Goal: Task Accomplishment & Management: Manage account settings

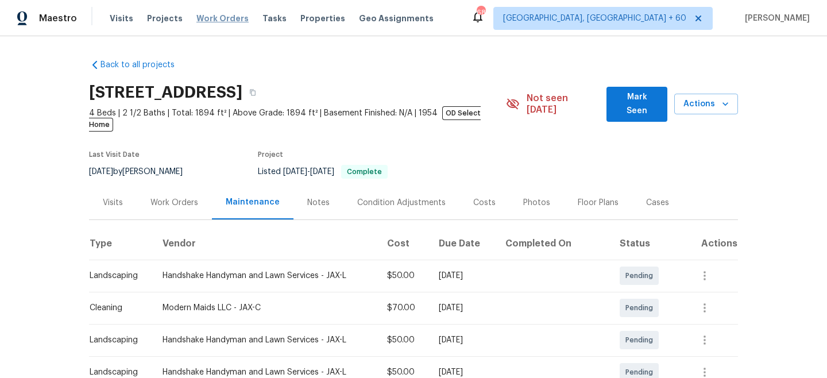
scroll to position [229, 0]
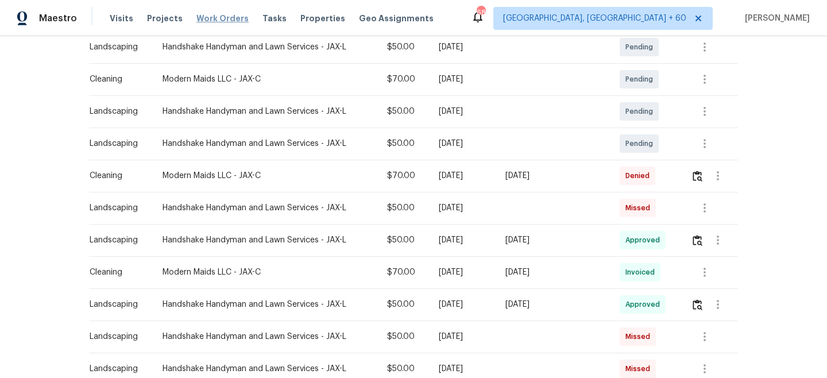
click at [207, 18] on span "Work Orders" at bounding box center [222, 18] width 52 height 11
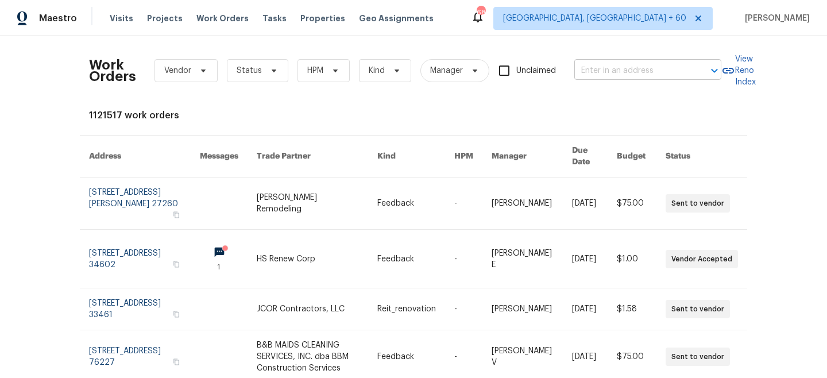
click at [650, 68] on input "text" at bounding box center [631, 71] width 115 height 18
paste input "[STREET_ADDRESS]"
type input "[STREET_ADDRESS]"
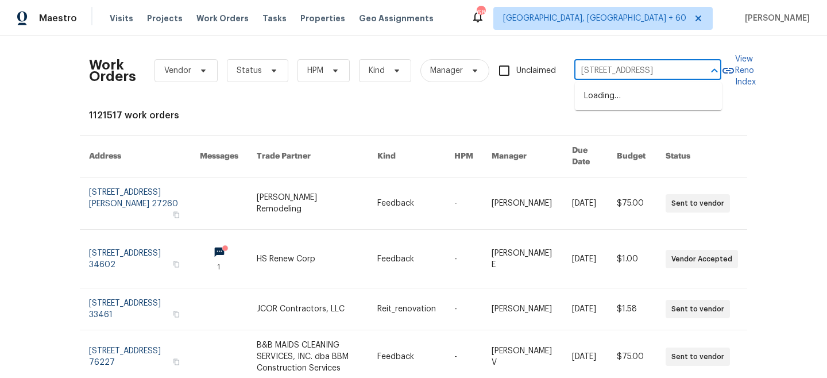
scroll to position [0, 61]
click at [640, 99] on li "[STREET_ADDRESS]" at bounding box center [648, 96] width 147 height 19
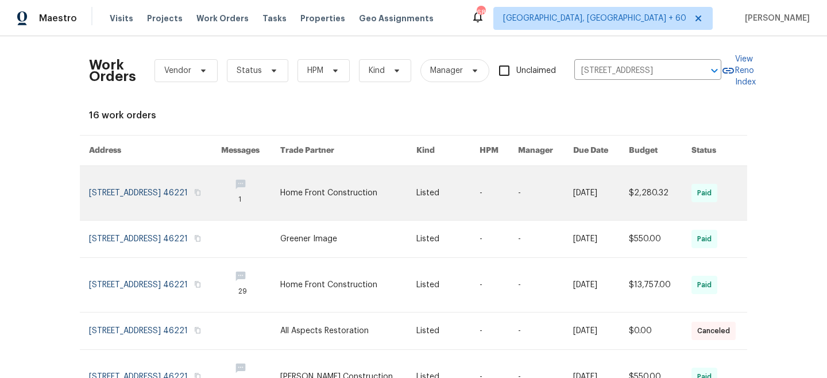
click at [358, 202] on link at bounding box center [348, 193] width 136 height 54
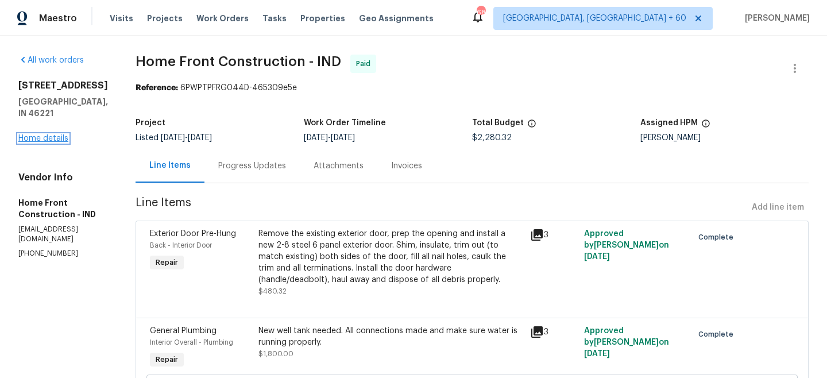
click at [42, 134] on link "Home details" at bounding box center [43, 138] width 50 height 8
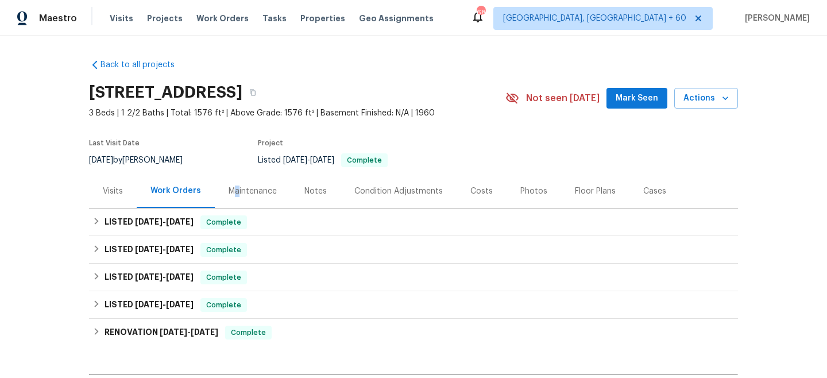
click at [235, 191] on div "Maintenance" at bounding box center [253, 190] width 48 height 11
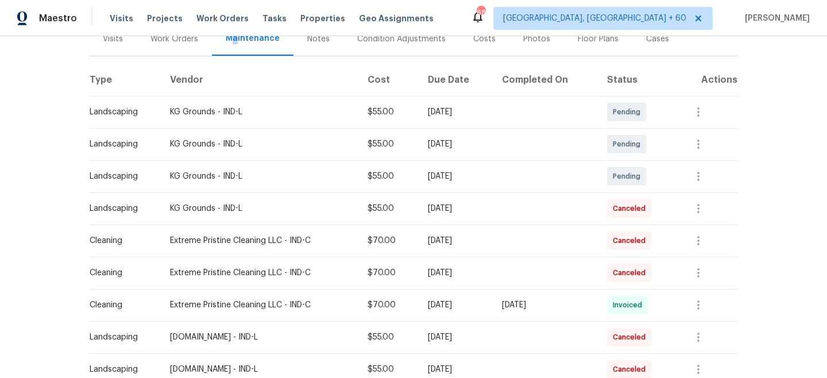
scroll to position [164, 0]
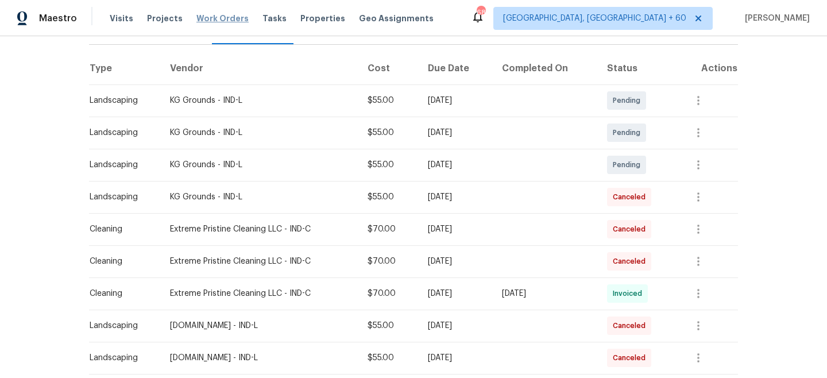
click at [218, 20] on span "Work Orders" at bounding box center [222, 18] width 52 height 11
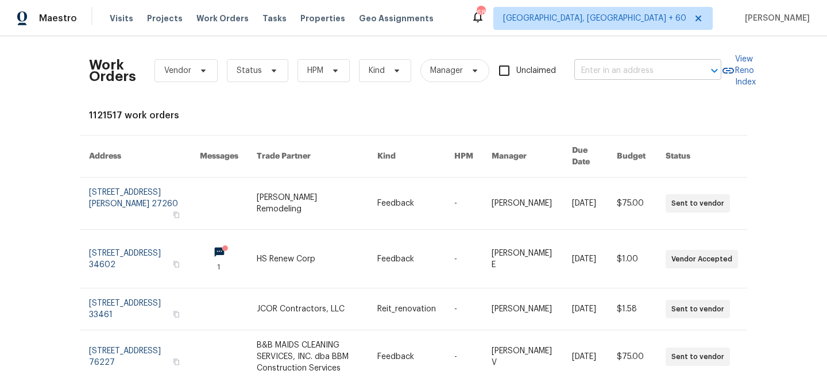
click at [632, 72] on input "text" at bounding box center [631, 71] width 115 height 18
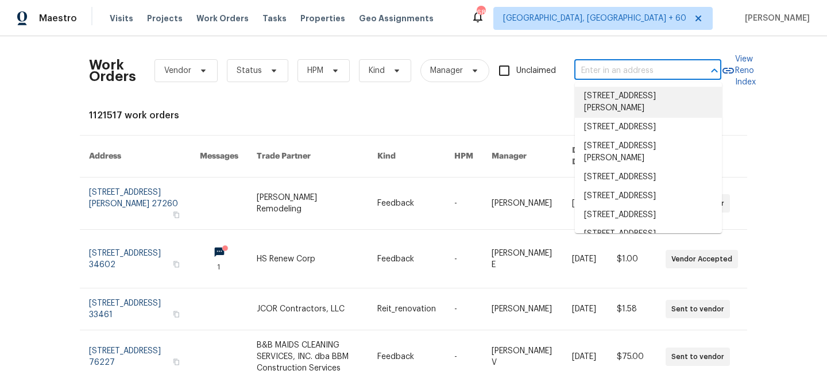
paste input "[STREET_ADDRESS][PERSON_NAME]"
type input "[STREET_ADDRESS][PERSON_NAME]"
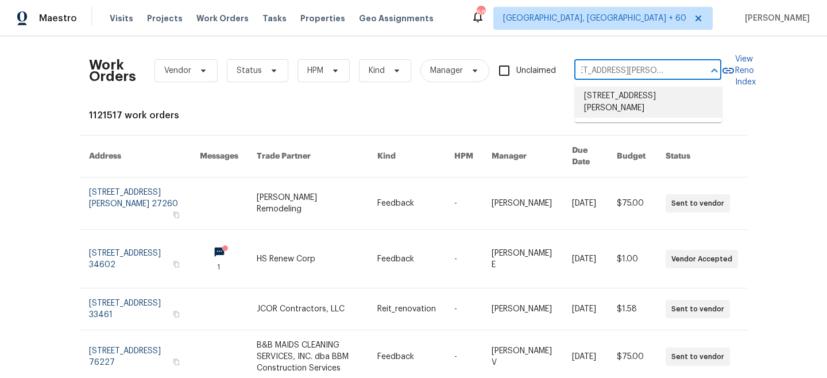
click at [608, 100] on li "[STREET_ADDRESS][PERSON_NAME]" at bounding box center [648, 102] width 147 height 31
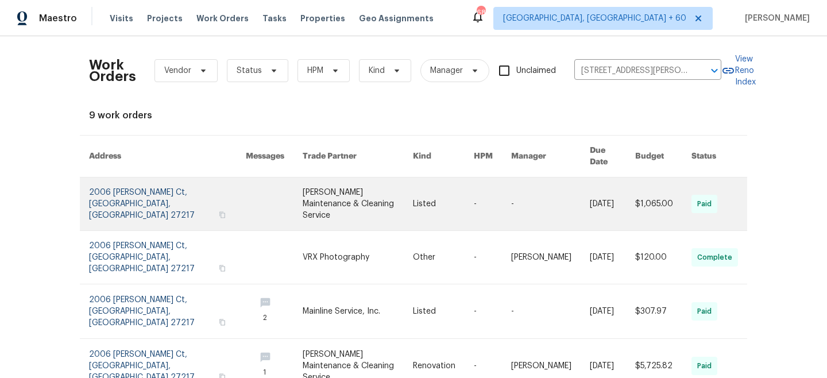
click at [333, 185] on link at bounding box center [358, 203] width 111 height 53
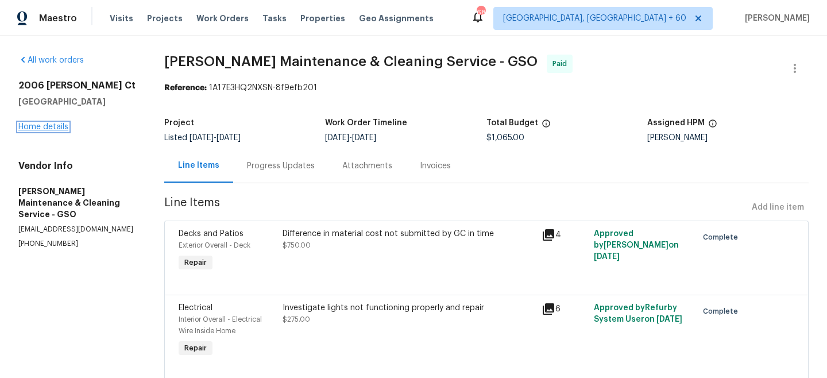
click at [49, 125] on link "Home details" at bounding box center [43, 127] width 50 height 8
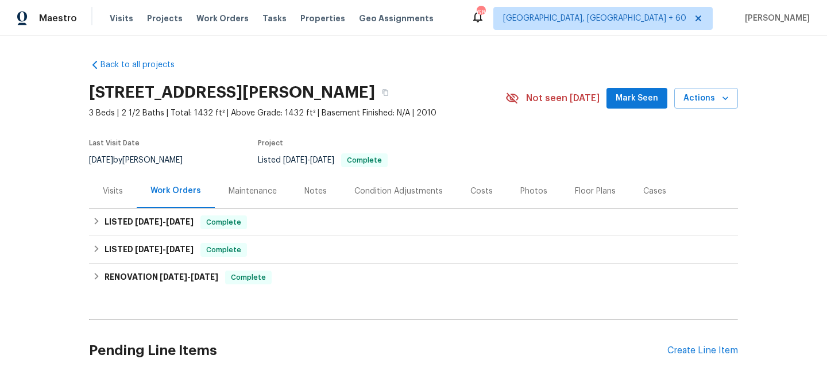
click at [242, 189] on div "Maintenance" at bounding box center [253, 190] width 48 height 11
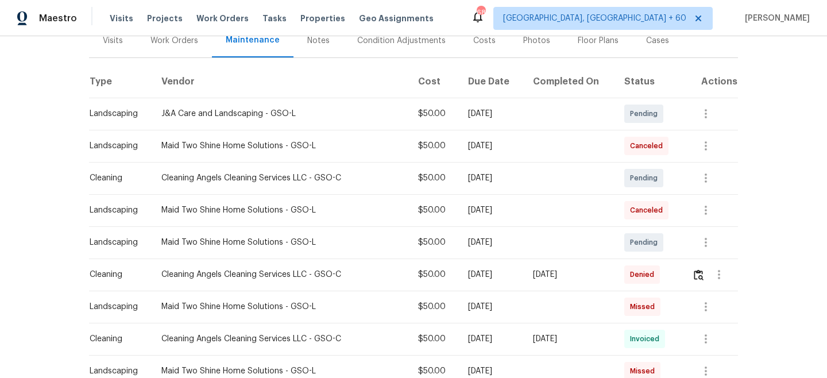
scroll to position [177, 0]
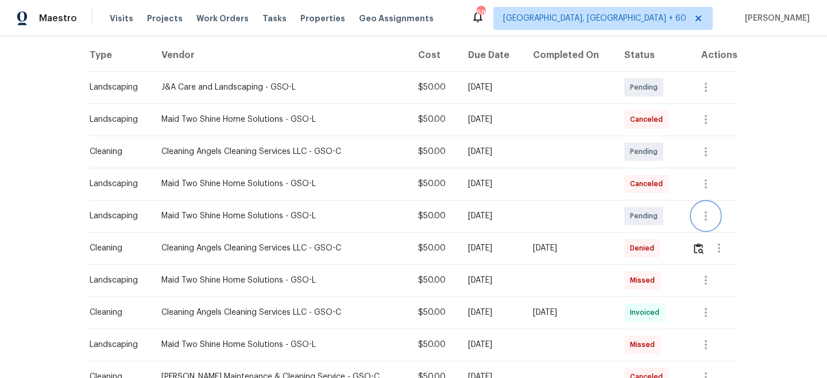
click at [703, 214] on icon "button" at bounding box center [706, 216] width 14 height 14
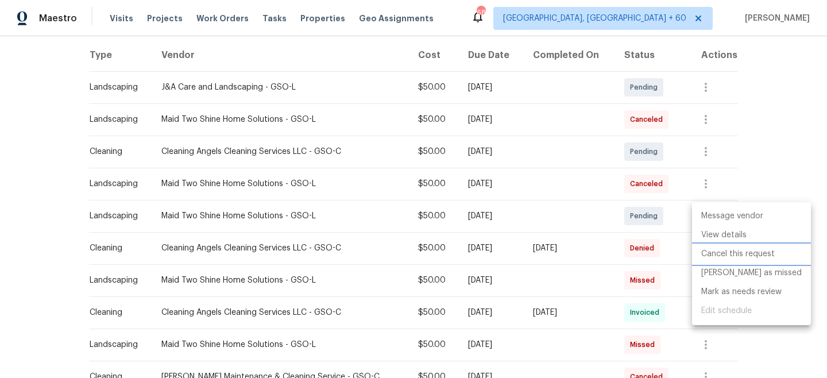
click at [728, 257] on li "Cancel this request" at bounding box center [751, 254] width 119 height 19
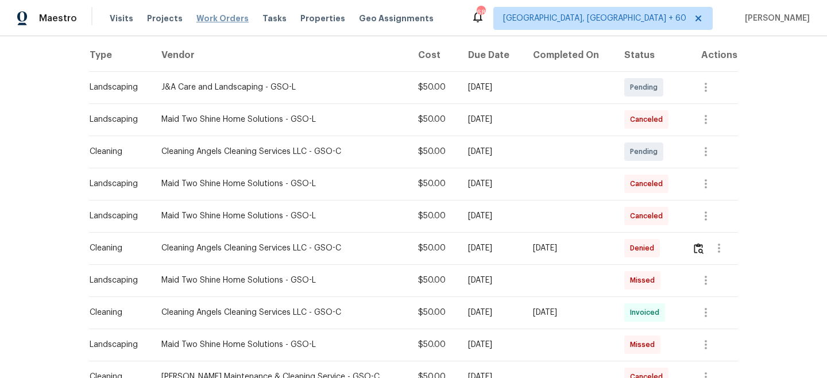
click at [203, 18] on span "Work Orders" at bounding box center [222, 18] width 52 height 11
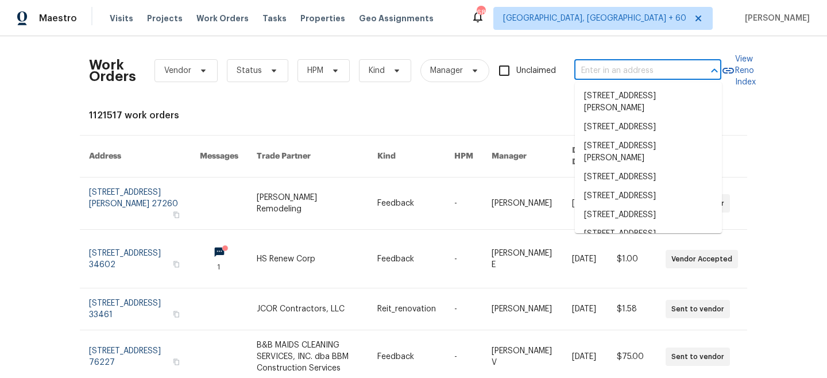
click at [651, 72] on input "text" at bounding box center [631, 71] width 115 height 18
paste input "[STREET_ADDRESS]"
type input "[STREET_ADDRESS]"
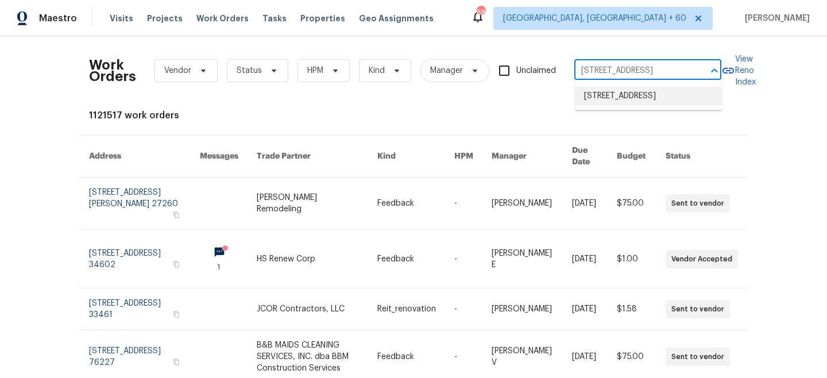
click at [622, 98] on li "[STREET_ADDRESS]" at bounding box center [648, 96] width 147 height 19
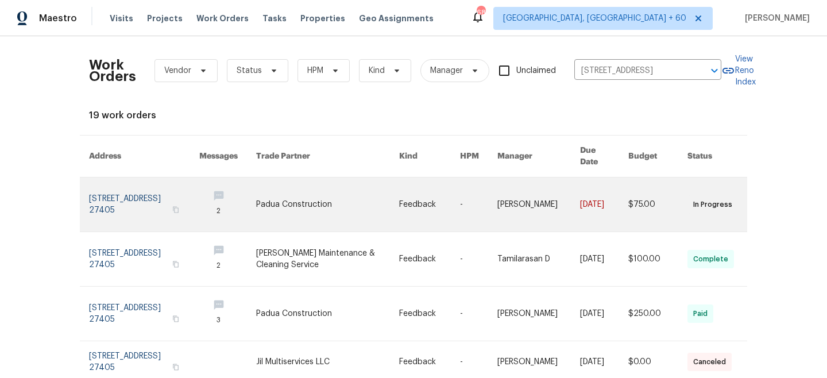
click at [334, 192] on link at bounding box center [327, 204] width 143 height 54
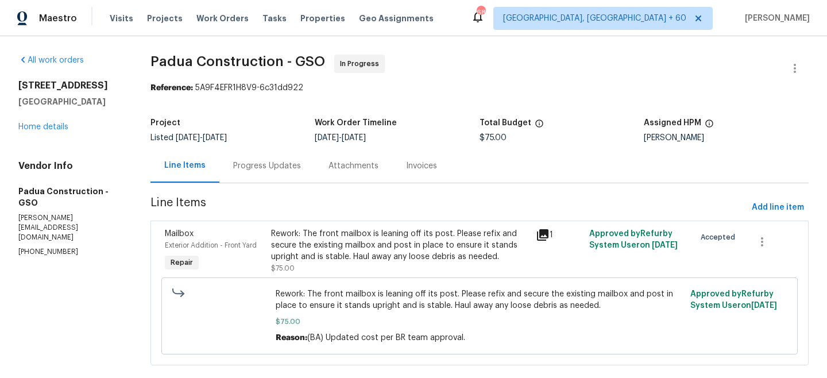
click at [41, 132] on div "[STREET_ADDRESS] Home details" at bounding box center [70, 106] width 105 height 53
click at [40, 123] on link "Home details" at bounding box center [43, 127] width 50 height 8
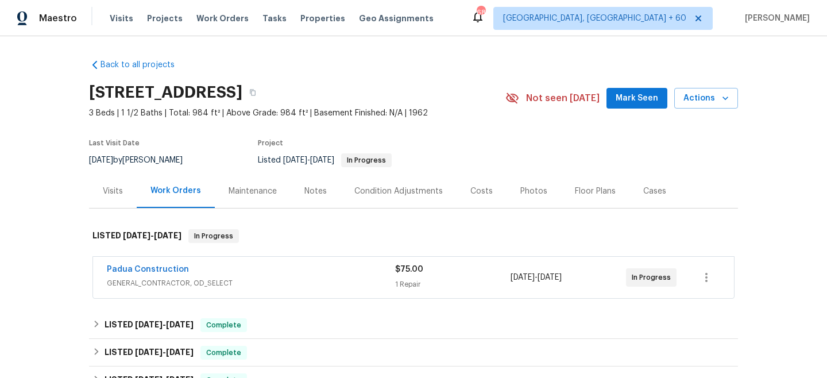
click at [265, 195] on div "Maintenance" at bounding box center [253, 190] width 48 height 11
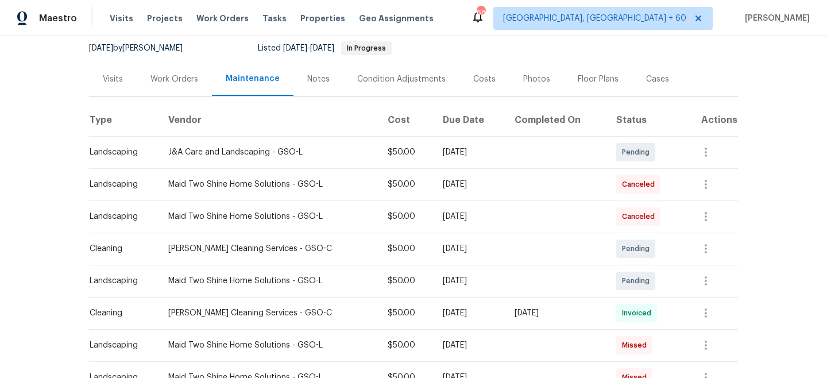
scroll to position [115, 0]
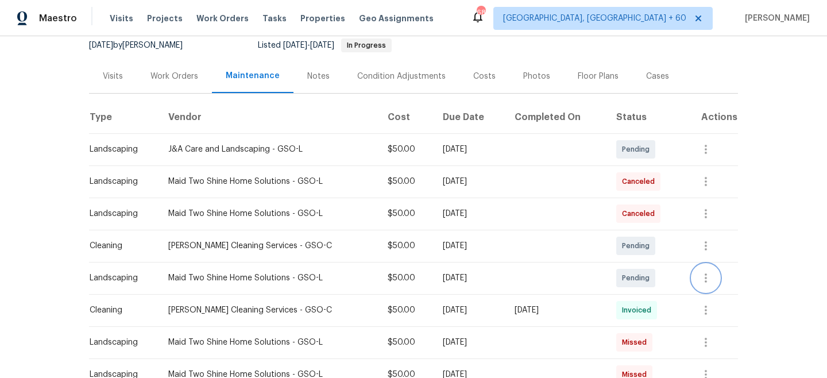
click at [707, 275] on icon "button" at bounding box center [706, 277] width 2 height 9
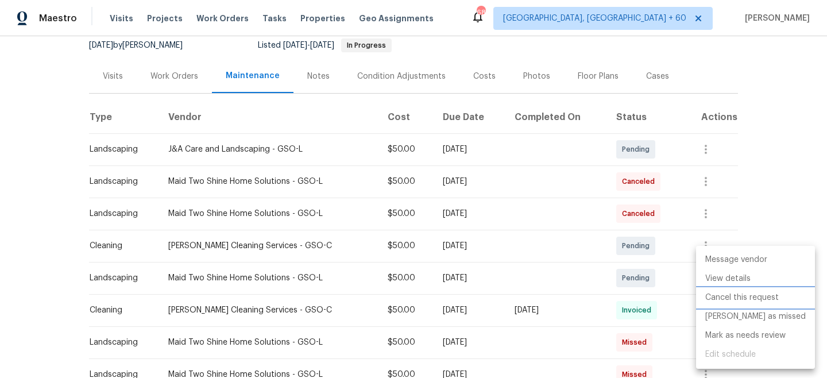
click at [736, 299] on li "Cancel this request" at bounding box center [755, 297] width 119 height 19
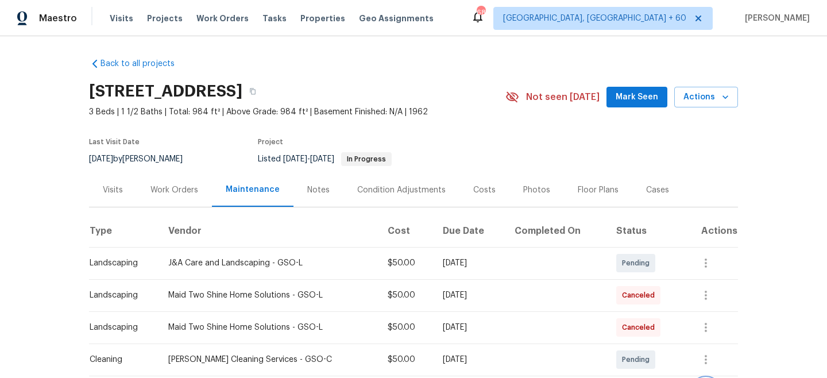
scroll to position [0, 0]
click at [220, 22] on span "Work Orders" at bounding box center [222, 18] width 52 height 11
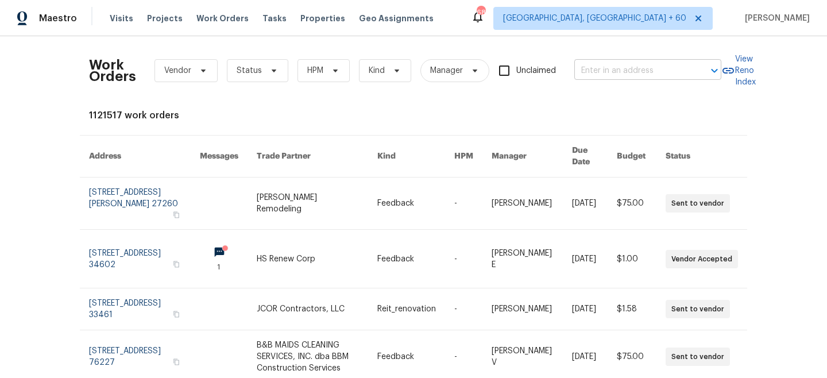
click at [651, 70] on input "text" at bounding box center [631, 71] width 115 height 18
paste input "[STREET_ADDRESS]"
type input "[STREET_ADDRESS]"
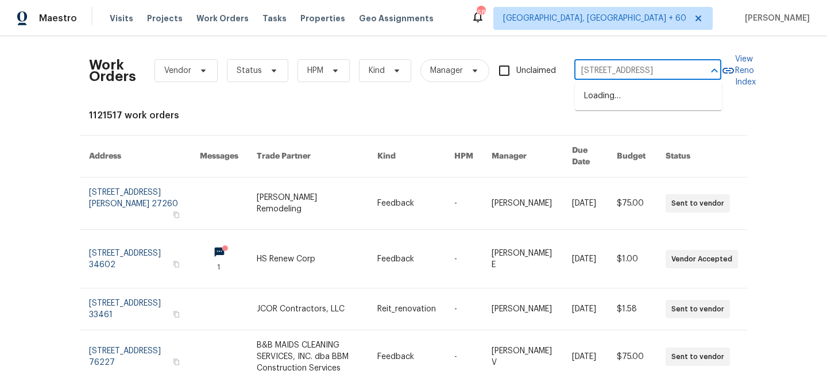
scroll to position [0, 45]
click at [654, 100] on li "[STREET_ADDRESS]" at bounding box center [648, 96] width 147 height 19
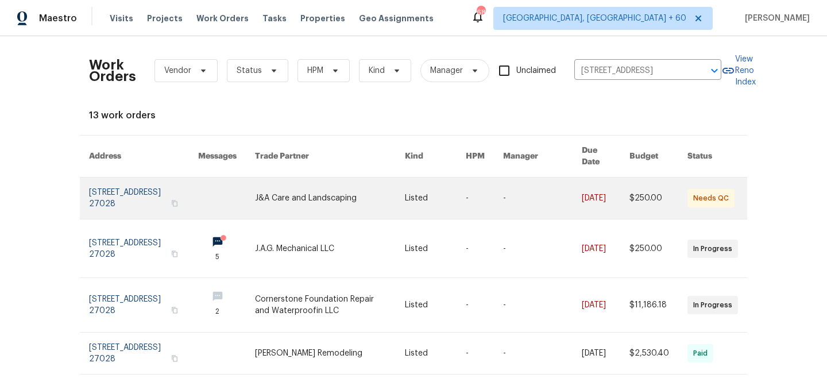
click at [344, 200] on link at bounding box center [329, 197] width 149 height 41
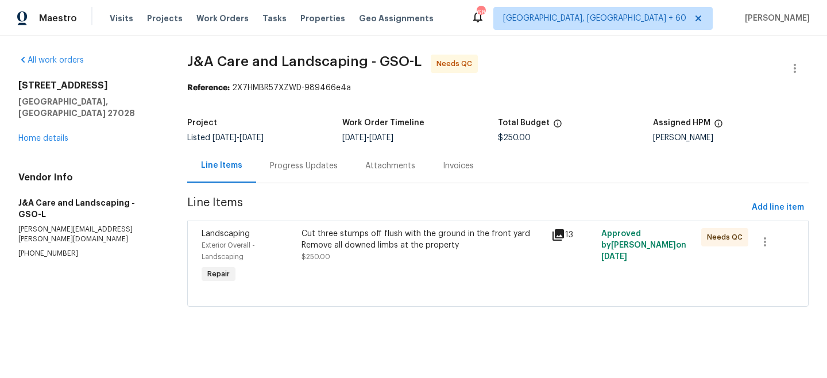
click at [47, 132] on div "[STREET_ADDRESS] Home details" at bounding box center [88, 112] width 141 height 64
click at [46, 134] on link "Home details" at bounding box center [43, 138] width 50 height 8
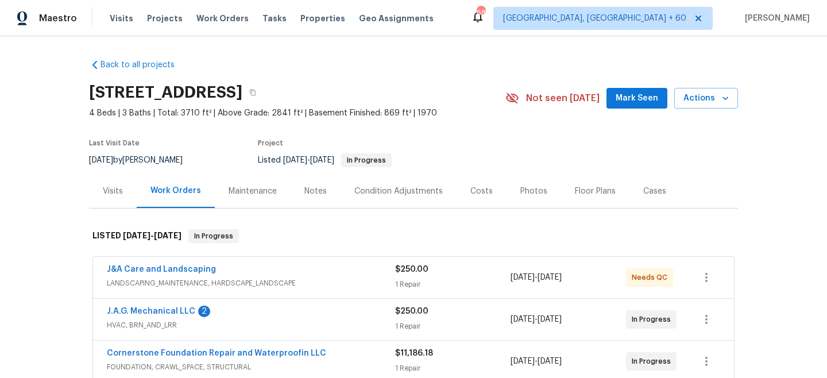
click at [256, 194] on div "Maintenance" at bounding box center [253, 190] width 48 height 11
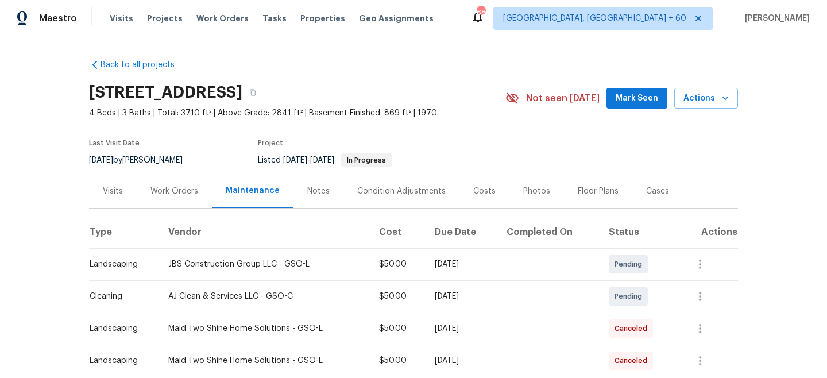
scroll to position [119, 0]
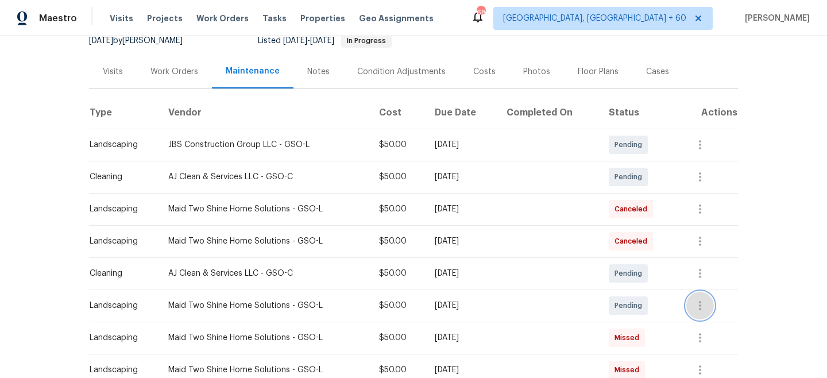
click at [705, 297] on button "button" at bounding box center [700, 306] width 28 height 28
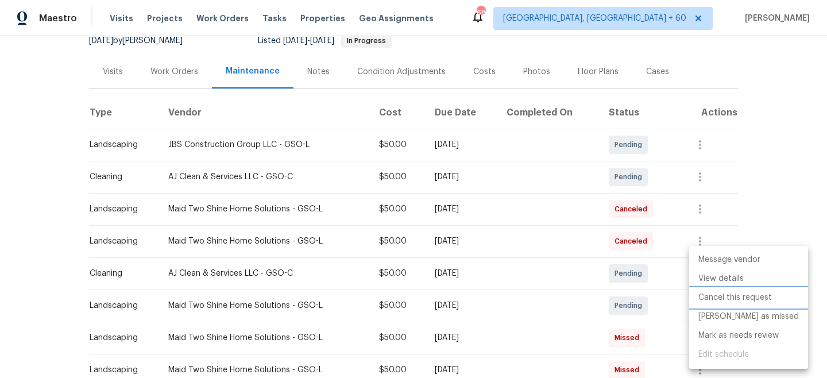
click at [734, 299] on li "Cancel this request" at bounding box center [748, 297] width 119 height 19
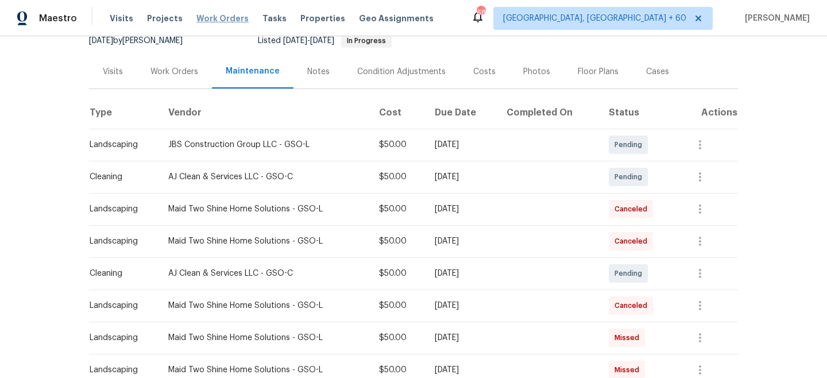
click at [221, 15] on span "Work Orders" at bounding box center [222, 18] width 52 height 11
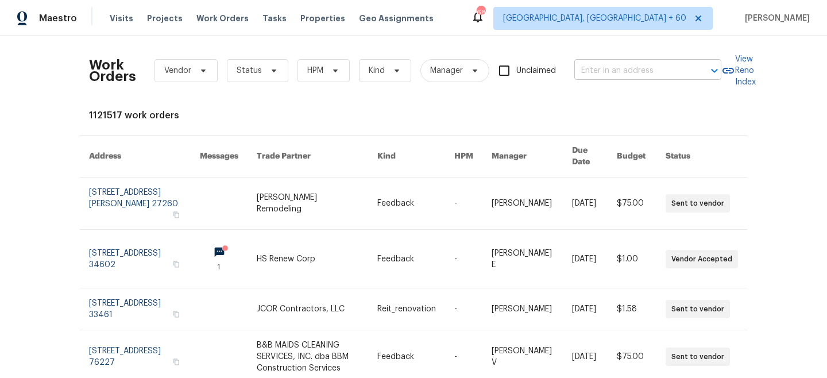
click at [605, 74] on input "text" at bounding box center [631, 71] width 115 height 18
paste input "[STREET_ADDRESS]"
type input "[STREET_ADDRESS]"
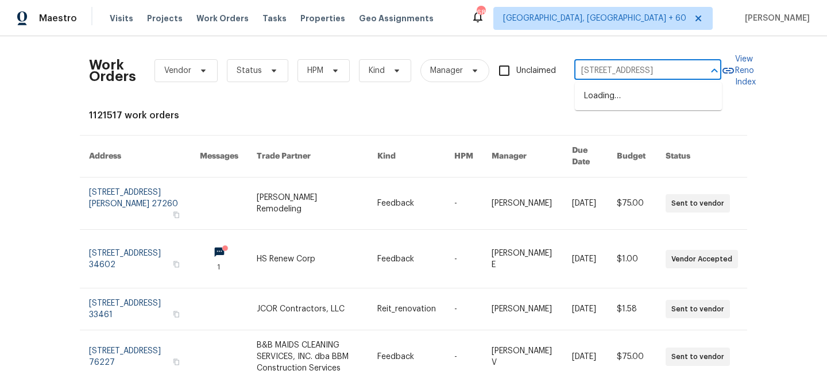
scroll to position [0, 30]
click at [633, 100] on li "[STREET_ADDRESS]" at bounding box center [648, 96] width 147 height 19
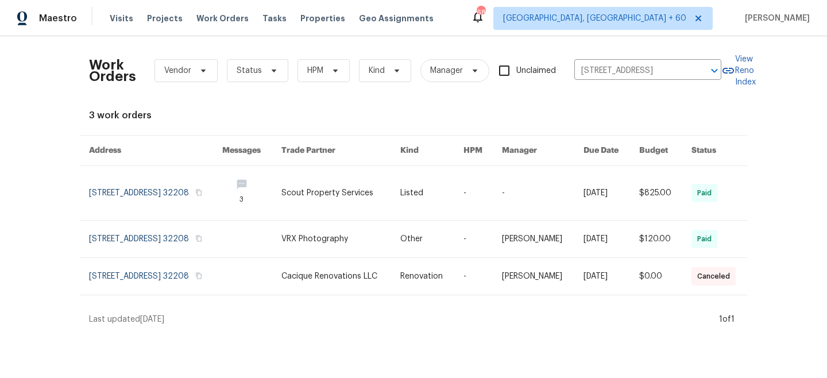
click at [317, 191] on link at bounding box center [340, 193] width 118 height 54
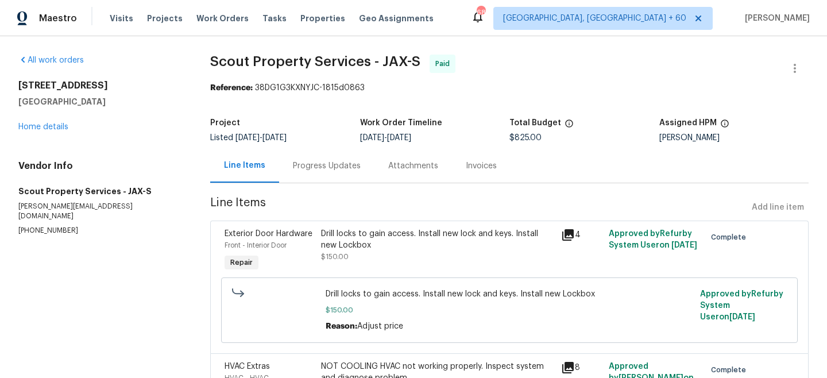
click at [39, 121] on div "[STREET_ADDRESS] Home details" at bounding box center [100, 106] width 164 height 53
click at [55, 127] on link "Home details" at bounding box center [43, 127] width 50 height 8
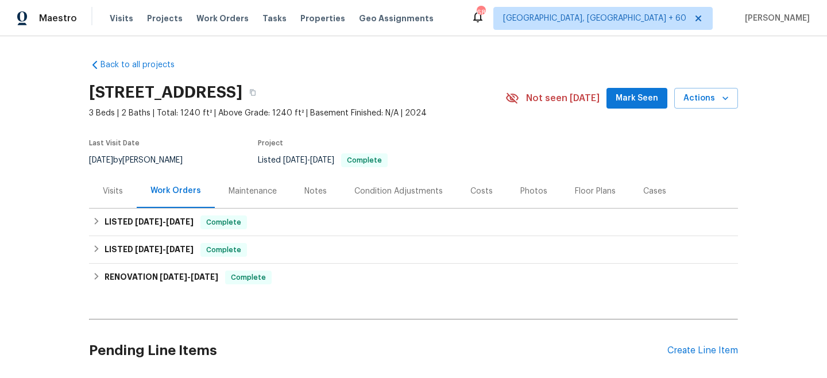
click at [268, 190] on div "Maintenance" at bounding box center [253, 190] width 48 height 11
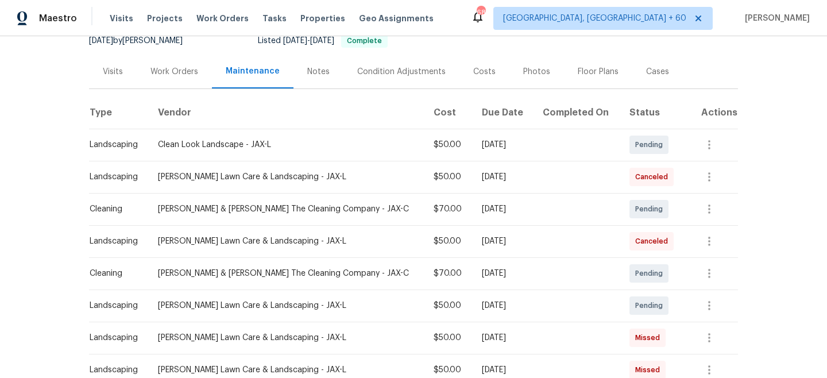
scroll to position [126, 0]
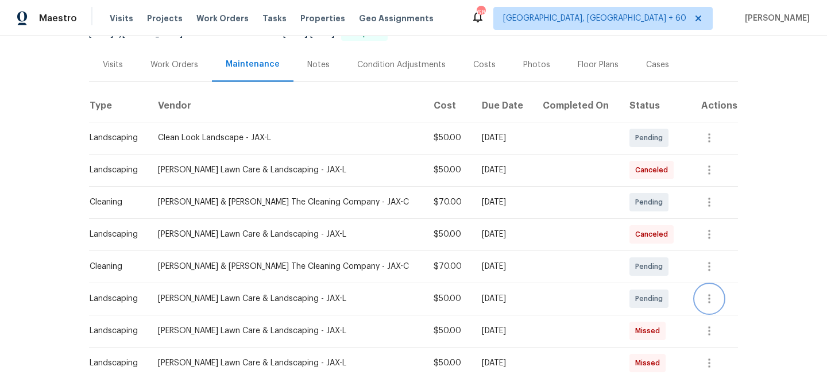
click at [697, 303] on button "button" at bounding box center [709, 299] width 28 height 28
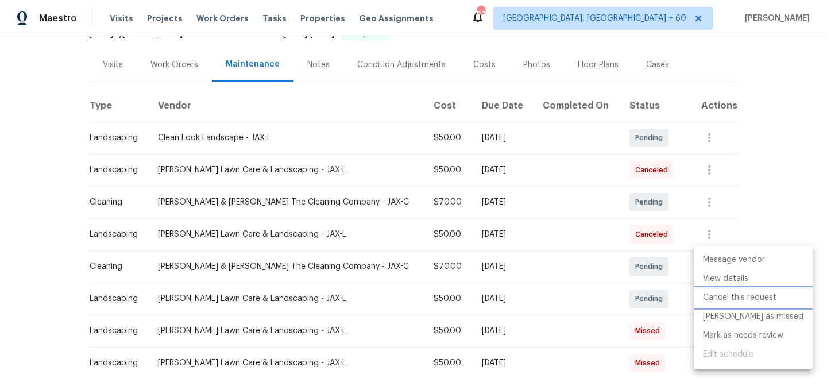
click at [740, 302] on li "Cancel this request" at bounding box center [753, 297] width 119 height 19
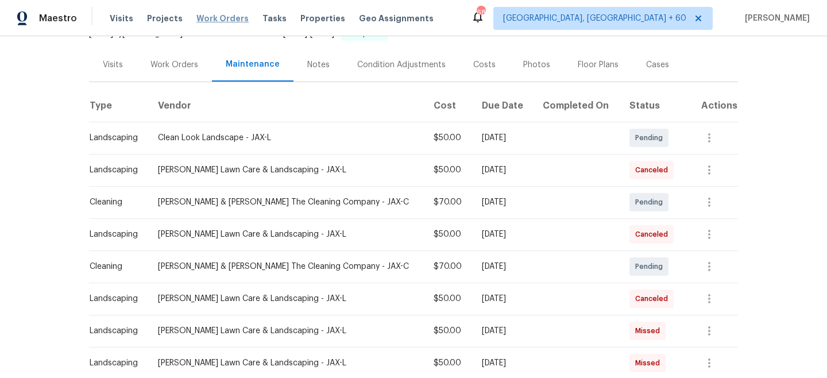
click at [217, 20] on span "Work Orders" at bounding box center [222, 18] width 52 height 11
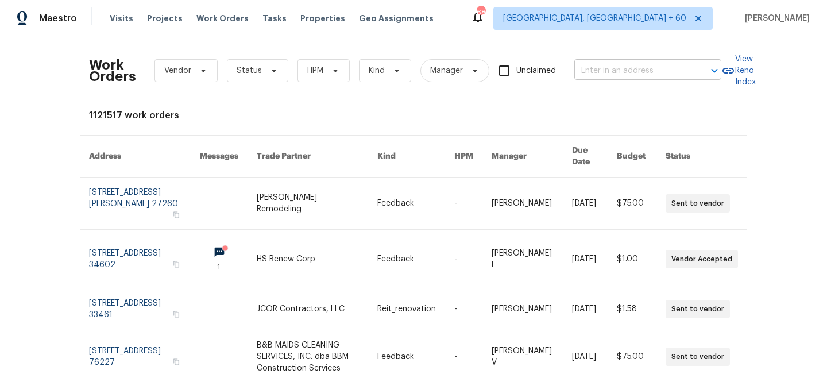
click at [613, 74] on input "text" at bounding box center [631, 71] width 115 height 18
paste input "[STREET_ADDRESS]"
type input "[STREET_ADDRESS]"
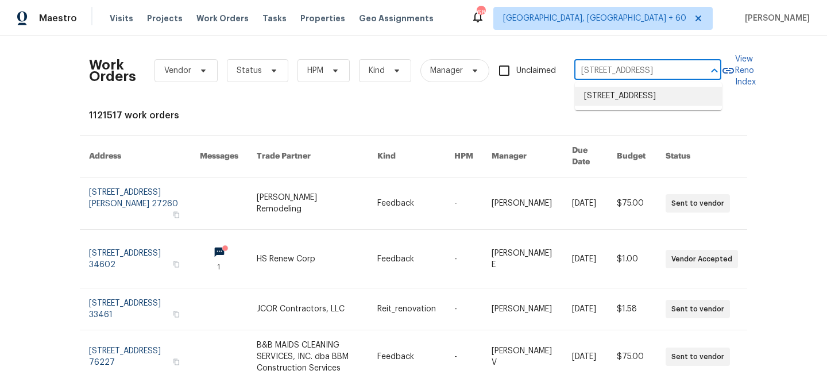
click at [628, 100] on li "[STREET_ADDRESS]" at bounding box center [648, 96] width 147 height 19
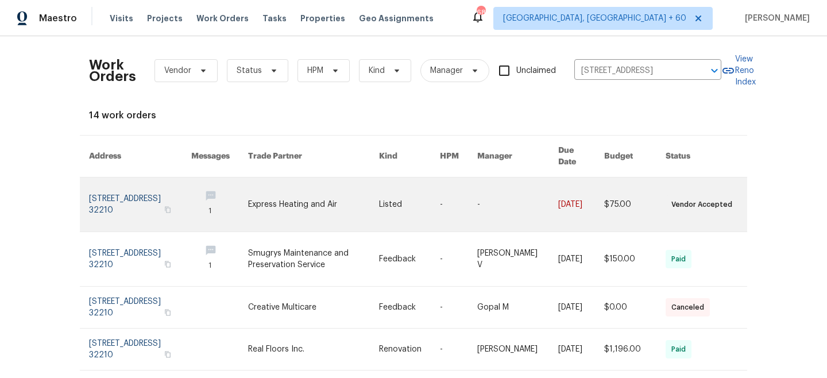
click at [330, 198] on link at bounding box center [313, 204] width 131 height 54
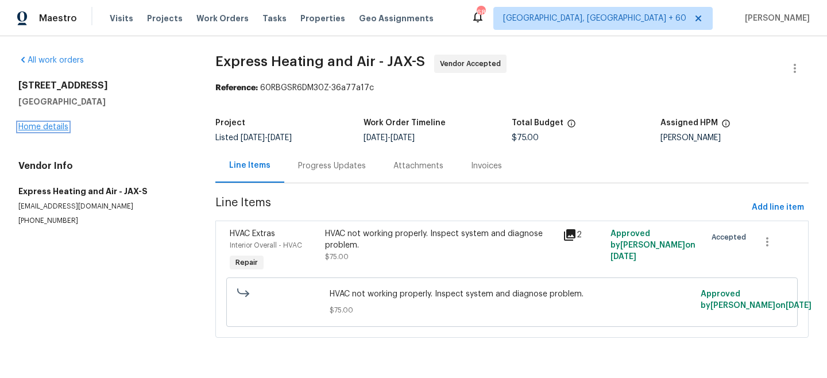
click at [30, 127] on link "Home details" at bounding box center [43, 127] width 50 height 8
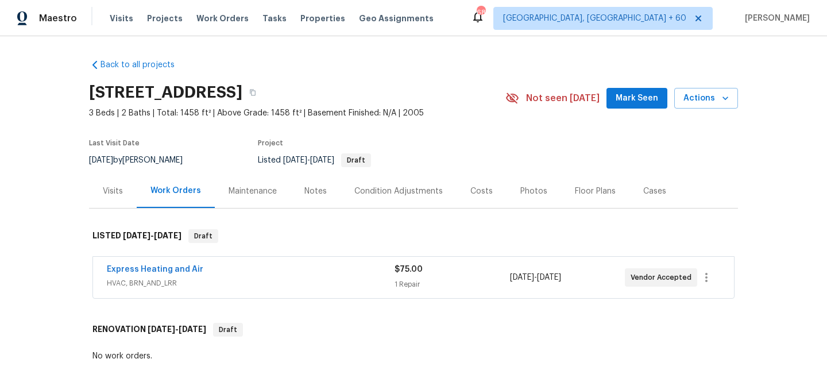
click at [255, 195] on div "Maintenance" at bounding box center [253, 190] width 48 height 11
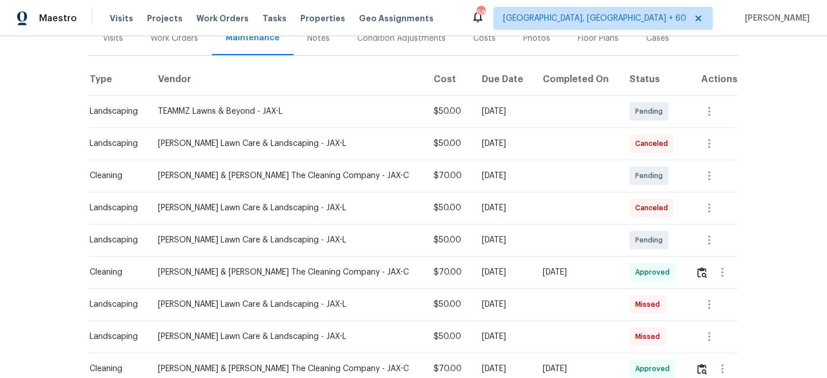
scroll to position [157, 0]
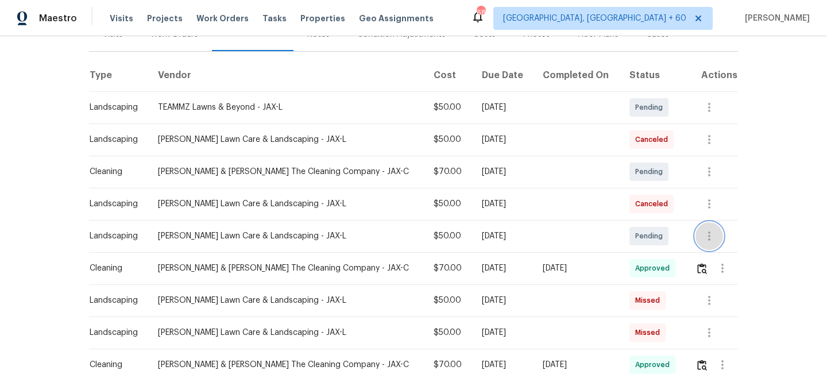
click at [704, 239] on icon "button" at bounding box center [709, 236] width 14 height 14
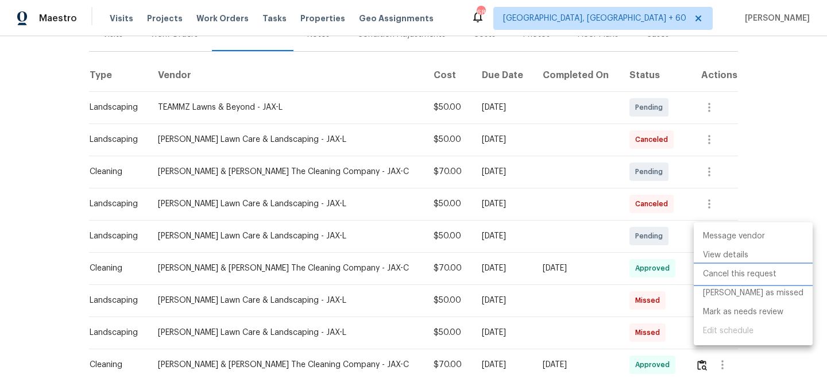
click at [730, 280] on li "Cancel this request" at bounding box center [753, 274] width 119 height 19
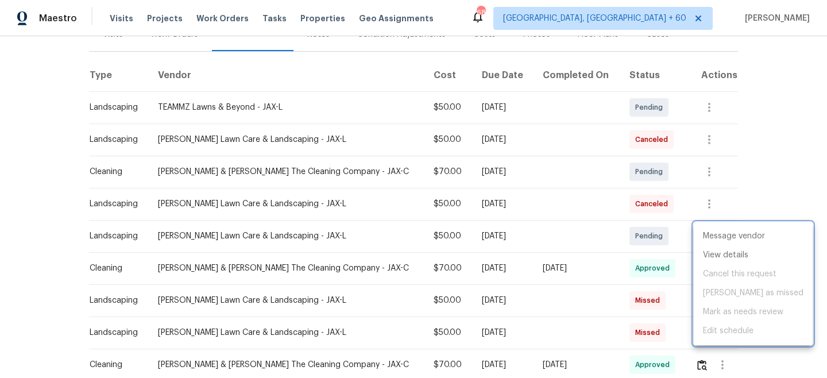
click at [779, 105] on div at bounding box center [413, 189] width 827 height 378
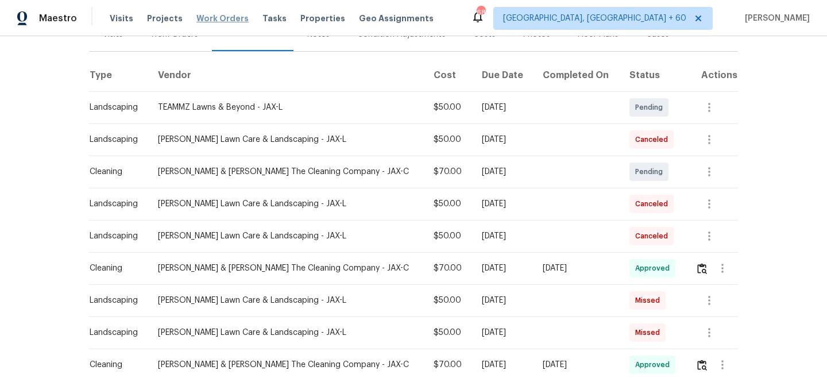
click at [218, 20] on span "Work Orders" at bounding box center [222, 18] width 52 height 11
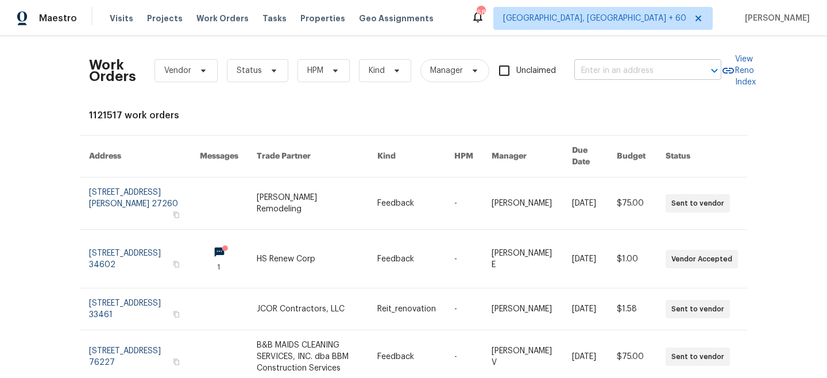
click at [608, 74] on input "text" at bounding box center [631, 71] width 115 height 18
paste input "[STREET_ADDRESS]"
type input "[STREET_ADDRESS]"
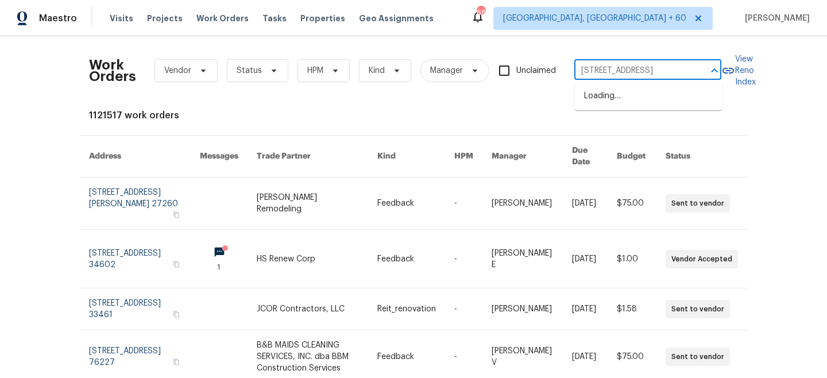
scroll to position [0, 42]
click at [619, 103] on li "[STREET_ADDRESS]" at bounding box center [648, 96] width 147 height 19
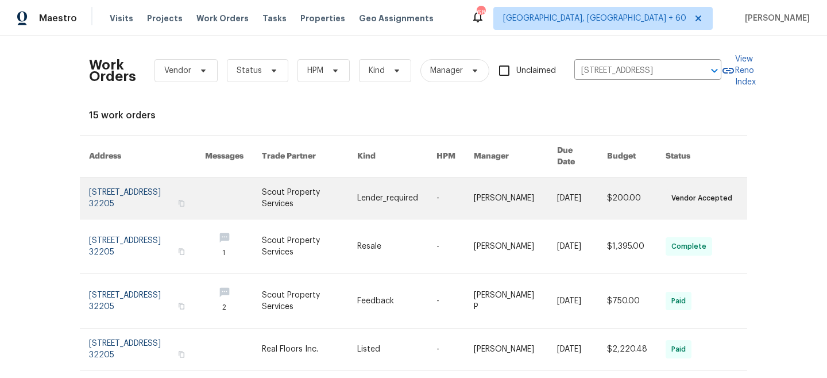
click at [301, 195] on link at bounding box center [309, 197] width 95 height 41
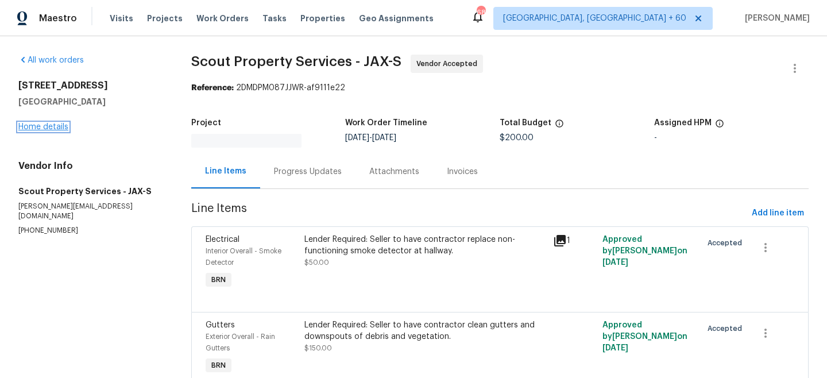
click at [36, 127] on link "Home details" at bounding box center [43, 127] width 50 height 8
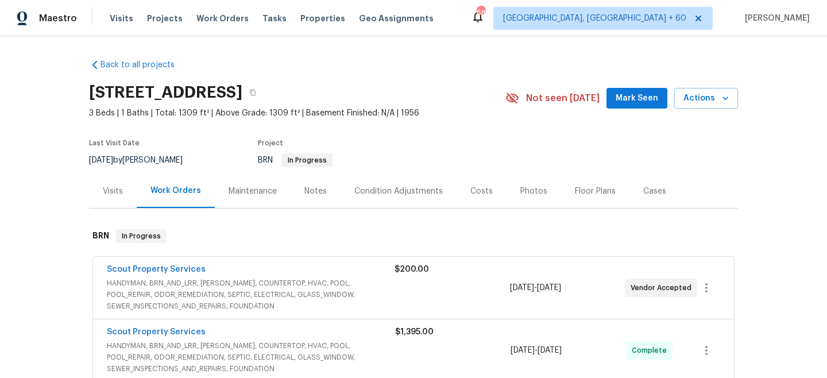
click at [413, 283] on div "$200.00" at bounding box center [452, 288] width 115 height 48
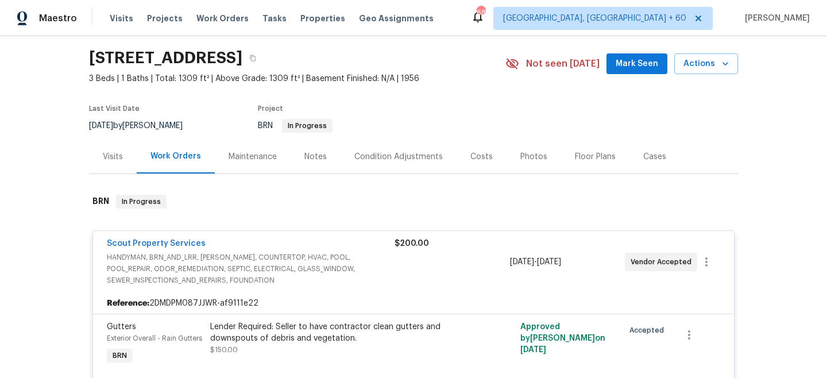
scroll to position [21, 0]
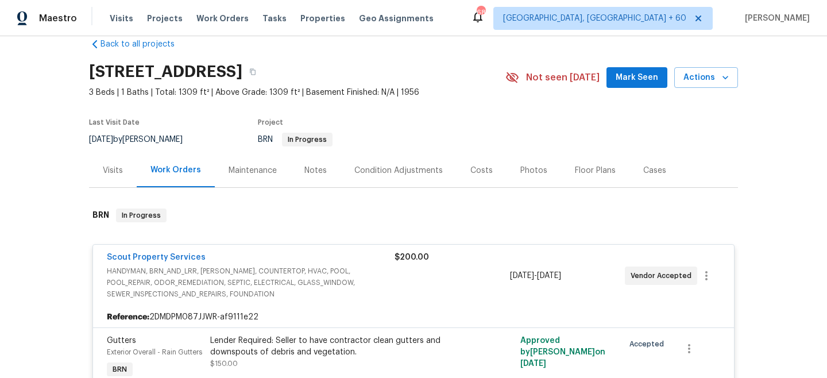
click at [249, 169] on div "Maintenance" at bounding box center [253, 170] width 48 height 11
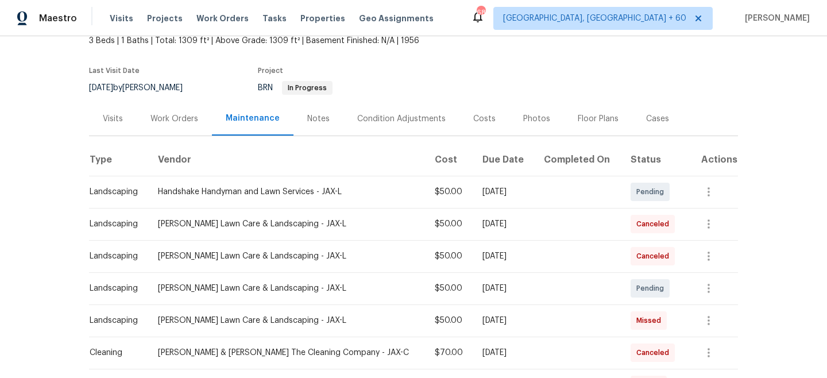
scroll to position [72, 0]
click at [699, 290] on button "button" at bounding box center [709, 289] width 28 height 28
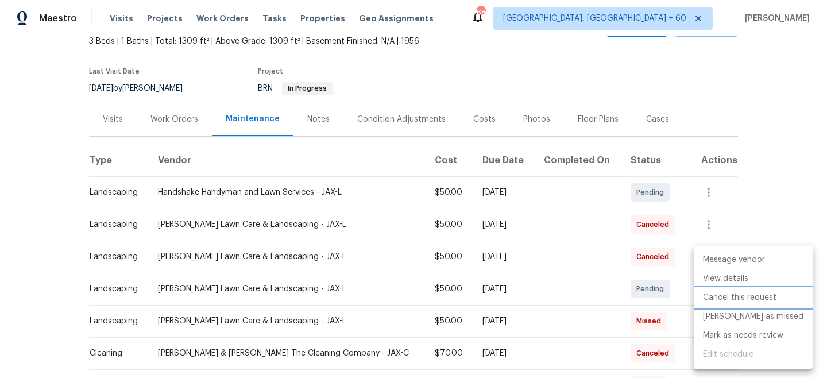
click at [732, 300] on li "Cancel this request" at bounding box center [753, 297] width 119 height 19
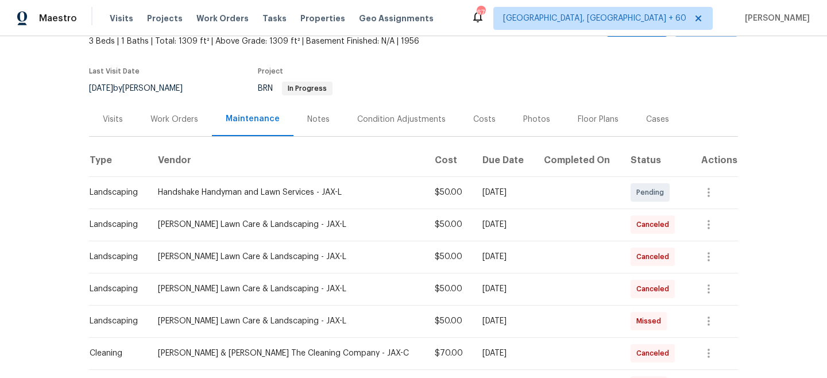
drag, startPoint x: 204, startPoint y: 22, endPoint x: 242, endPoint y: 22, distance: 37.9
click at [204, 22] on span "Work Orders" at bounding box center [222, 18] width 52 height 11
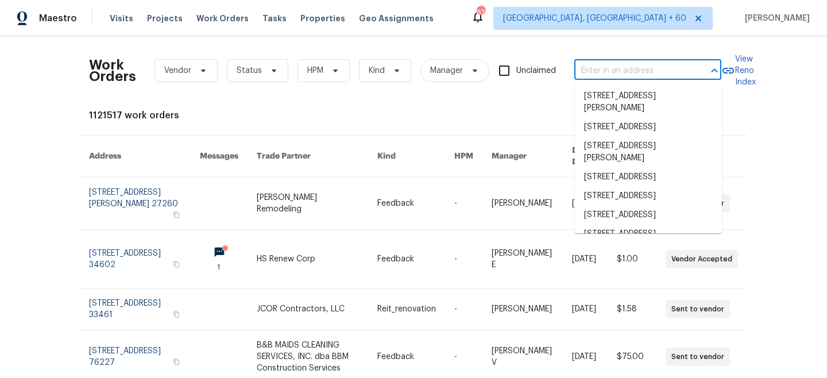
click at [659, 65] on input "text" at bounding box center [631, 71] width 115 height 18
paste input "[STREET_ADDRESS]"
type input "[STREET_ADDRESS]"
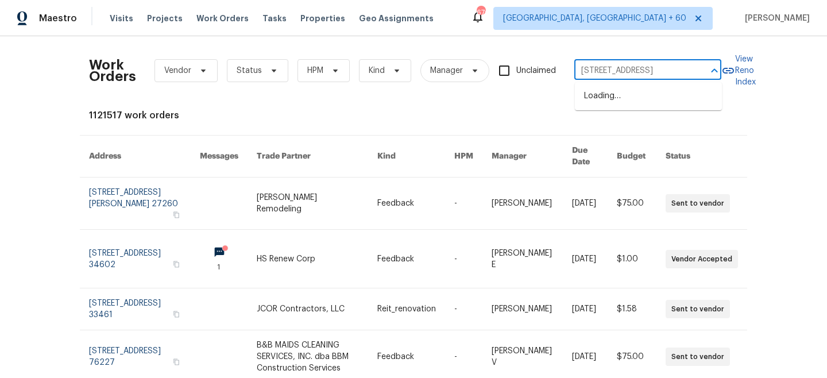
scroll to position [0, 36]
click at [643, 98] on li "[STREET_ADDRESS]" at bounding box center [648, 96] width 147 height 19
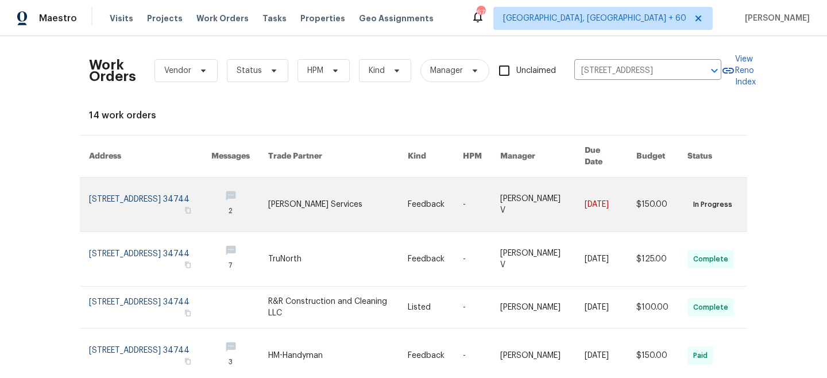
click at [362, 185] on link at bounding box center [338, 204] width 140 height 54
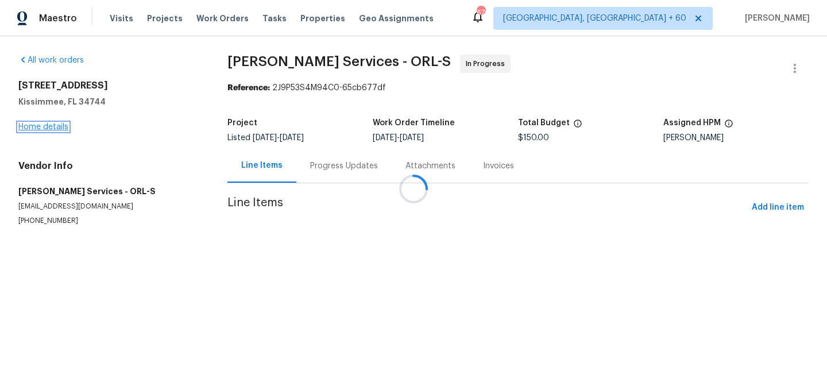
click at [34, 127] on link "Home details" at bounding box center [43, 127] width 50 height 8
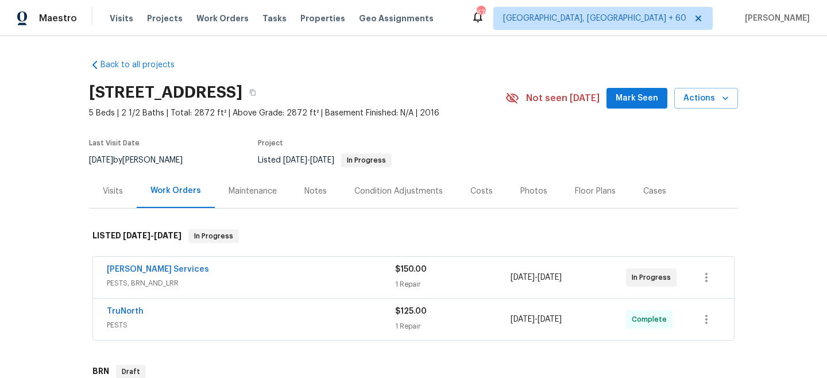
click at [255, 192] on div "Maintenance" at bounding box center [253, 190] width 48 height 11
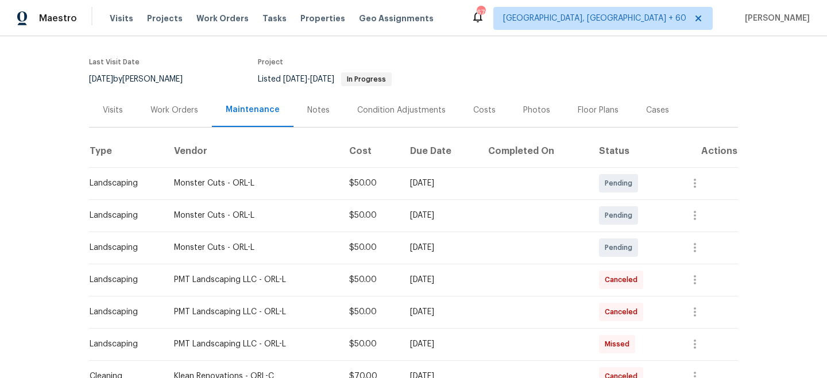
scroll to position [84, 0]
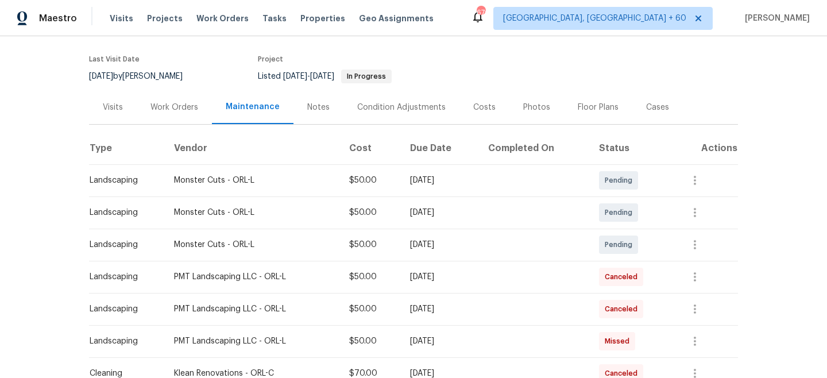
click at [204, 10] on div "Visits Projects Work Orders Tasks Properties Geo Assignments" at bounding box center [279, 18] width 338 height 23
click at [204, 16] on span "Work Orders" at bounding box center [222, 18] width 52 height 11
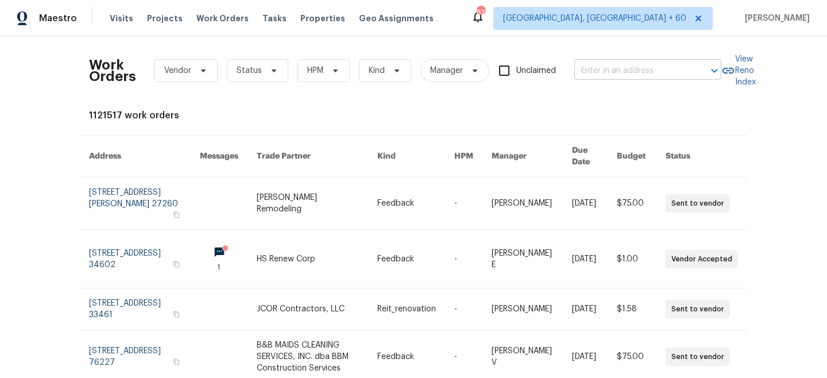
click at [680, 78] on input "text" at bounding box center [631, 71] width 115 height 18
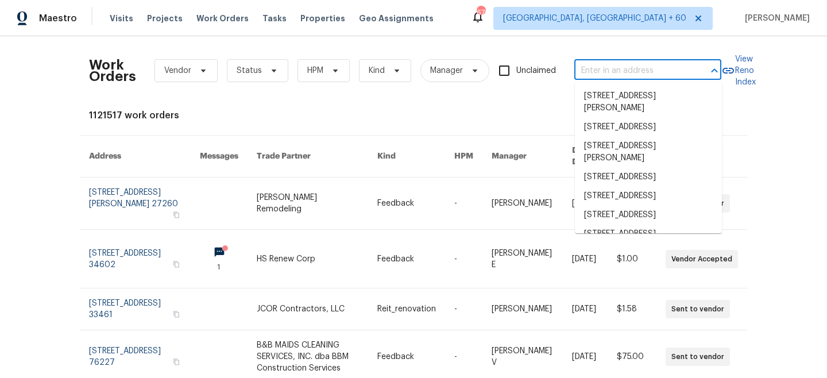
paste input "[STREET_ADDRESS]"
type input "[STREET_ADDRESS]"
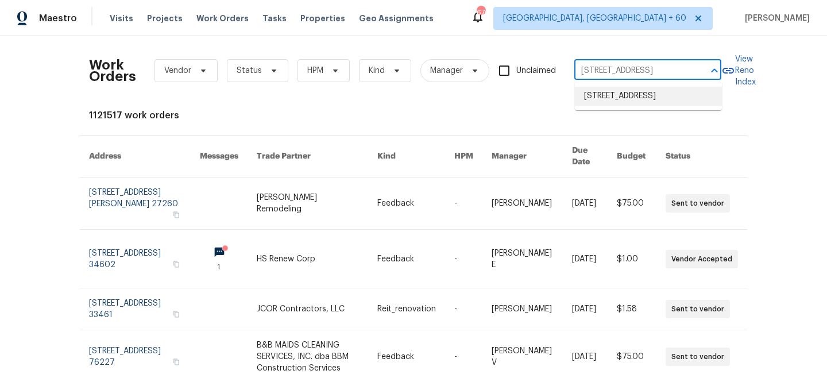
click at [629, 98] on li "[STREET_ADDRESS]" at bounding box center [648, 96] width 147 height 19
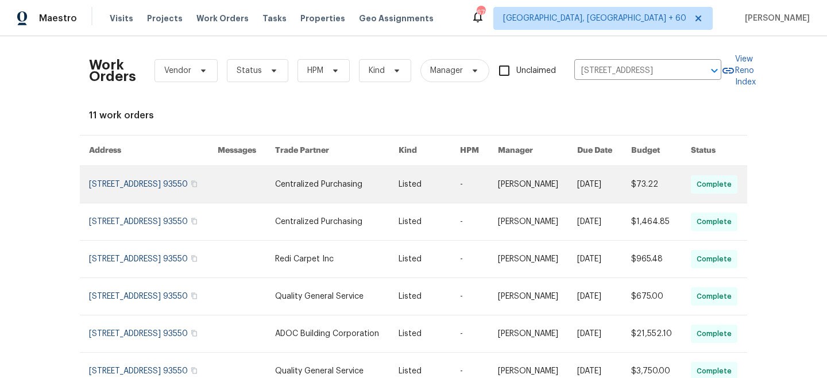
click at [385, 190] on link at bounding box center [336, 184] width 123 height 37
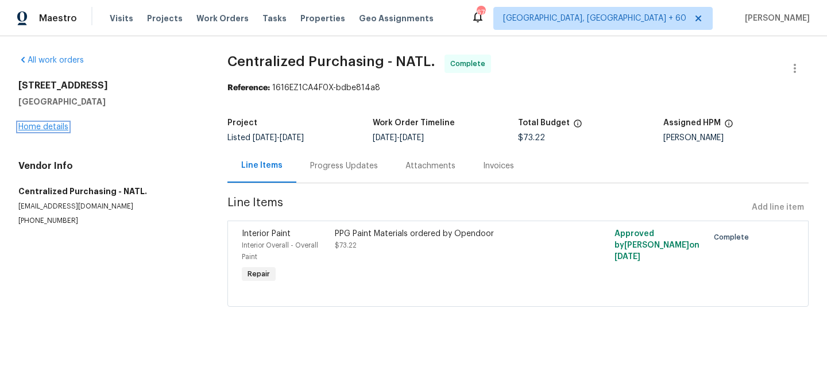
click at [42, 129] on link "Home details" at bounding box center [43, 127] width 50 height 8
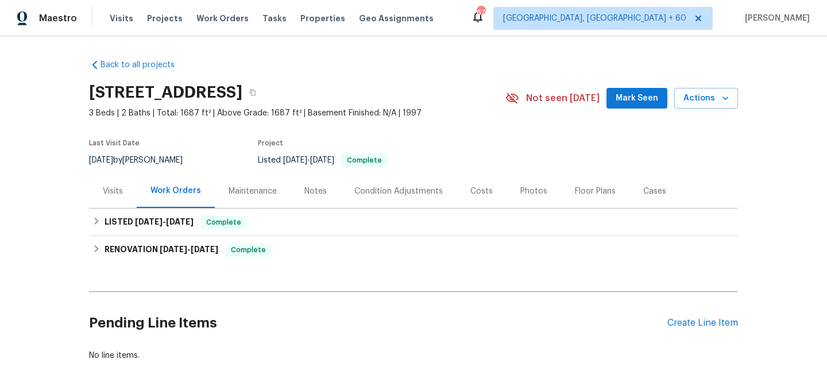
click at [273, 197] on div "Maintenance" at bounding box center [253, 191] width 76 height 34
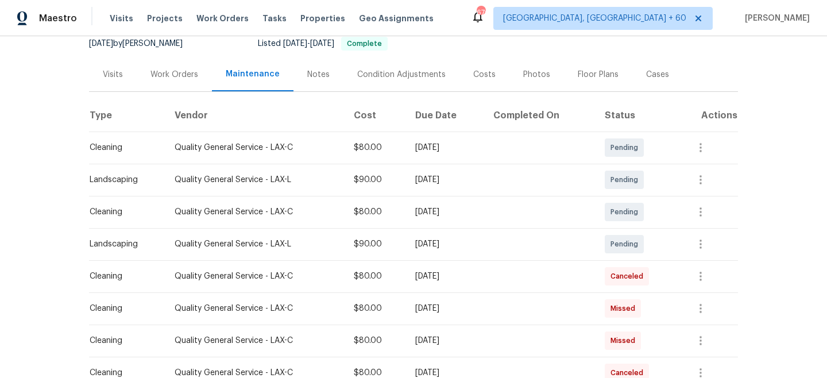
scroll to position [6, 0]
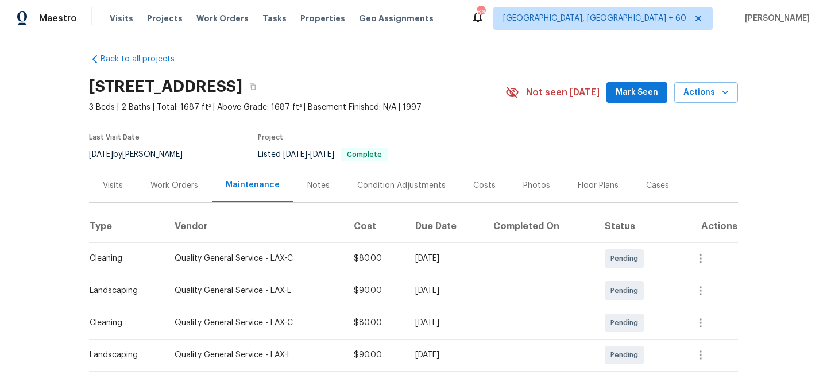
click at [233, 15] on span "Work Orders" at bounding box center [222, 18] width 52 height 11
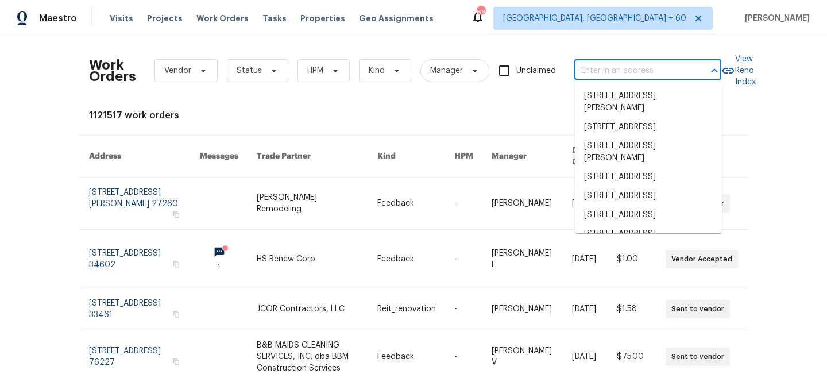
click at [608, 75] on input "text" at bounding box center [631, 71] width 115 height 18
paste input "[STREET_ADDRESS][PERSON_NAME]"
type input "[STREET_ADDRESS][PERSON_NAME]"
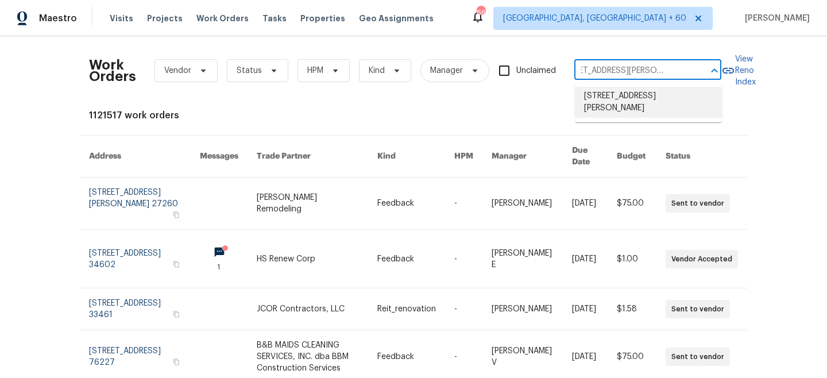
click at [609, 99] on li "[STREET_ADDRESS][PERSON_NAME]" at bounding box center [648, 102] width 147 height 31
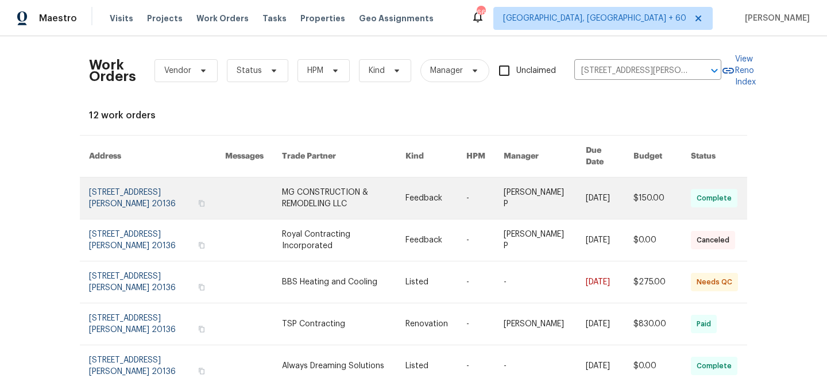
click at [291, 196] on link at bounding box center [344, 197] width 124 height 41
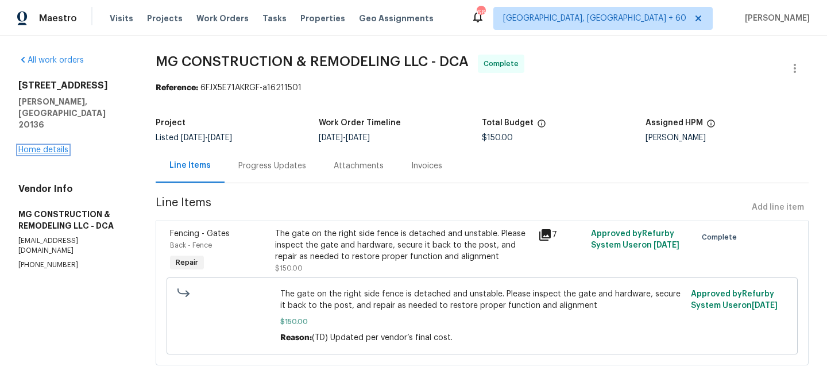
click at [48, 146] on link "Home details" at bounding box center [43, 150] width 50 height 8
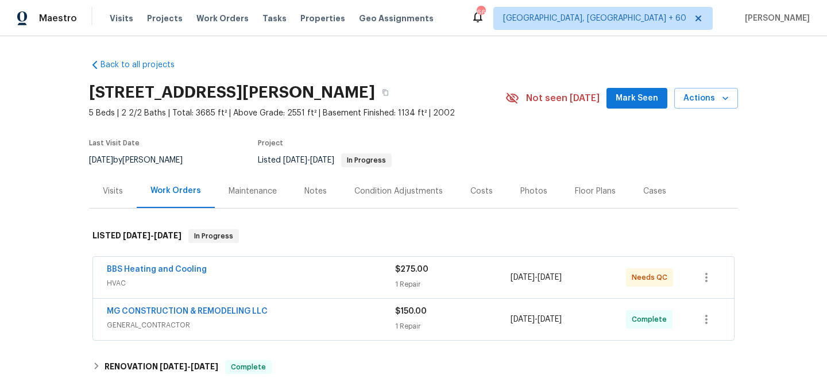
click at [273, 190] on div "Maintenance" at bounding box center [253, 190] width 48 height 11
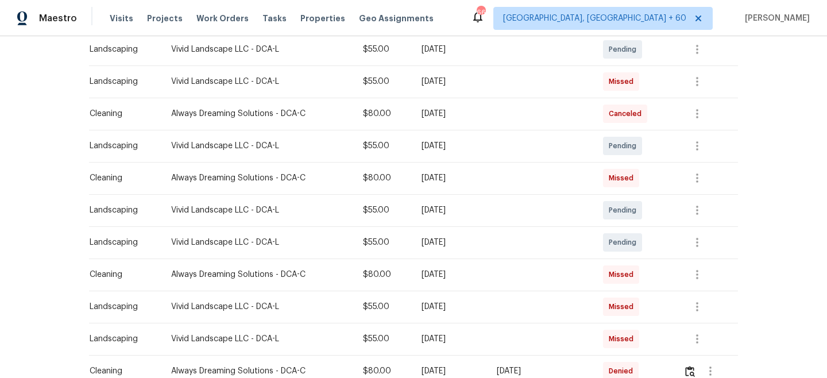
scroll to position [375, 0]
click at [702, 248] on icon "button" at bounding box center [697, 243] width 14 height 14
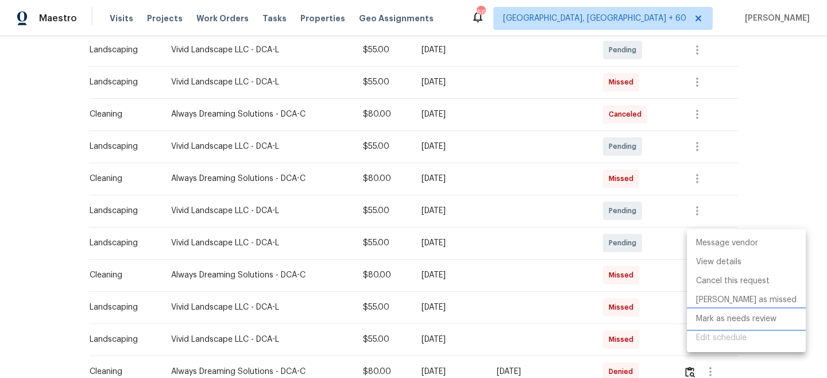
click at [724, 320] on li "Mark as needs review" at bounding box center [746, 319] width 119 height 19
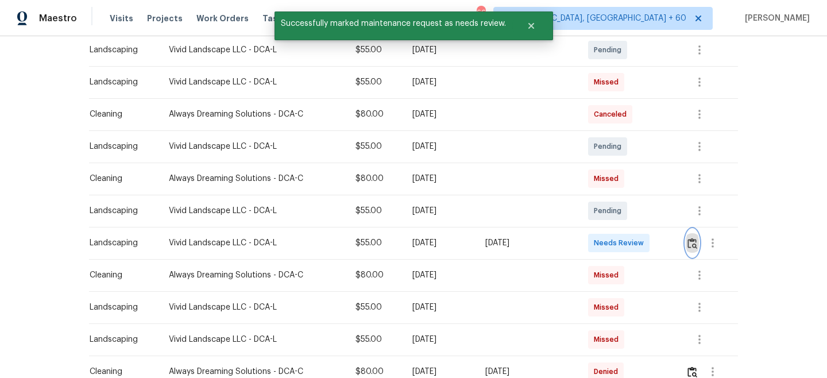
click at [696, 242] on img "button" at bounding box center [692, 243] width 10 height 11
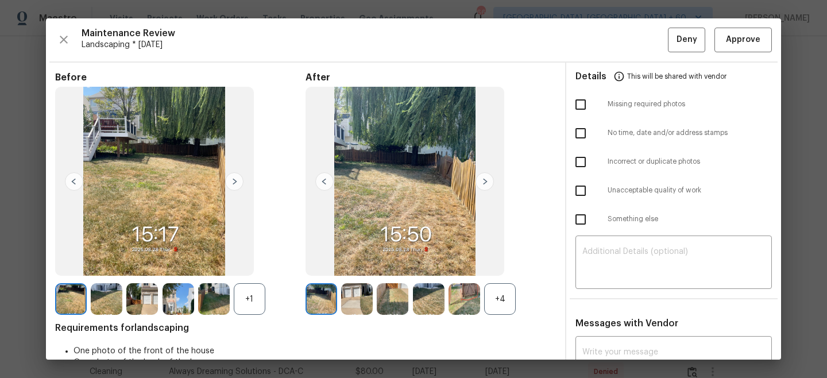
click at [488, 180] on img at bounding box center [484, 181] width 18 height 18
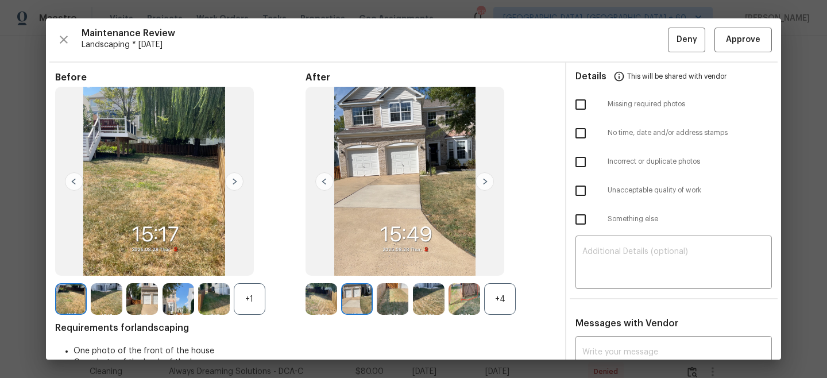
click at [243, 176] on img at bounding box center [154, 181] width 199 height 189
click at [235, 179] on img at bounding box center [234, 181] width 18 height 18
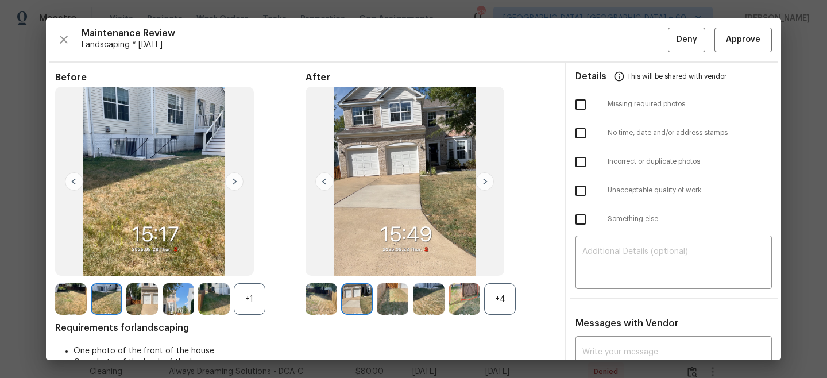
click at [235, 179] on img at bounding box center [234, 181] width 18 height 18
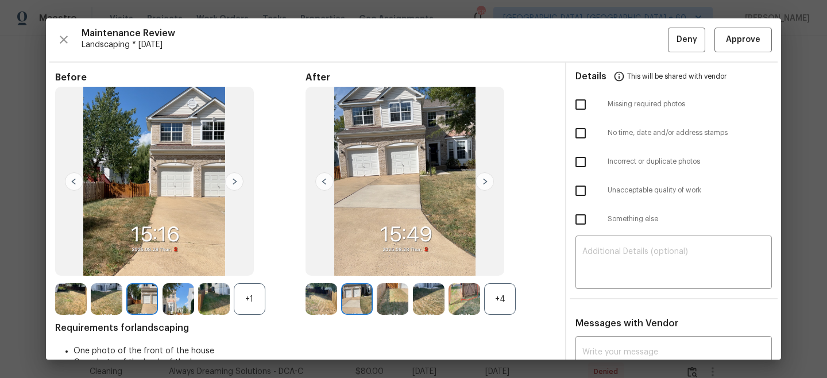
click at [486, 178] on img at bounding box center [484, 181] width 18 height 18
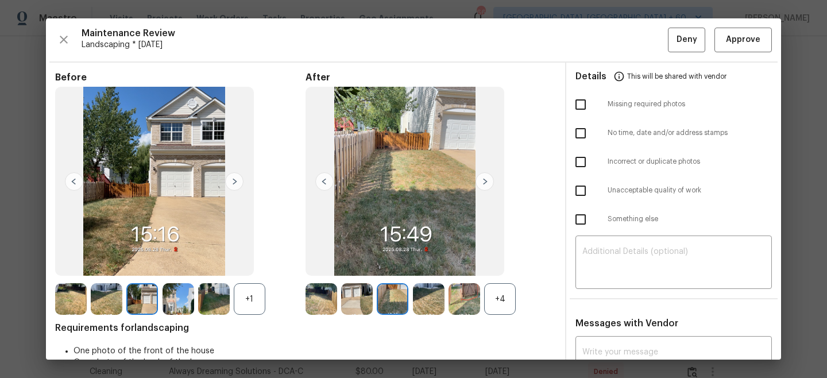
click at [486, 178] on img at bounding box center [484, 181] width 18 height 18
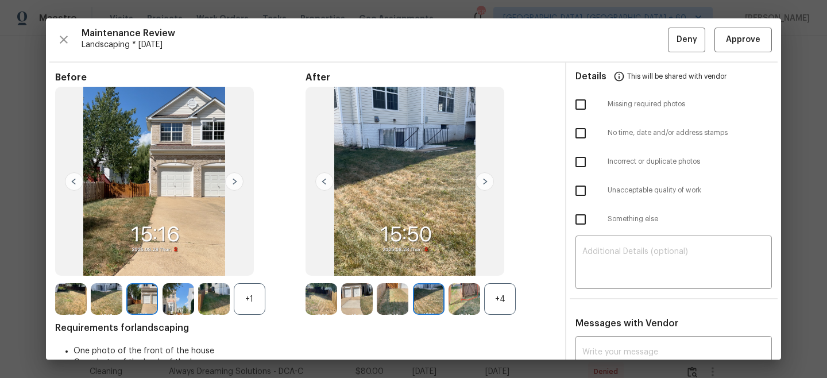
click at [227, 177] on img at bounding box center [234, 181] width 18 height 18
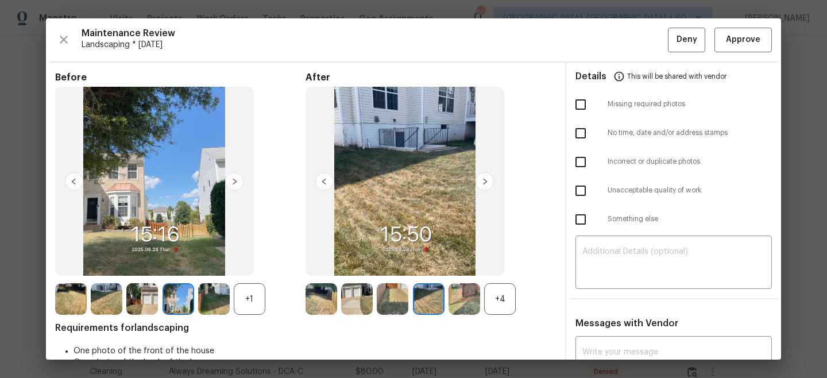
click at [227, 177] on img at bounding box center [234, 181] width 18 height 18
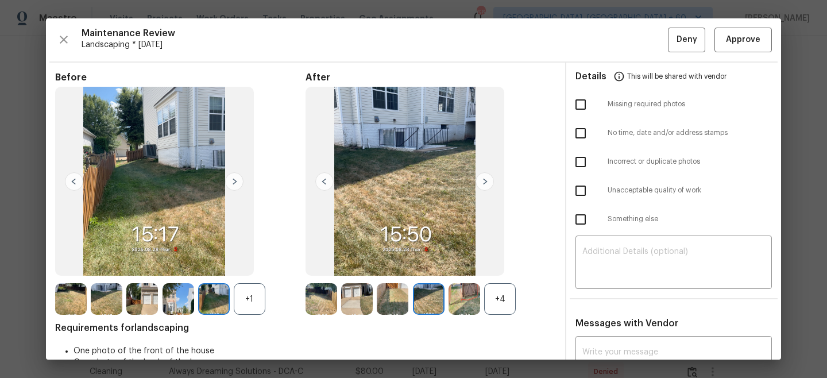
click at [227, 177] on img at bounding box center [234, 181] width 18 height 18
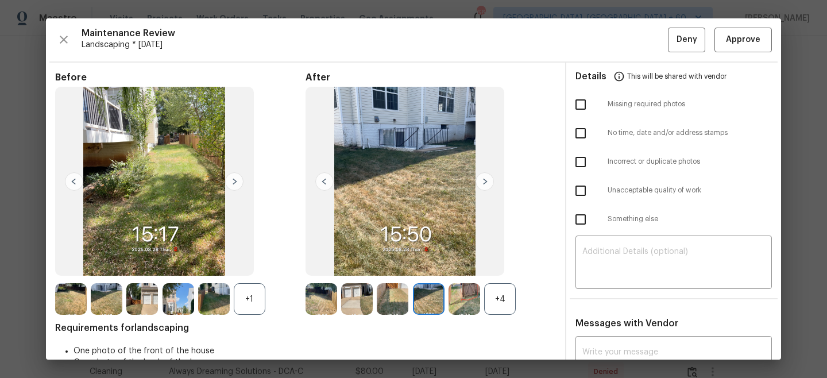
click at [488, 180] on img at bounding box center [484, 181] width 18 height 18
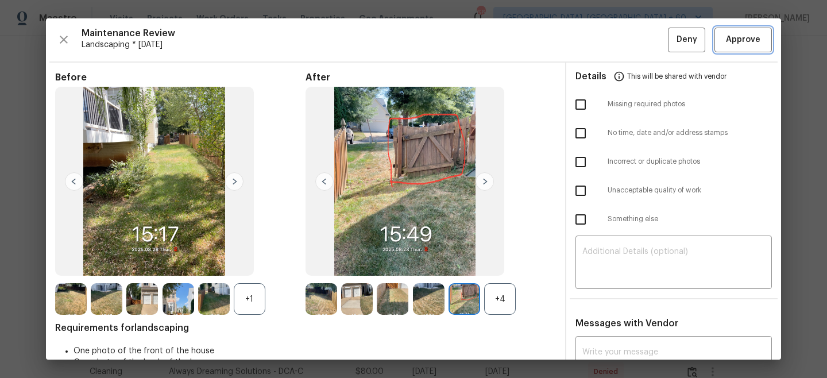
click at [755, 41] on span "Approve" at bounding box center [743, 40] width 34 height 14
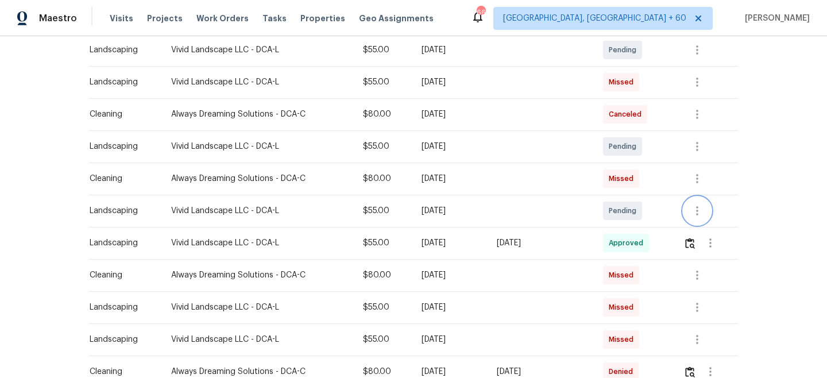
click at [698, 209] on icon "button" at bounding box center [697, 210] width 2 height 9
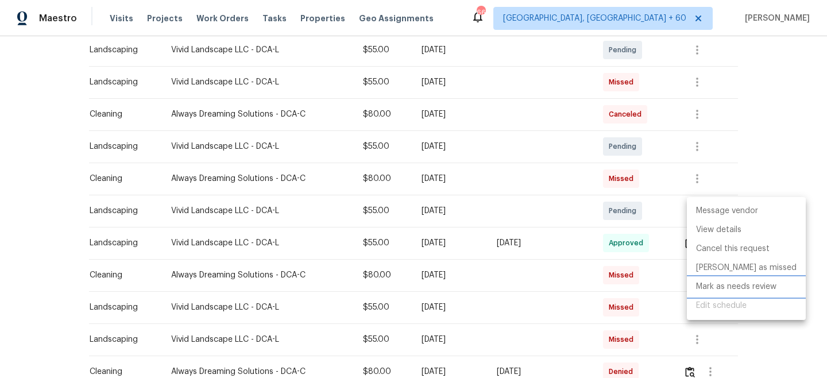
click at [717, 286] on li "Mark as needs review" at bounding box center [746, 286] width 119 height 19
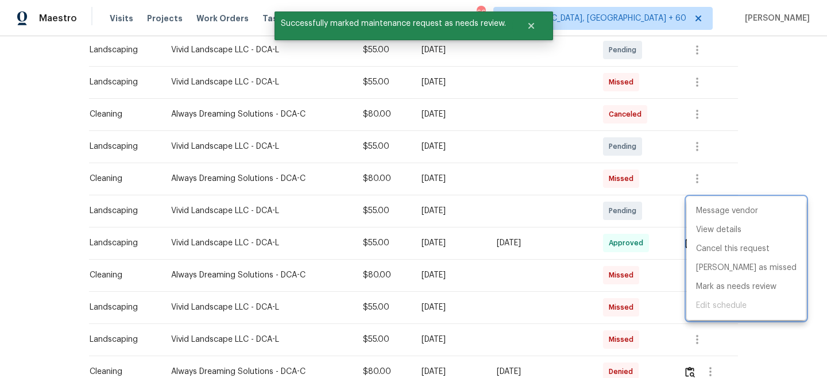
click at [758, 153] on div at bounding box center [413, 189] width 827 height 378
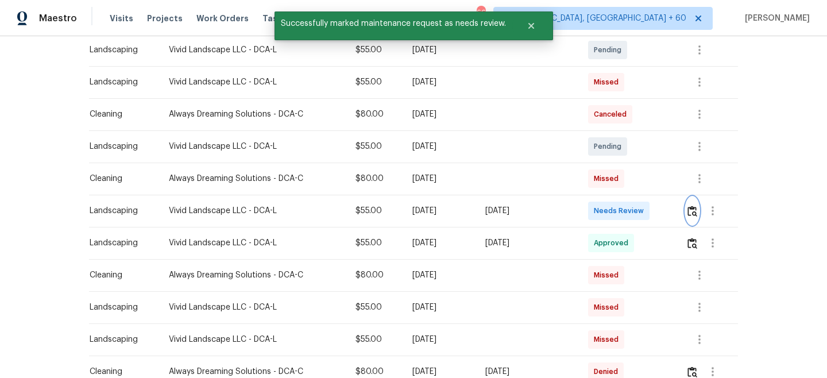
click at [697, 206] on img "button" at bounding box center [692, 211] width 10 height 11
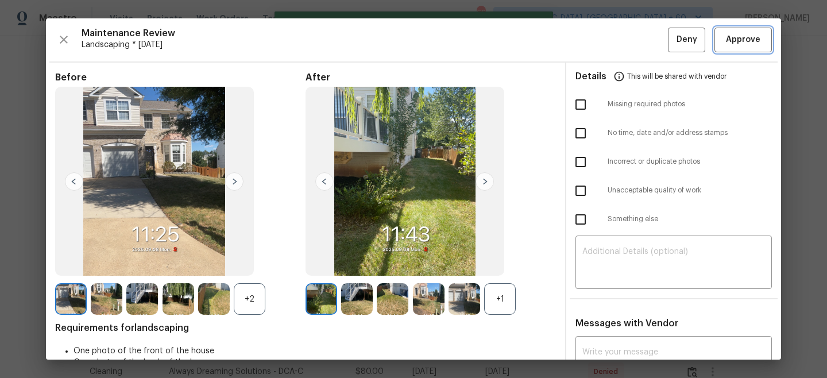
click at [732, 49] on button "Approve" at bounding box center [742, 40] width 57 height 25
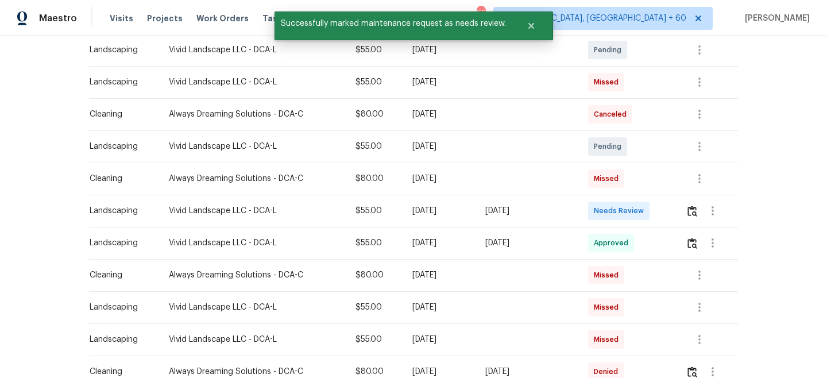
click at [812, 142] on div "Back to all projects [STREET_ADDRESS][PERSON_NAME] 5 Beds | 2 2/2 Baths | Total…" at bounding box center [413, 207] width 827 height 342
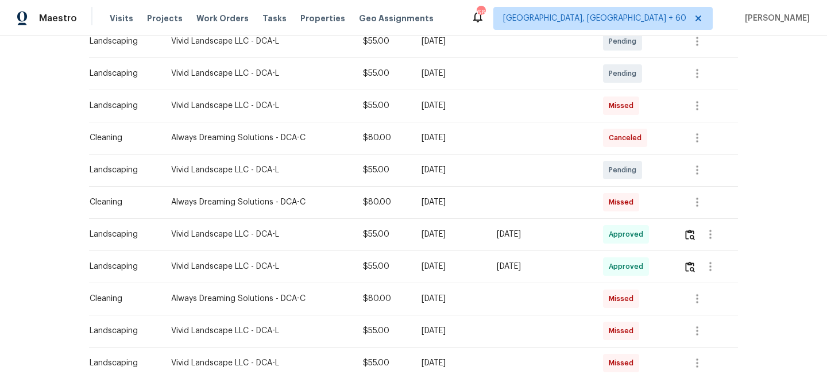
scroll to position [351, 0]
click at [702, 172] on icon "button" at bounding box center [697, 171] width 14 height 14
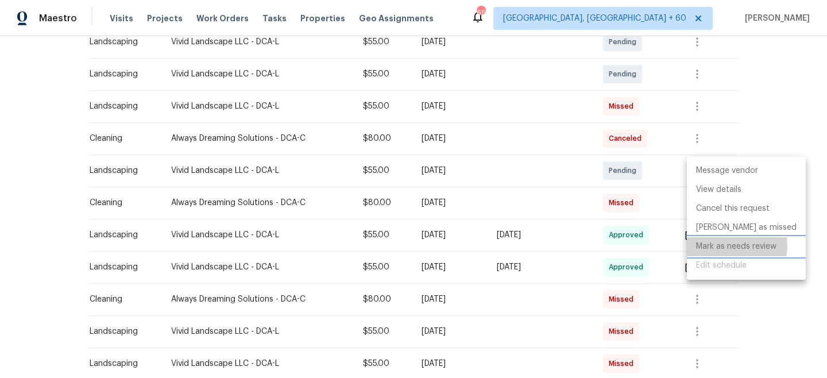
click at [731, 246] on li "Mark as needs review" at bounding box center [746, 246] width 119 height 19
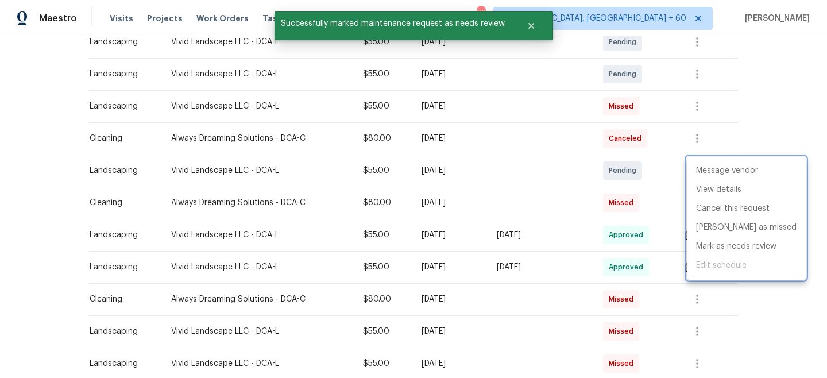
click at [747, 99] on div at bounding box center [413, 189] width 827 height 378
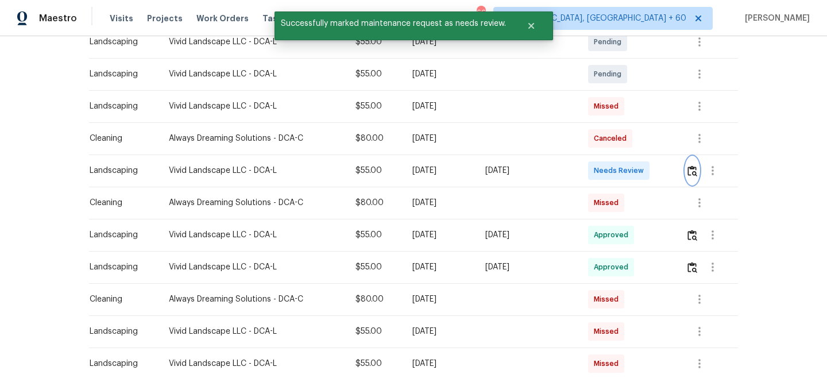
click at [688, 171] on button "button" at bounding box center [692, 171] width 13 height 28
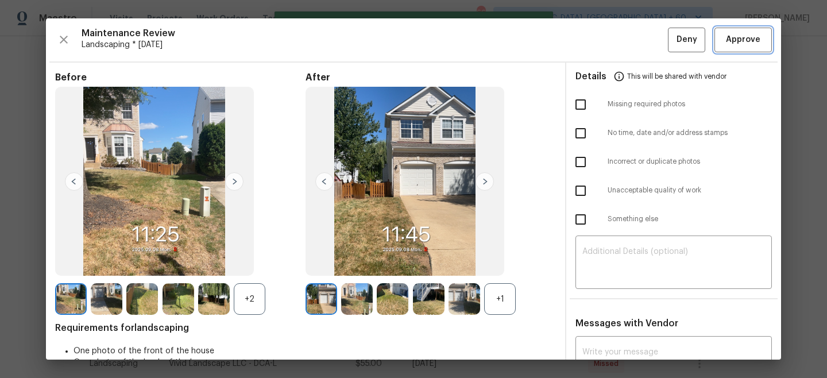
click at [744, 44] on span "Approve" at bounding box center [743, 40] width 34 height 14
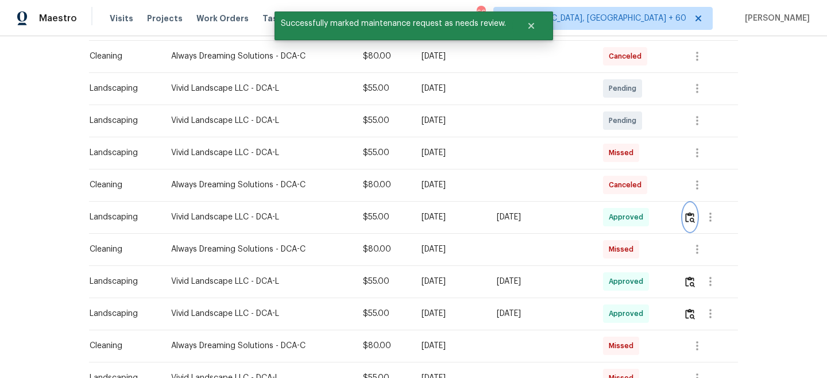
scroll to position [303, 0]
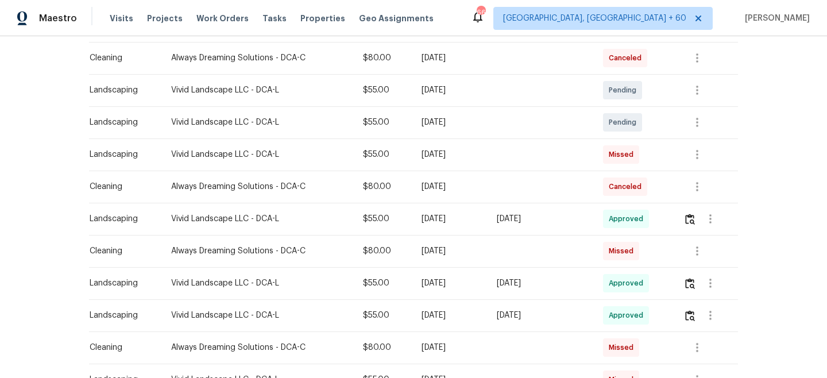
click at [220, 11] on div "Visits Projects Work Orders Tasks Properties Geo Assignments" at bounding box center [279, 18] width 338 height 23
click at [220, 21] on span "Work Orders" at bounding box center [222, 18] width 52 height 11
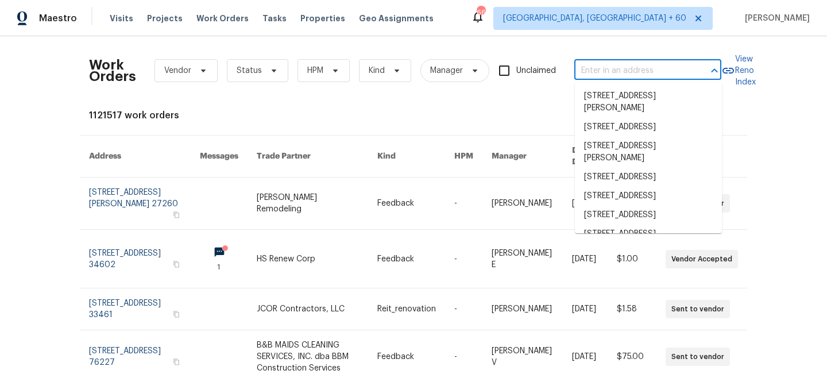
click at [650, 78] on input "text" at bounding box center [631, 71] width 115 height 18
paste input "[STREET_ADDRESS][PERSON_NAME]"
type input "[STREET_ADDRESS][PERSON_NAME]"
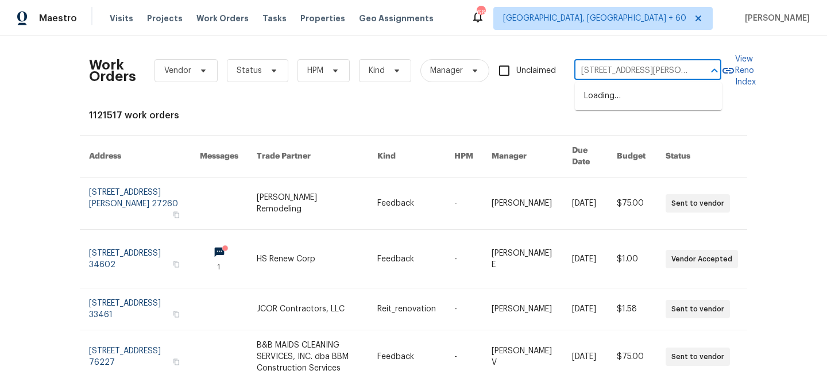
scroll to position [0, 23]
click at [649, 99] on li "[STREET_ADDRESS][PERSON_NAME]" at bounding box center [648, 102] width 147 height 31
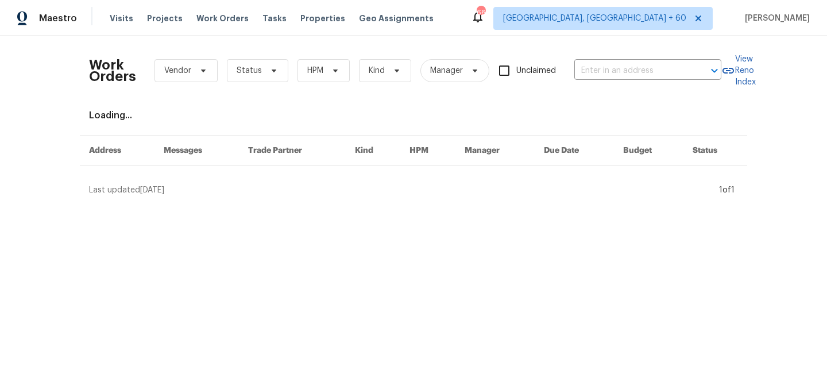
type input "[STREET_ADDRESS][PERSON_NAME]"
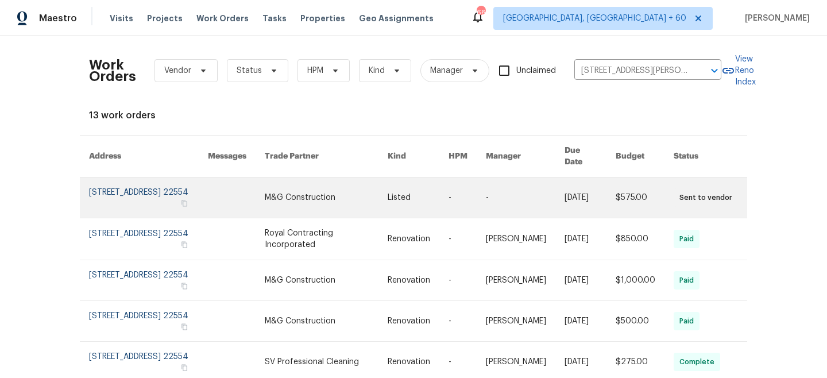
click at [404, 190] on link at bounding box center [418, 197] width 61 height 40
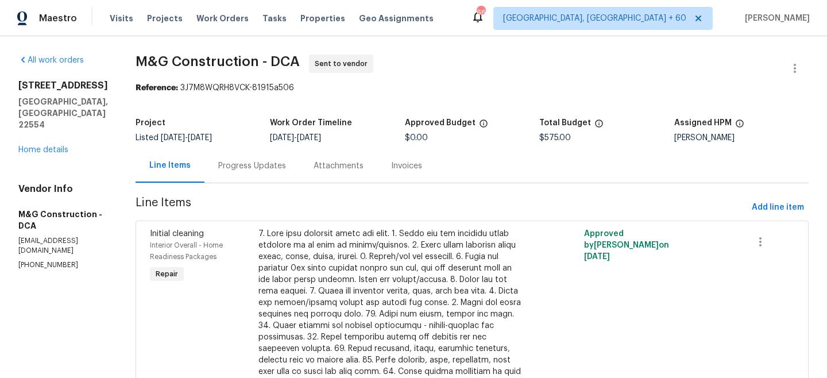
click at [34, 132] on div "[STREET_ADDRESS][PERSON_NAME] Home details" at bounding box center [63, 118] width 90 height 76
click at [30, 146] on link "Home details" at bounding box center [43, 150] width 50 height 8
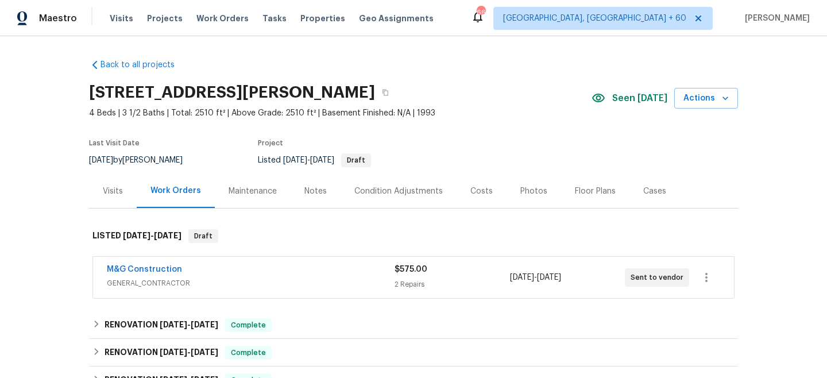
click at [273, 184] on div "Maintenance" at bounding box center [253, 191] width 76 height 34
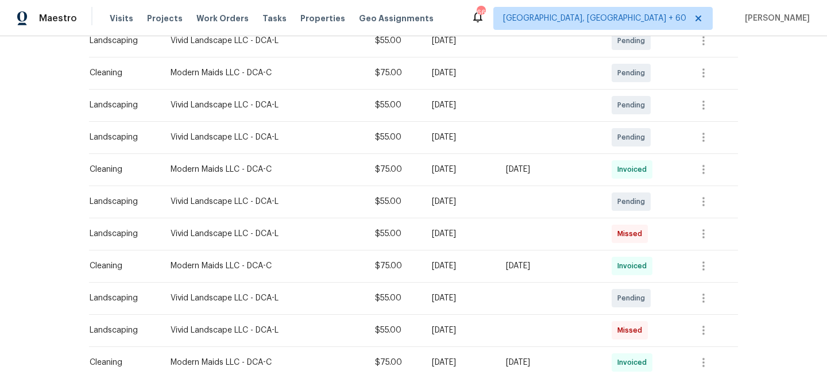
scroll to position [287, 0]
click at [702, 297] on icon "button" at bounding box center [704, 299] width 14 height 14
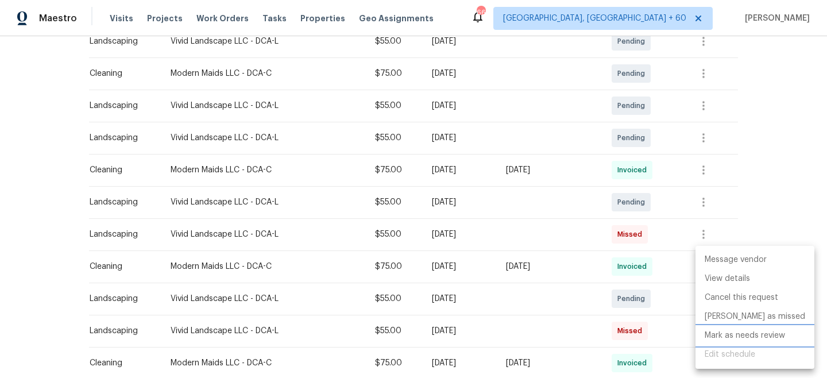
click at [748, 338] on li "Mark as needs review" at bounding box center [754, 335] width 119 height 19
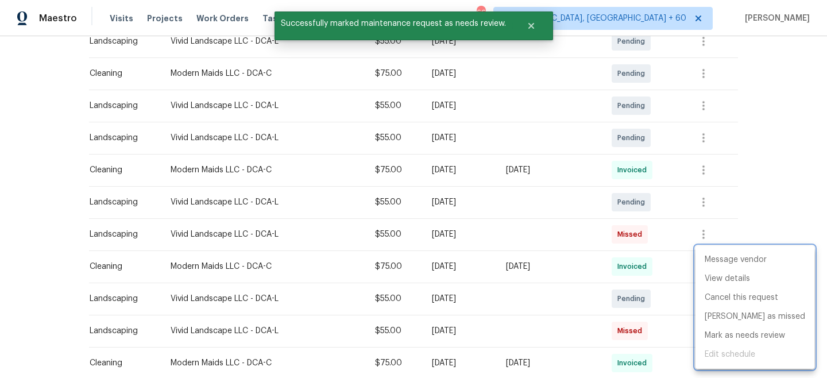
click at [777, 191] on div at bounding box center [413, 189] width 827 height 378
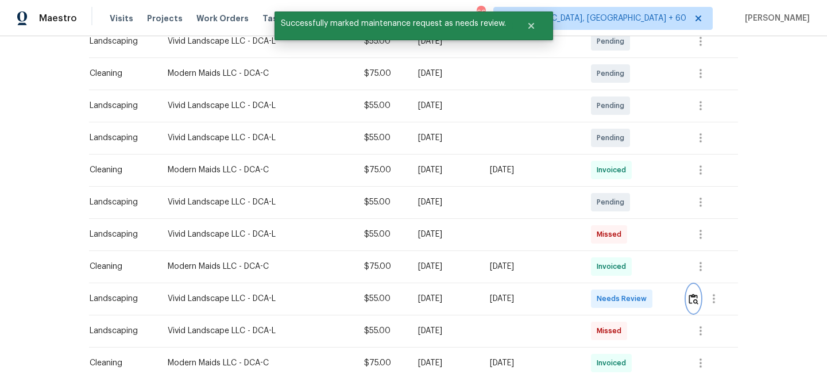
click at [693, 299] on img "button" at bounding box center [694, 298] width 10 height 11
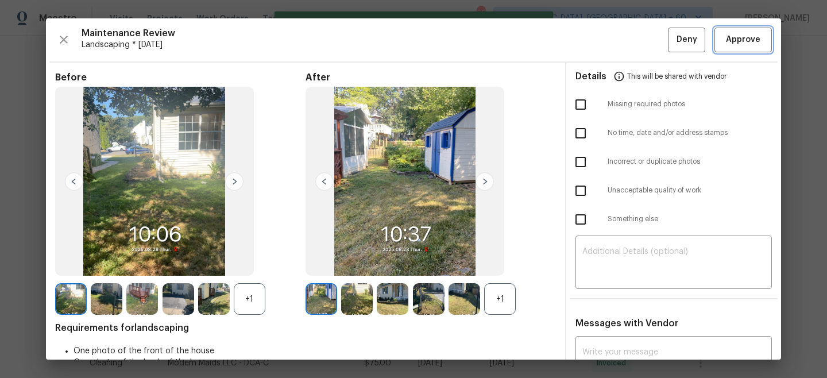
click at [740, 37] on span "Approve" at bounding box center [743, 40] width 34 height 14
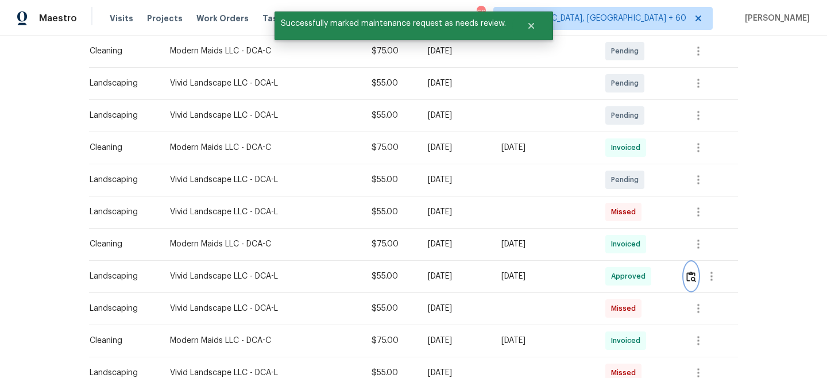
scroll to position [309, 0]
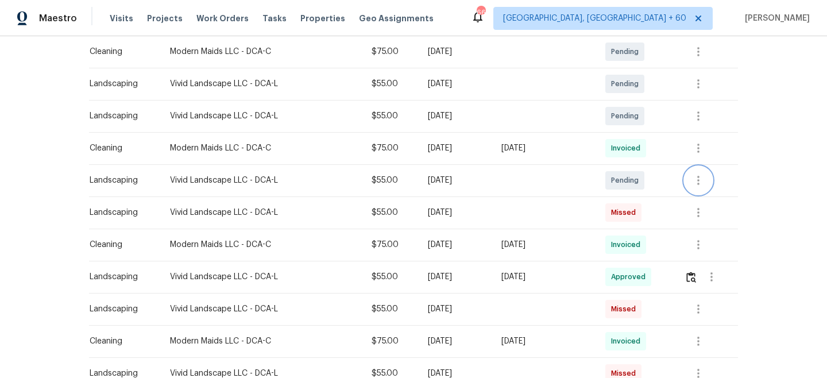
click at [697, 183] on icon "button" at bounding box center [698, 180] width 14 height 14
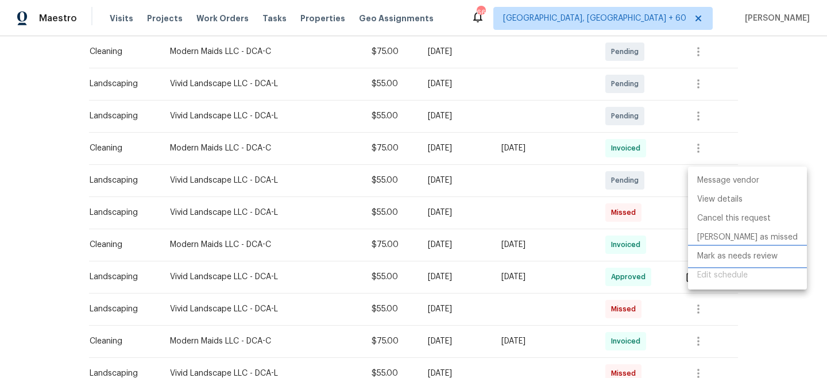
click at [732, 257] on li "Mark as needs review" at bounding box center [747, 256] width 119 height 19
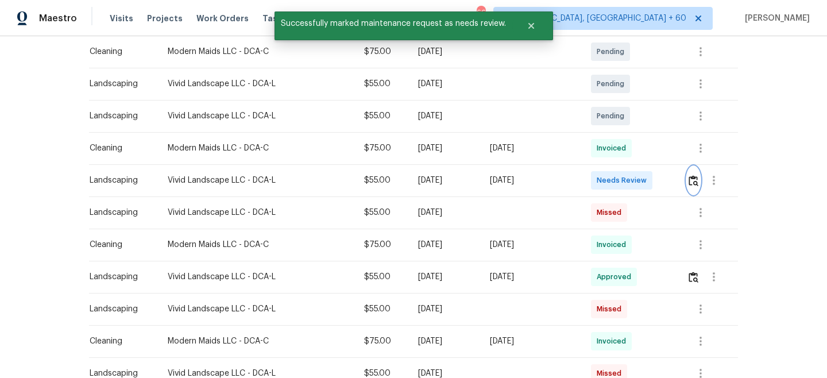
click at [694, 175] on img "button" at bounding box center [694, 180] width 10 height 11
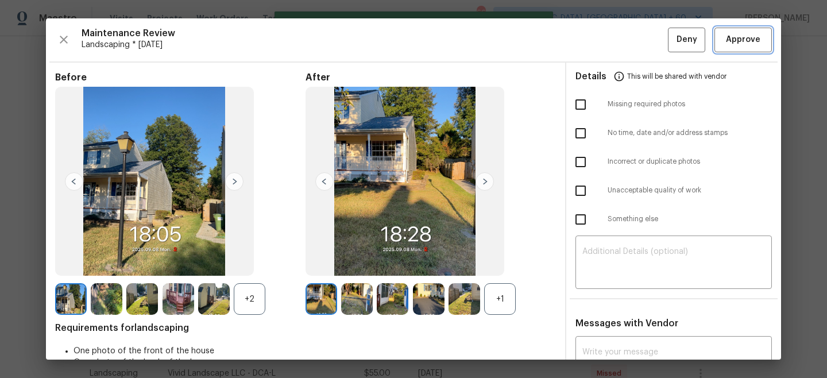
click at [737, 44] on span "Approve" at bounding box center [743, 40] width 34 height 14
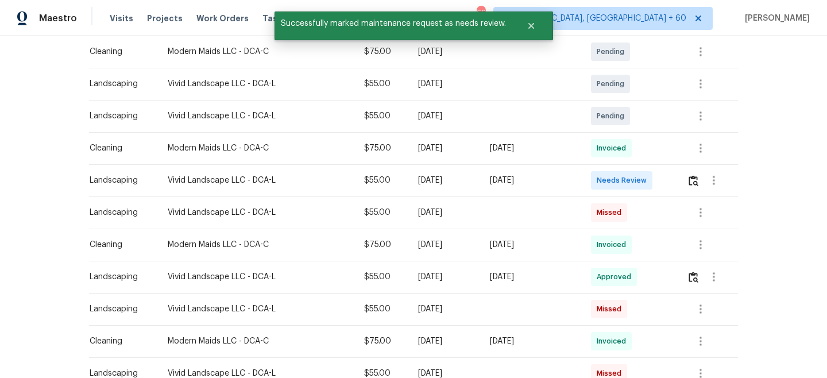
click at [805, 111] on div "Back to all projects [STREET_ADDRESS][PERSON_NAME] 4 Beds | 3 1/2 Baths | Total…" at bounding box center [413, 207] width 827 height 342
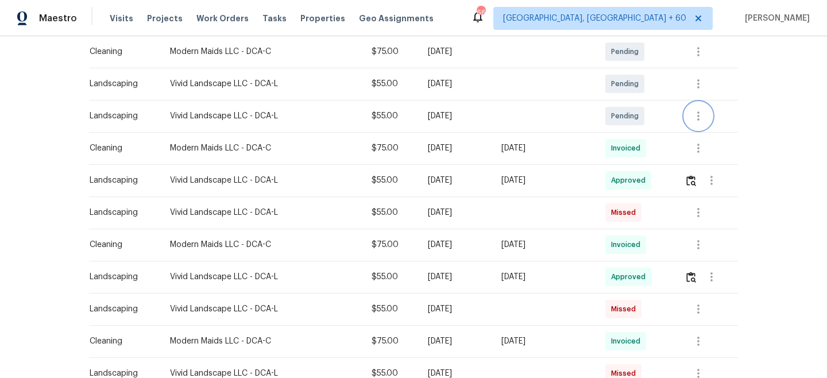
click at [705, 111] on icon "button" at bounding box center [698, 116] width 14 height 14
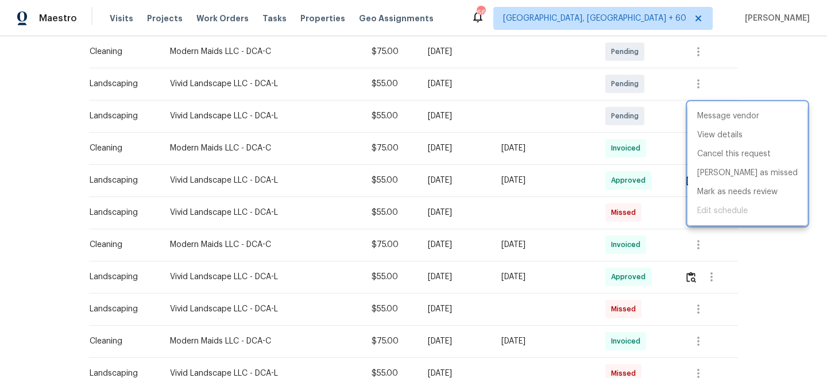
click at [767, 90] on div at bounding box center [413, 189] width 827 height 378
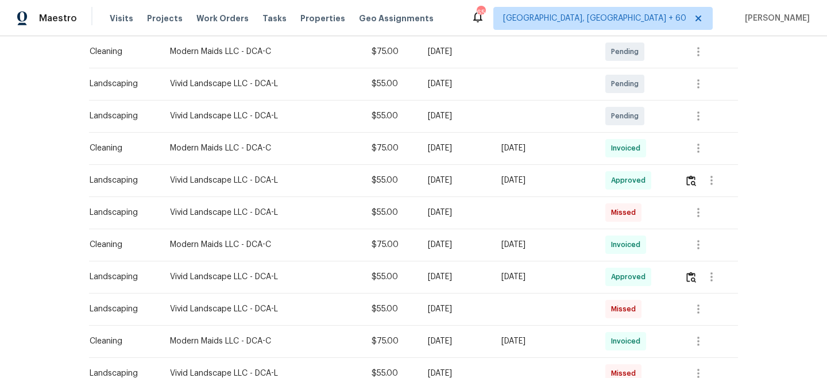
click at [204, 27] on div "Visits Projects Work Orders Tasks Properties Geo Assignments" at bounding box center [279, 18] width 338 height 23
click at [204, 25] on div "Visits Projects Work Orders Tasks Properties Geo Assignments" at bounding box center [279, 18] width 338 height 23
click at [204, 22] on span "Work Orders" at bounding box center [222, 18] width 52 height 11
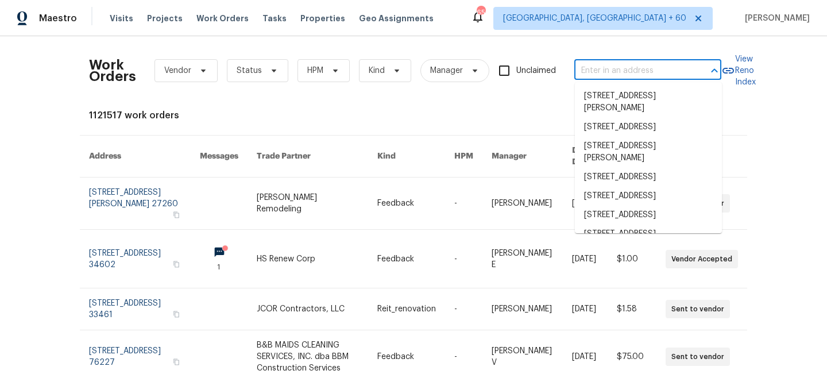
click at [647, 64] on input "text" at bounding box center [631, 71] width 115 height 18
paste input "[STREET_ADDRESS][PERSON_NAME]"
type input "[STREET_ADDRESS][PERSON_NAME]"
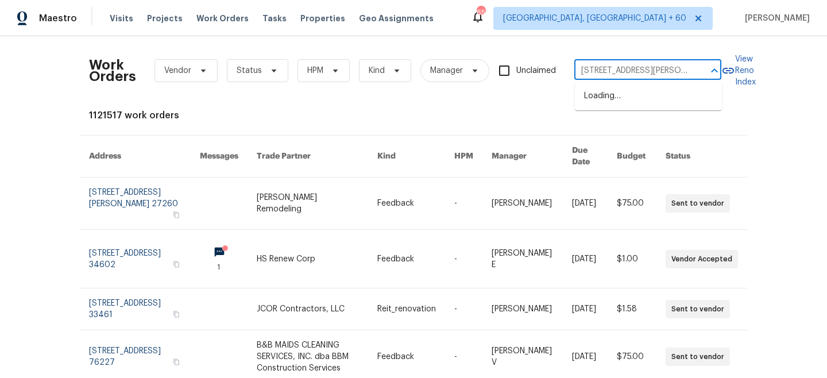
scroll to position [0, 45]
click at [631, 99] on li "[STREET_ADDRESS][PERSON_NAME]" at bounding box center [648, 102] width 147 height 31
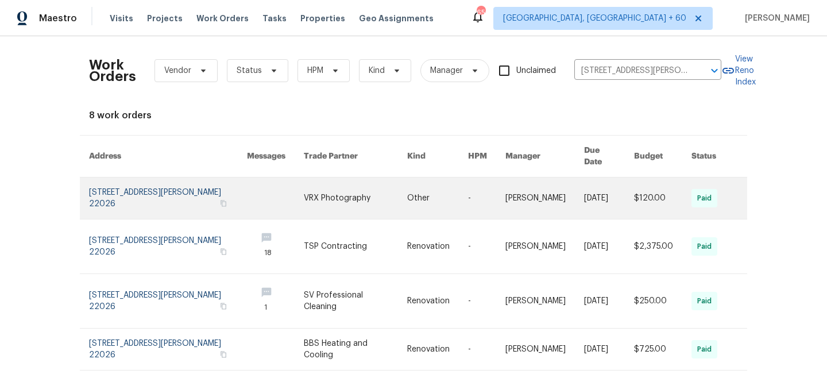
click at [318, 195] on link at bounding box center [356, 197] width 104 height 41
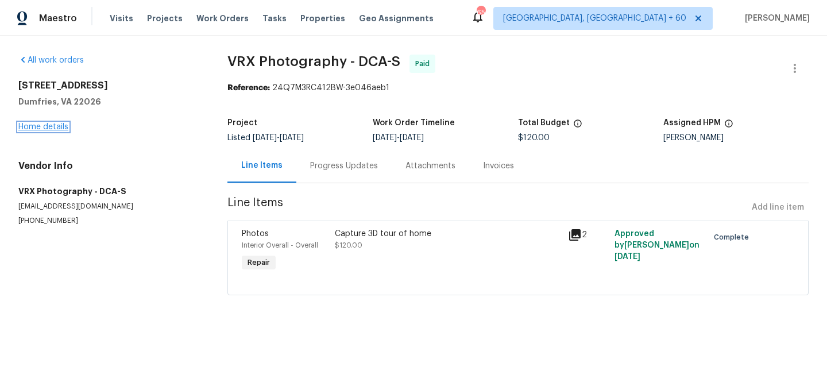
click at [42, 125] on link "Home details" at bounding box center [43, 127] width 50 height 8
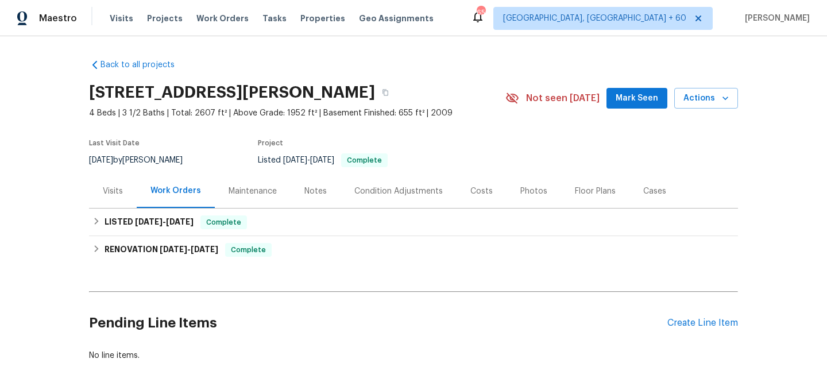
scroll to position [2, 0]
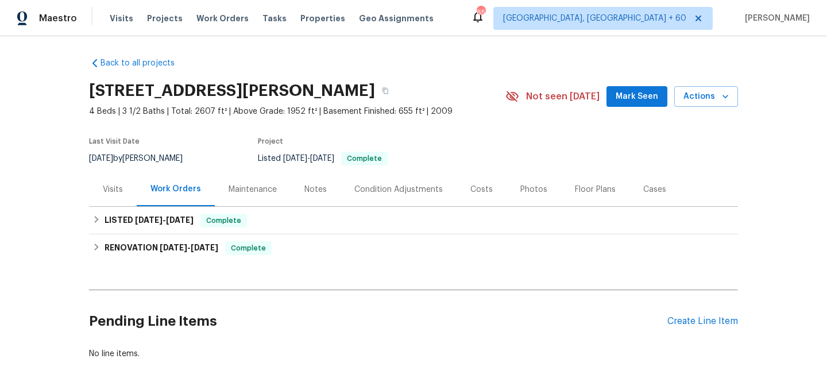
click at [270, 188] on div "Maintenance" at bounding box center [253, 189] width 48 height 11
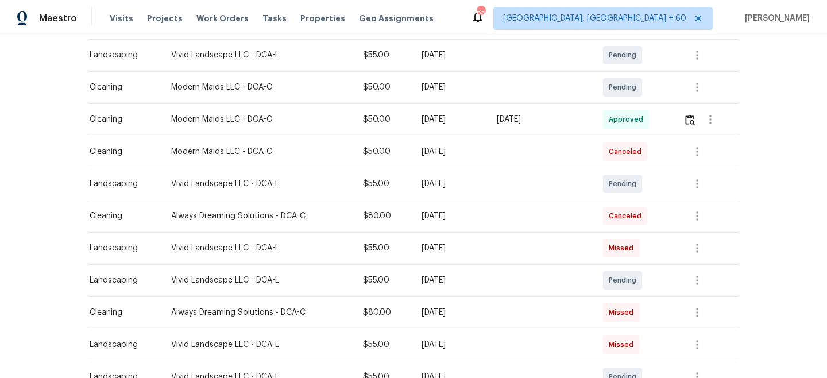
scroll to position [242, 0]
click at [699, 281] on icon "button" at bounding box center [697, 279] width 14 height 14
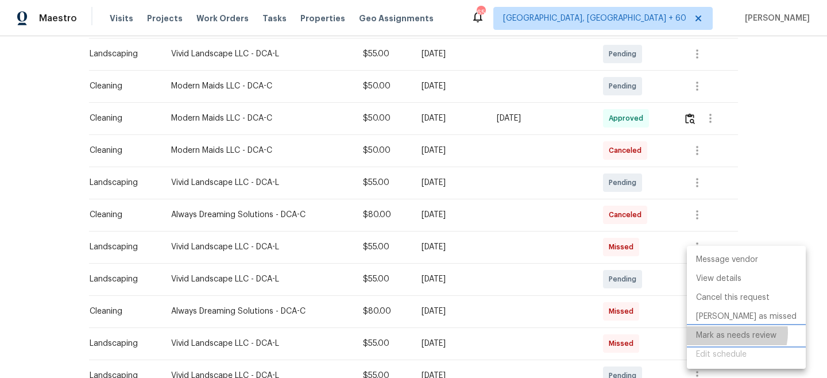
click at [730, 333] on li "Mark as needs review" at bounding box center [746, 335] width 119 height 19
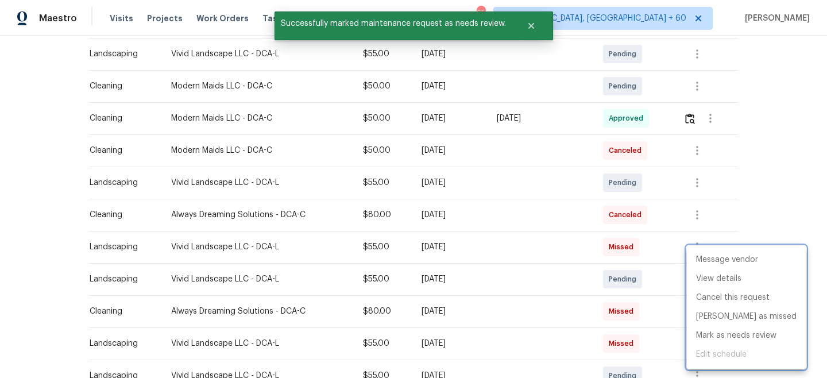
click at [755, 216] on div at bounding box center [413, 189] width 827 height 378
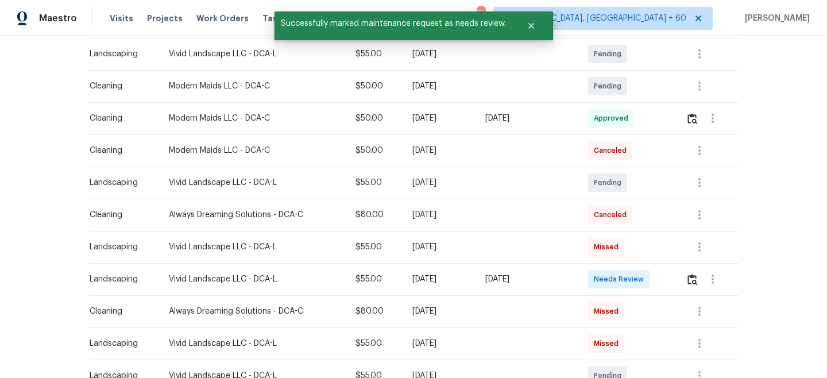
click at [688, 275] on div at bounding box center [712, 279] width 52 height 28
click at [694, 279] on img "button" at bounding box center [692, 279] width 10 height 11
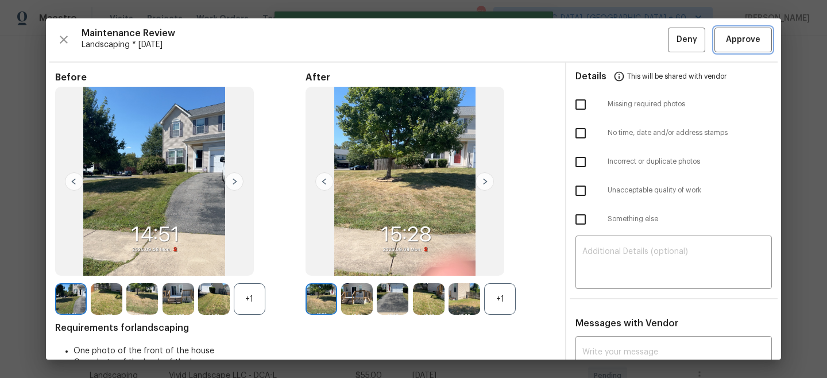
click at [744, 41] on span "Approve" at bounding box center [743, 40] width 34 height 14
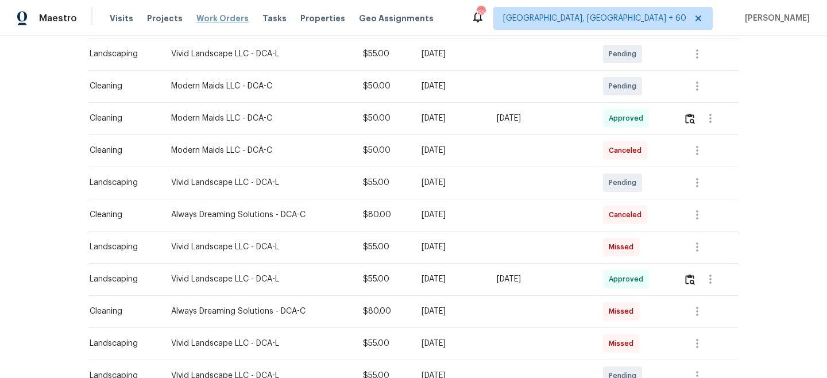
click at [221, 17] on span "Work Orders" at bounding box center [222, 18] width 52 height 11
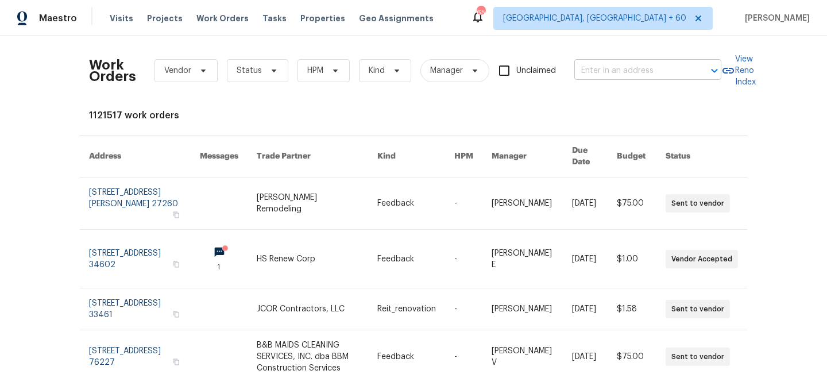
click at [674, 65] on input "text" at bounding box center [631, 71] width 115 height 18
paste input "[STREET_ADDRESS][PERSON_NAME]"
type input "[STREET_ADDRESS][PERSON_NAME]"
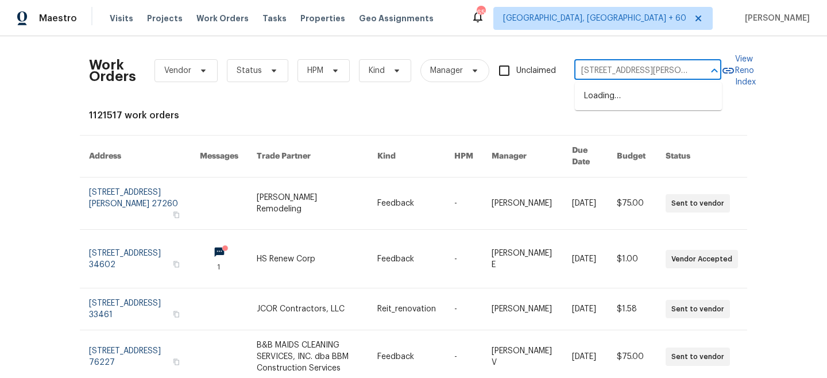
scroll to position [0, 30]
click at [643, 99] on li "[STREET_ADDRESS][PERSON_NAME]" at bounding box center [648, 102] width 147 height 31
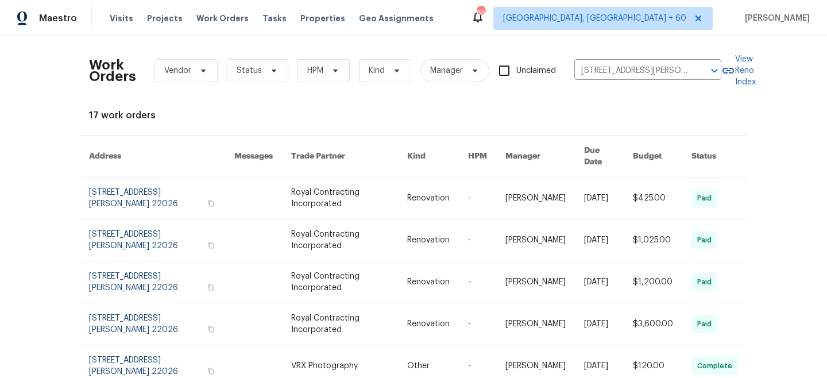
click at [349, 183] on link at bounding box center [349, 197] width 117 height 41
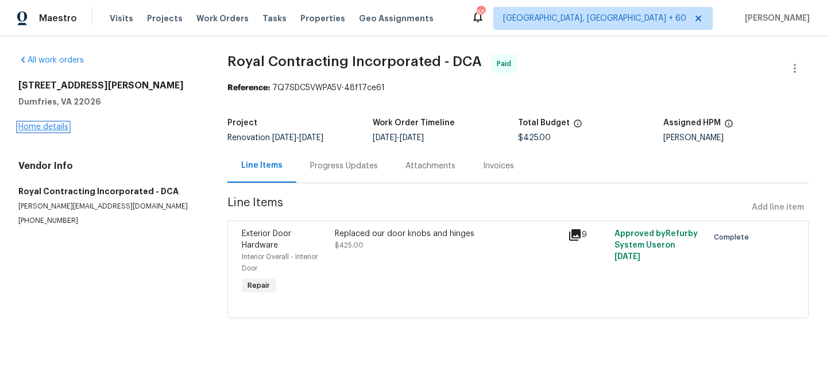
click at [25, 129] on link "Home details" at bounding box center [43, 127] width 50 height 8
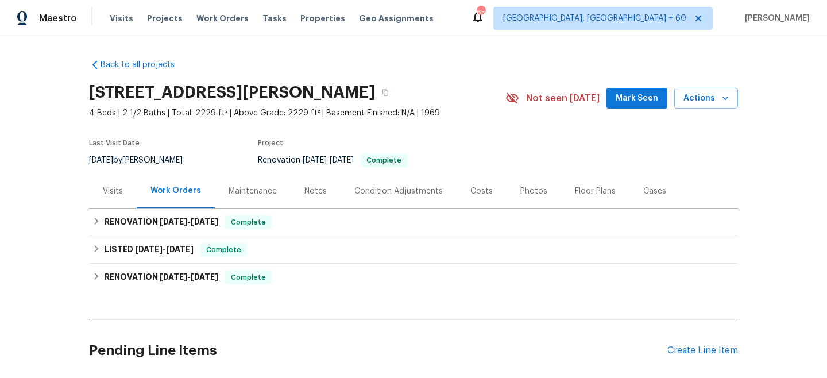
click at [257, 189] on div "Maintenance" at bounding box center [253, 190] width 48 height 11
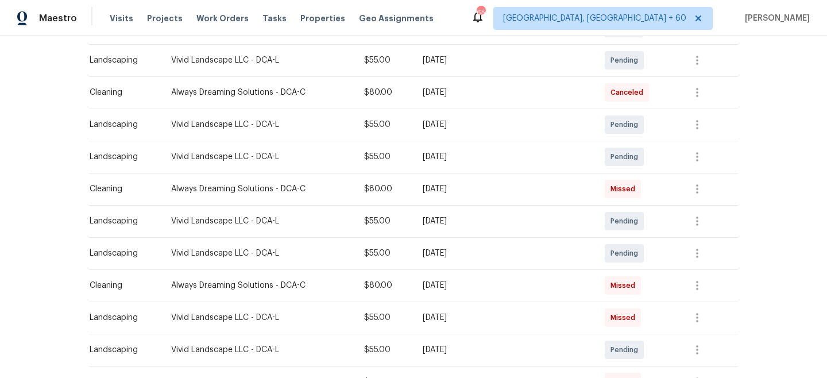
scroll to position [271, 0]
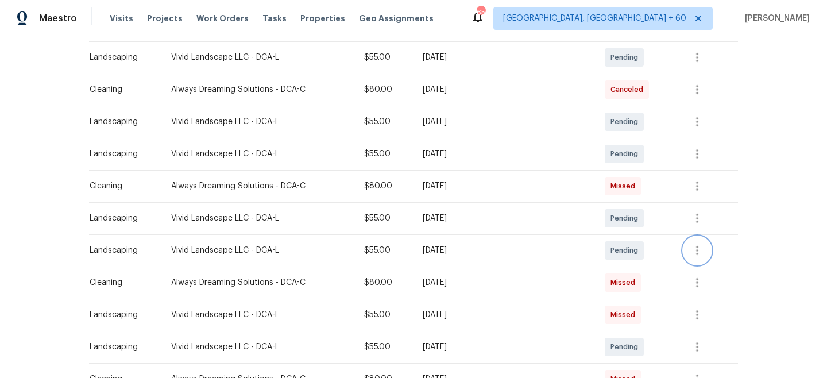
click at [698, 252] on icon "button" at bounding box center [697, 250] width 14 height 14
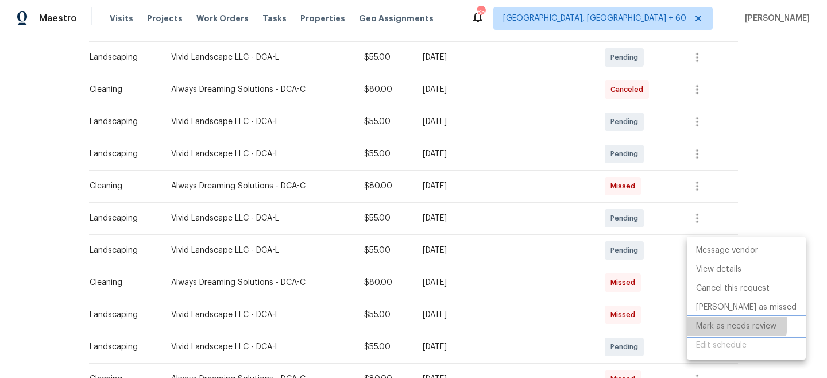
click at [732, 324] on li "Mark as needs review" at bounding box center [746, 326] width 119 height 19
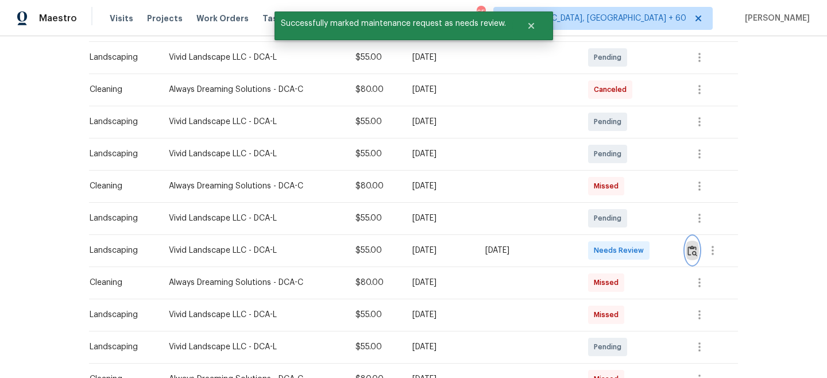
click at [691, 249] on img "button" at bounding box center [692, 250] width 10 height 11
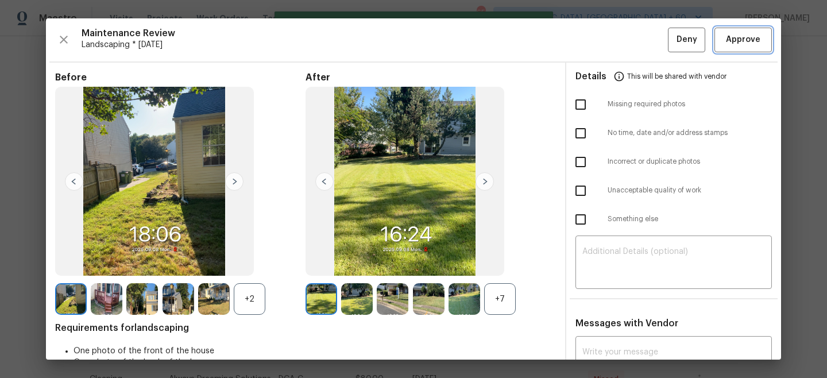
click at [743, 42] on span "Approve" at bounding box center [743, 40] width 34 height 14
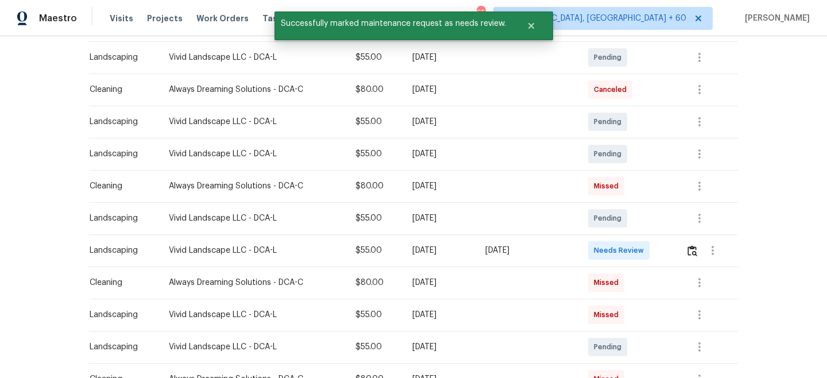
click at [807, 100] on div "Back to all projects [STREET_ADDRESS][PERSON_NAME] 4 Beds | 2 1/2 Baths | Total…" at bounding box center [413, 207] width 827 height 342
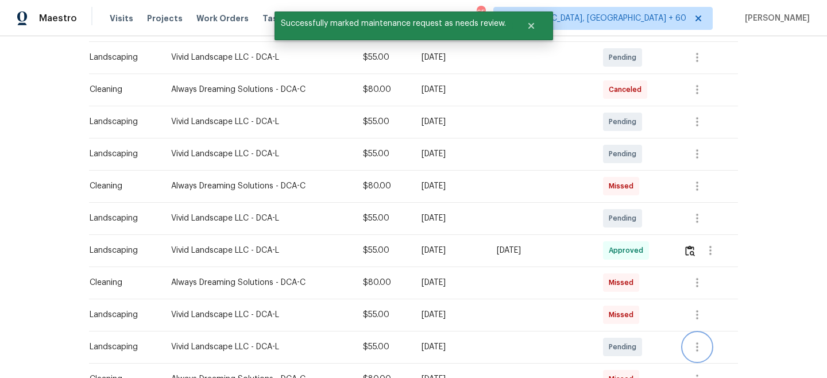
click at [698, 343] on icon "button" at bounding box center [697, 347] width 14 height 14
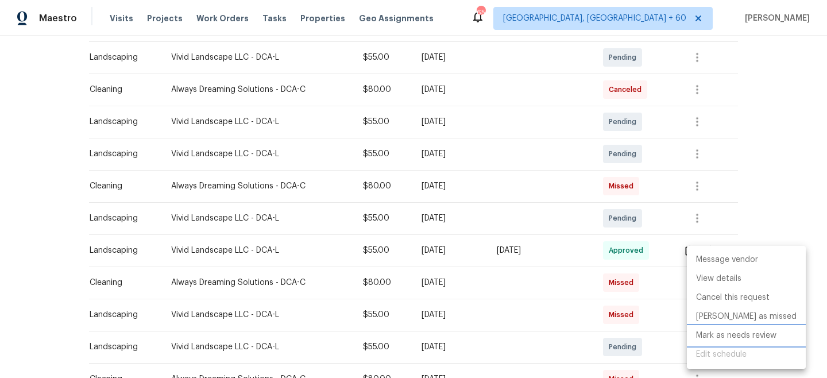
drag, startPoint x: 723, startPoint y: 331, endPoint x: 736, endPoint y: 314, distance: 21.8
click at [723, 331] on li "Mark as needs review" at bounding box center [746, 335] width 119 height 19
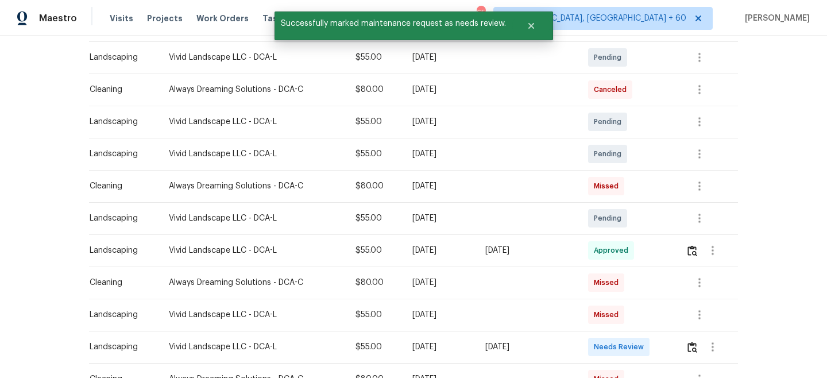
click at [788, 154] on div "Message vendor View details Edit schedule" at bounding box center [413, 189] width 827 height 378
click at [686, 347] on td at bounding box center [706, 347] width 61 height 32
click at [694, 347] on img "button" at bounding box center [692, 347] width 10 height 11
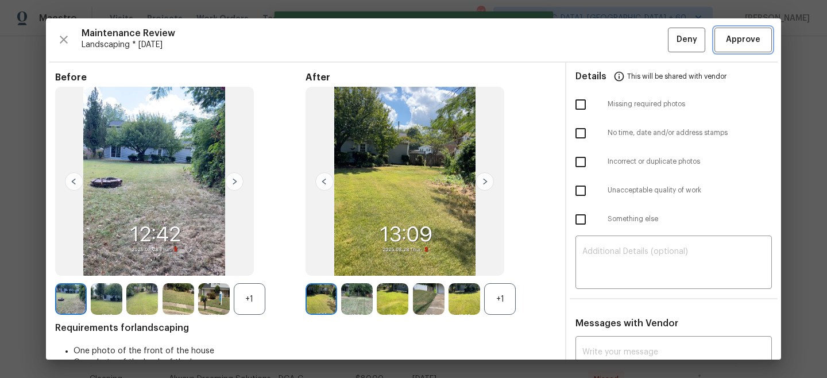
click at [751, 40] on span "Approve" at bounding box center [743, 40] width 34 height 14
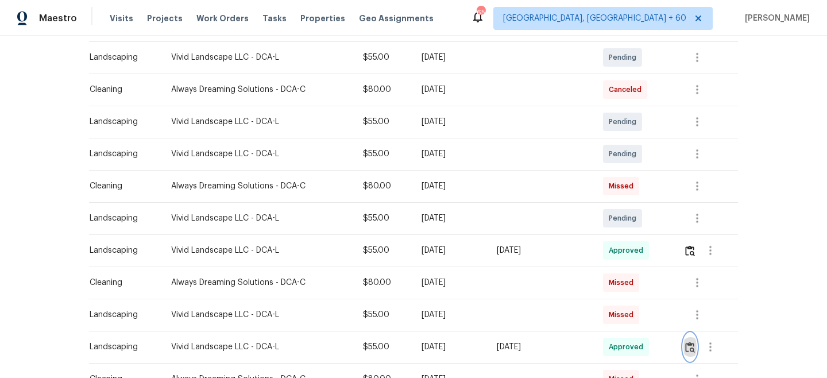
click at [690, 347] on img "button" at bounding box center [690, 347] width 10 height 11
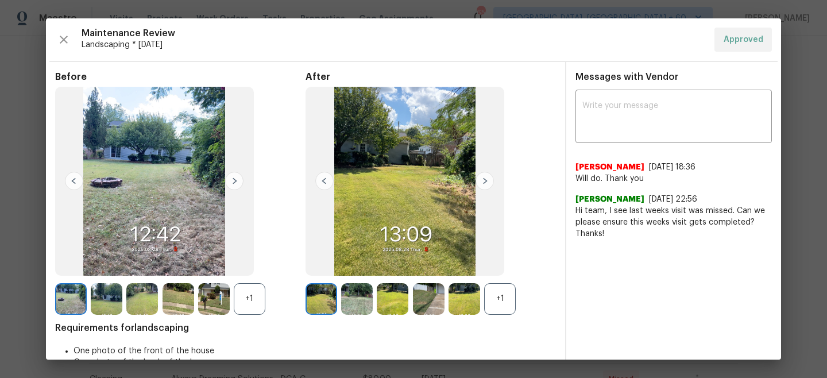
click at [236, 179] on img at bounding box center [234, 181] width 18 height 18
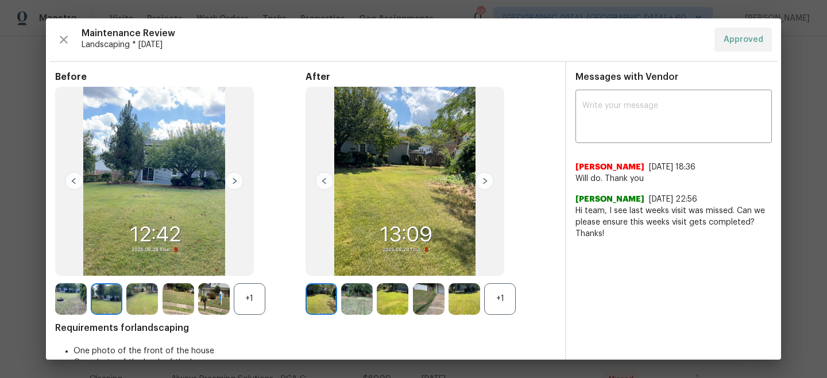
click at [236, 179] on img at bounding box center [234, 181] width 18 height 18
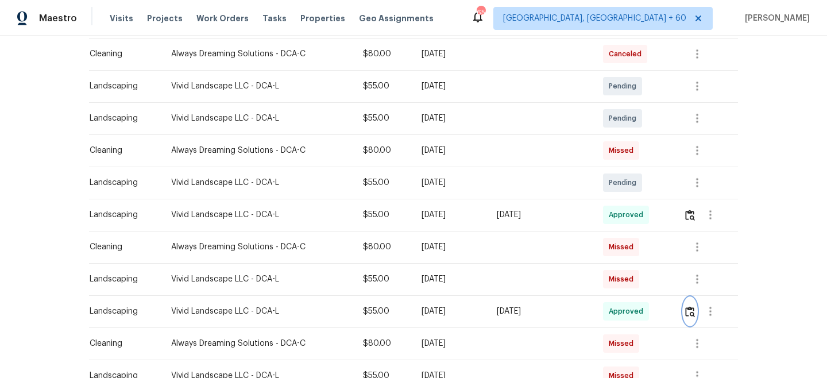
scroll to position [306, 0]
click at [698, 181] on icon "button" at bounding box center [697, 183] width 14 height 14
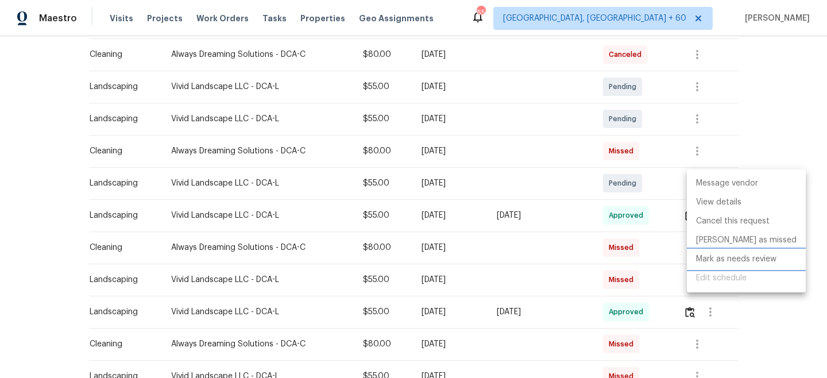
click at [720, 262] on li "Mark as needs review" at bounding box center [746, 259] width 119 height 19
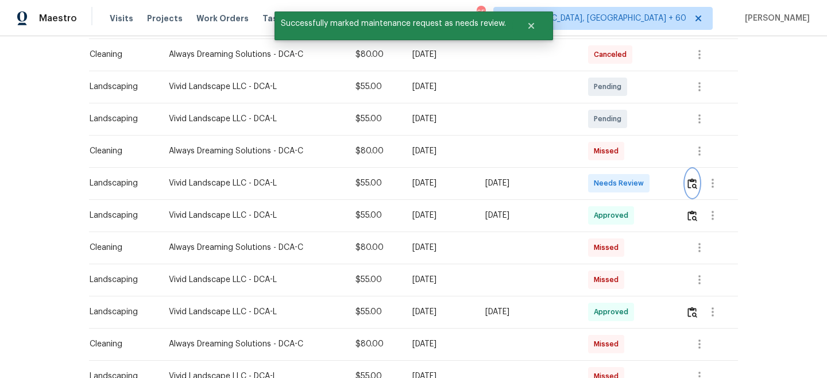
click at [695, 183] on img "button" at bounding box center [692, 183] width 10 height 11
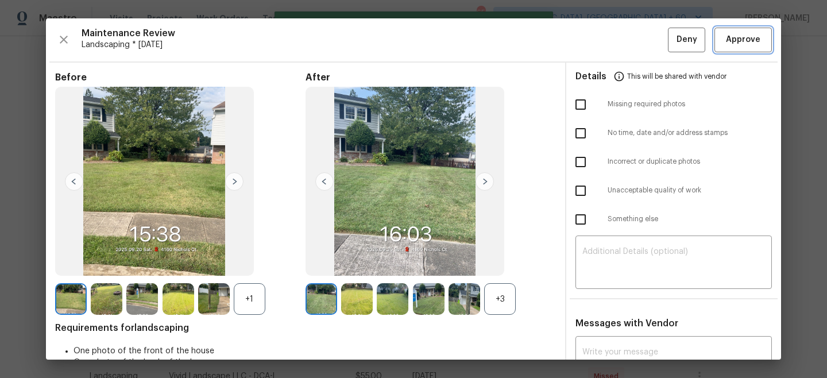
click at [747, 41] on span "Approve" at bounding box center [743, 40] width 34 height 14
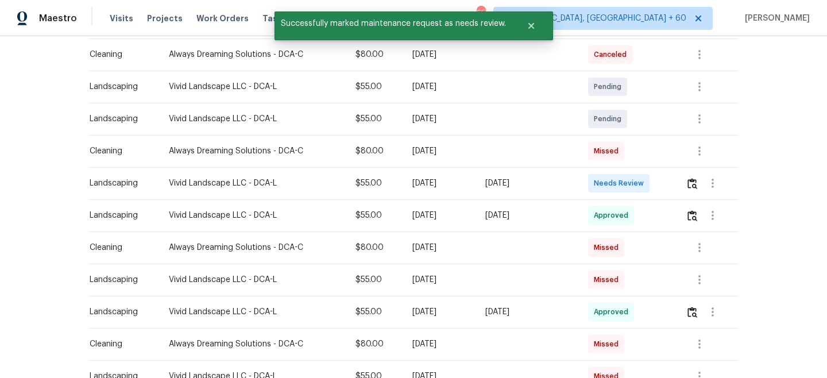
click at [799, 173] on div "Back to all projects [STREET_ADDRESS][PERSON_NAME] 4 Beds | 2 1/2 Baths | Total…" at bounding box center [413, 207] width 827 height 342
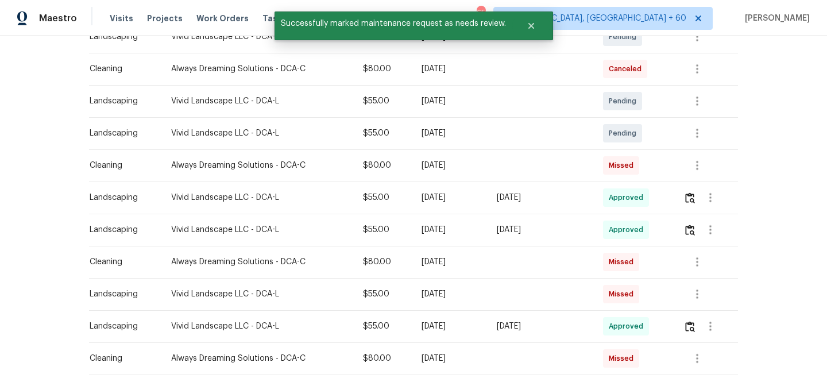
scroll to position [291, 0]
click at [697, 136] on icon "button" at bounding box center [697, 134] width 14 height 14
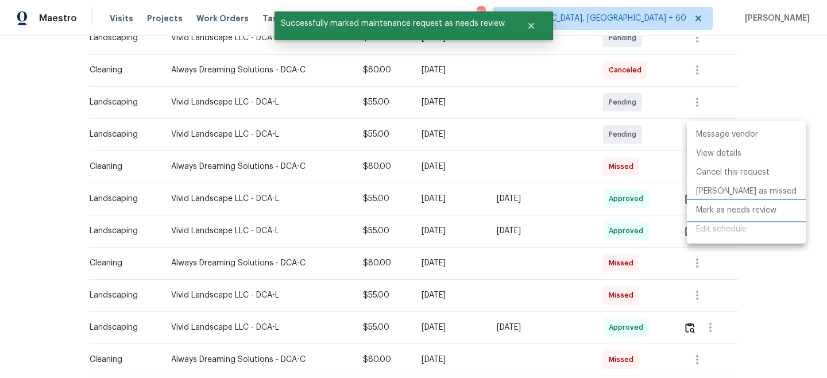
click at [728, 210] on li "Mark as needs review" at bounding box center [746, 210] width 119 height 19
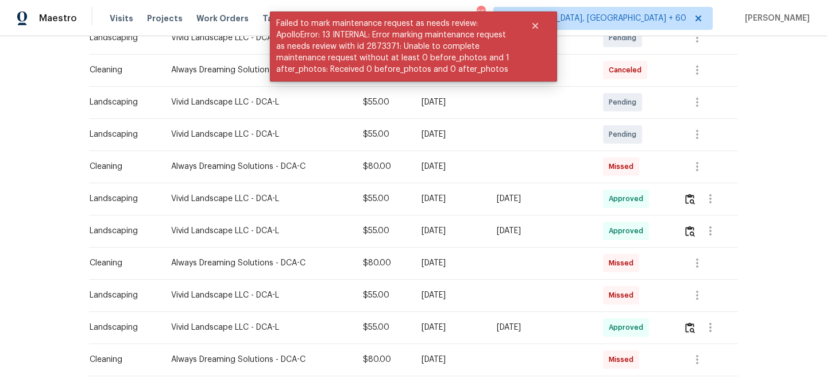
click at [778, 96] on div "Back to all projects [STREET_ADDRESS][PERSON_NAME] 4 Beds | 2 1/2 Baths | Total…" at bounding box center [413, 207] width 827 height 342
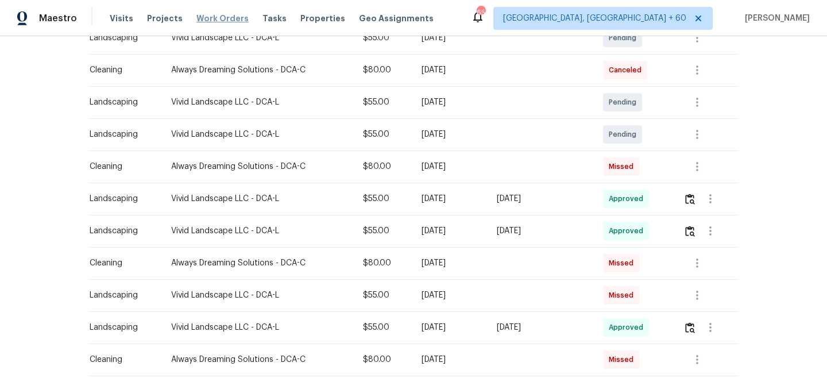
click at [227, 18] on span "Work Orders" at bounding box center [222, 18] width 52 height 11
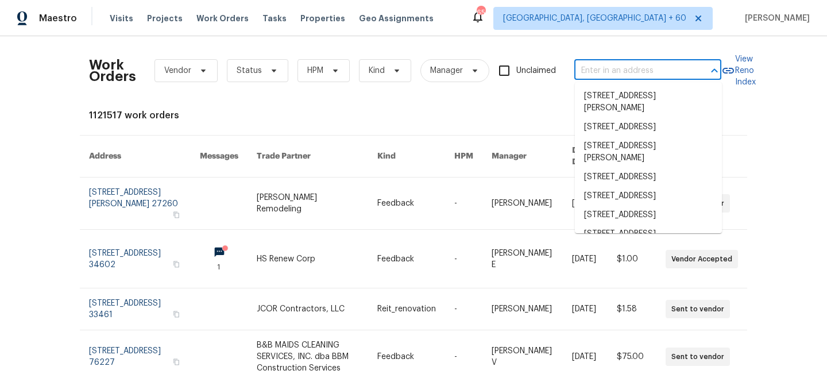
click at [617, 64] on input "text" at bounding box center [631, 71] width 115 height 18
paste input "[STREET_ADDRESS][PERSON_NAME]"
type input "[STREET_ADDRESS][PERSON_NAME]"
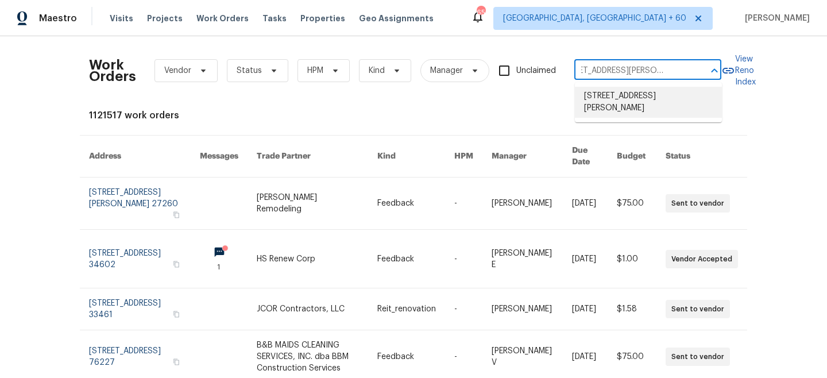
click at [624, 99] on li "[STREET_ADDRESS][PERSON_NAME]" at bounding box center [648, 102] width 147 height 31
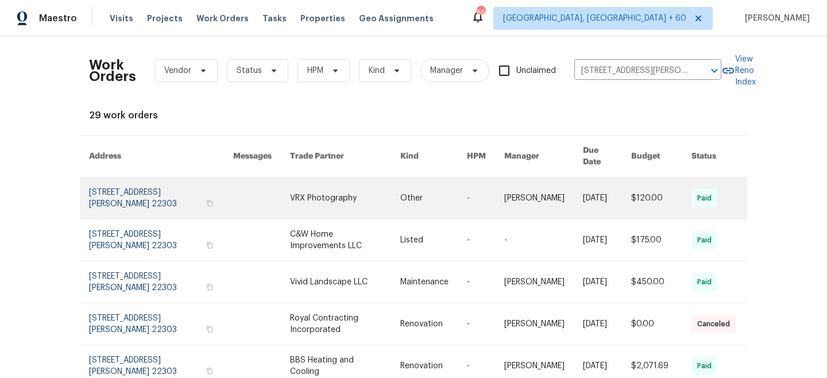
click at [395, 191] on td "Other" at bounding box center [424, 198] width 67 height 42
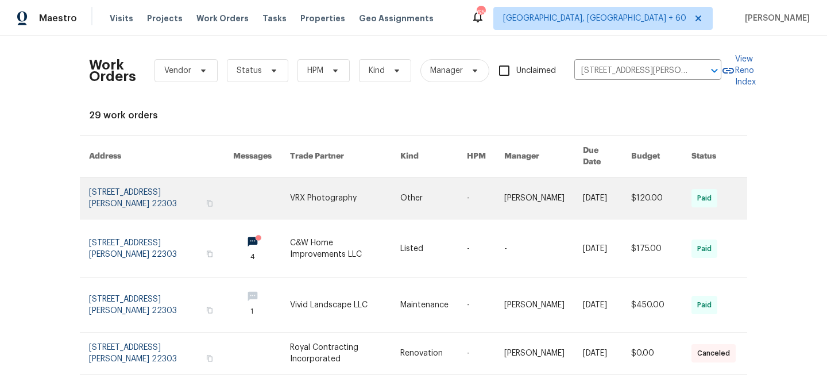
click at [260, 177] on link at bounding box center [261, 197] width 57 height 41
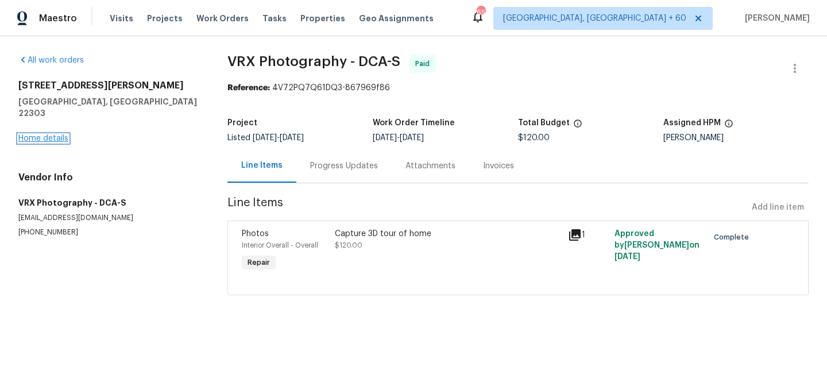
click at [64, 134] on link "Home details" at bounding box center [43, 138] width 50 height 8
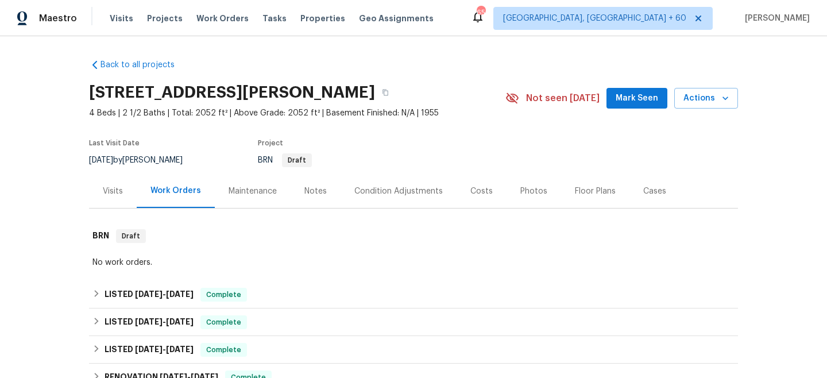
click at [251, 190] on div "Maintenance" at bounding box center [253, 190] width 48 height 11
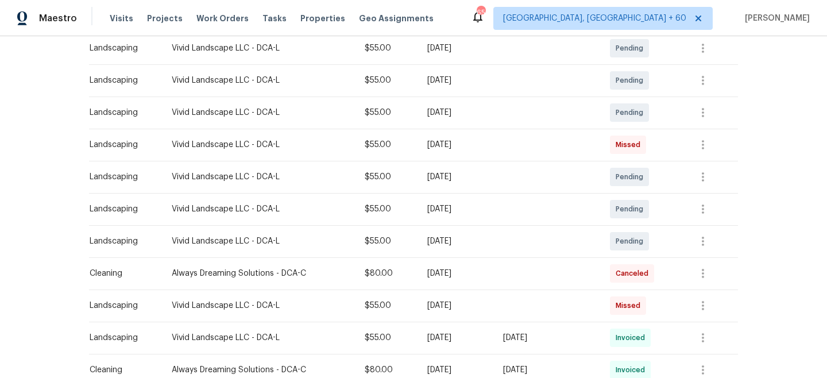
scroll to position [300, 0]
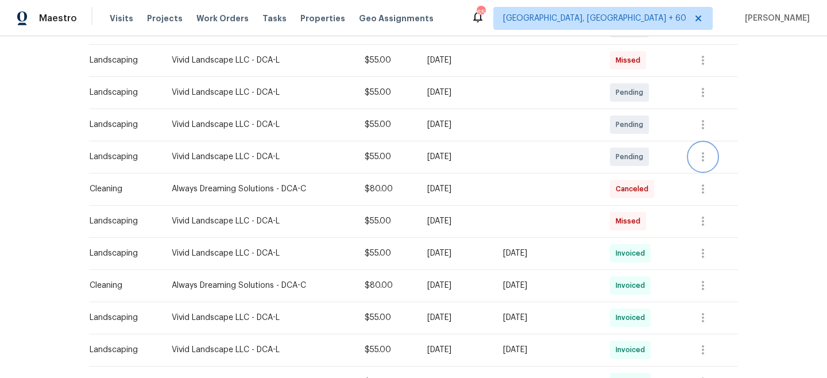
click at [704, 159] on icon "button" at bounding box center [703, 156] width 2 height 9
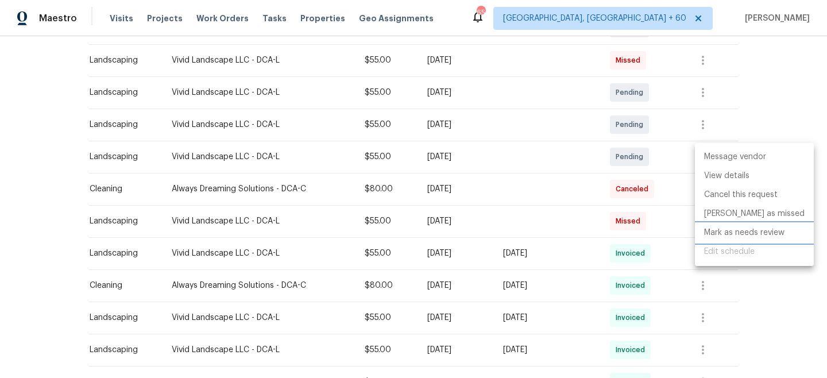
click at [735, 230] on li "Mark as needs review" at bounding box center [754, 232] width 119 height 19
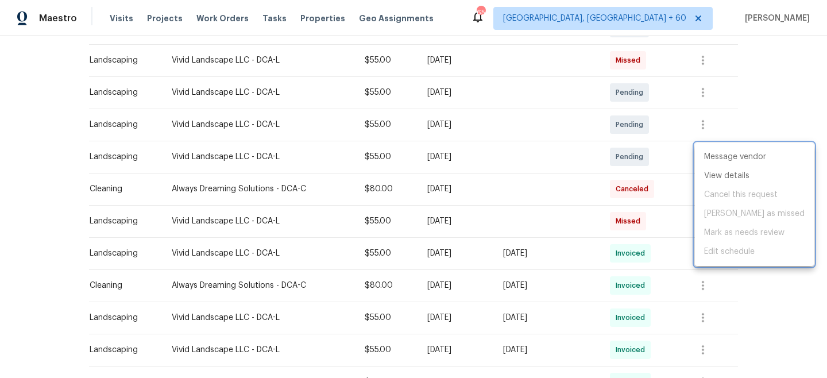
click at [788, 88] on div at bounding box center [413, 189] width 827 height 378
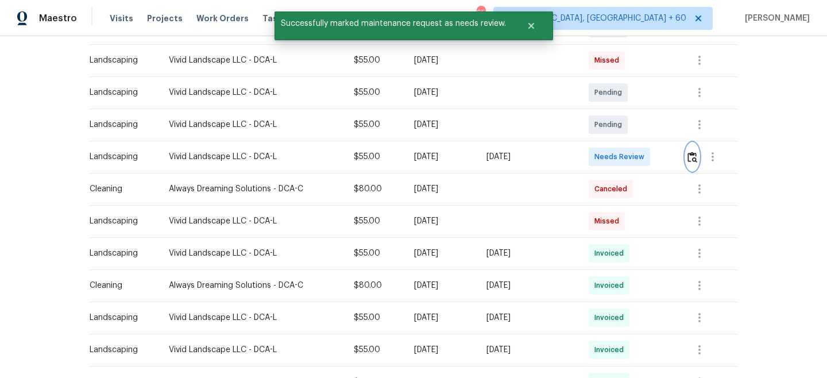
click at [691, 158] on img "button" at bounding box center [692, 157] width 10 height 11
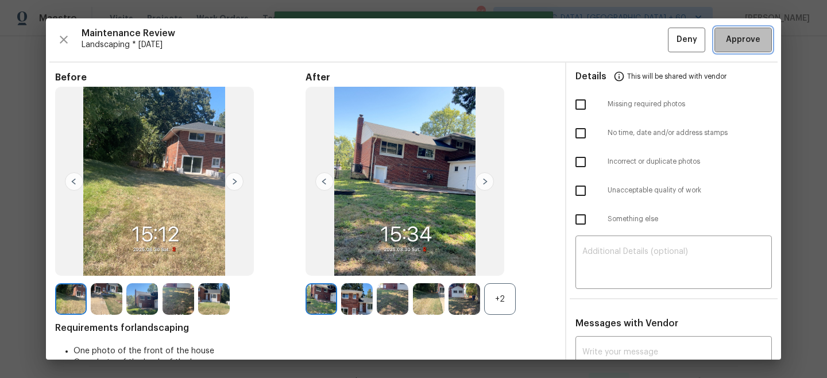
click at [743, 41] on span "Approve" at bounding box center [743, 40] width 34 height 14
click at [804, 94] on div "Back to all projects [STREET_ADDRESS][PERSON_NAME] 4 Beds | 2 1/2 Baths | Total…" at bounding box center [413, 207] width 827 height 342
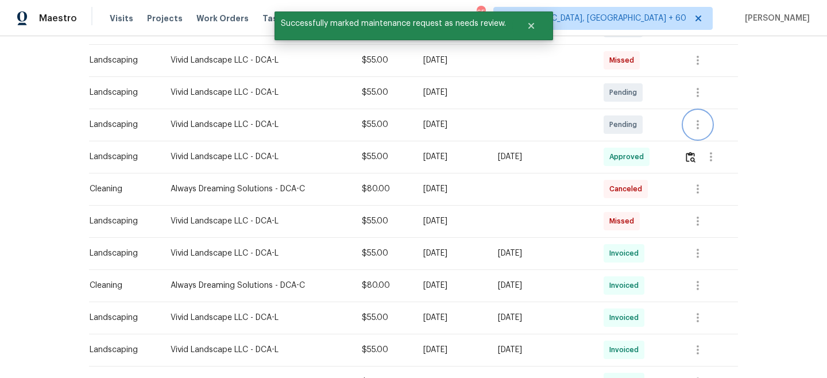
click at [705, 123] on icon "button" at bounding box center [698, 125] width 14 height 14
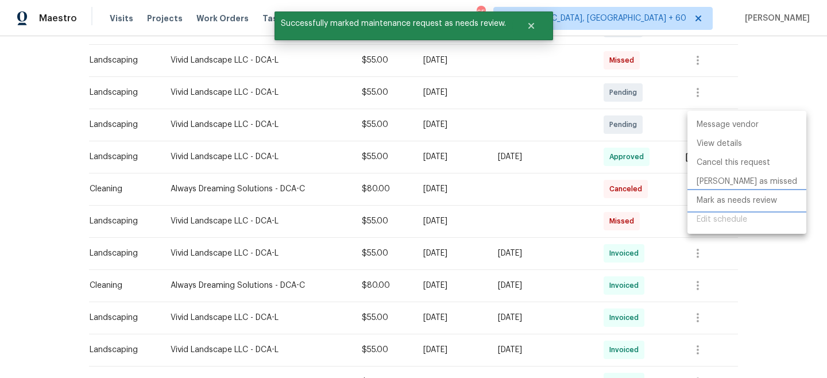
click at [723, 198] on li "Mark as needs review" at bounding box center [746, 200] width 119 height 19
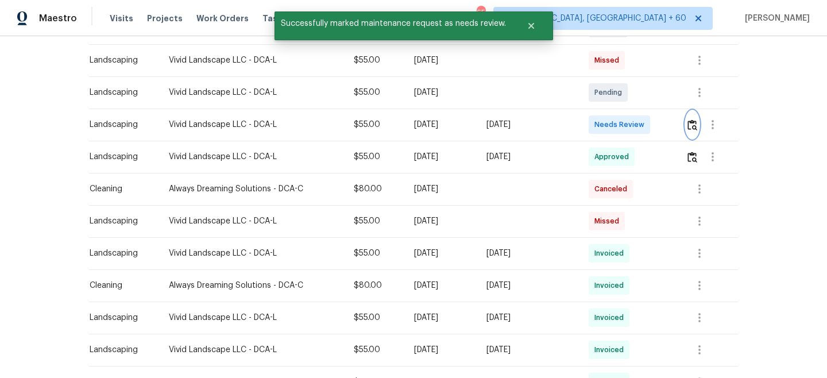
click at [696, 126] on img "button" at bounding box center [692, 124] width 10 height 11
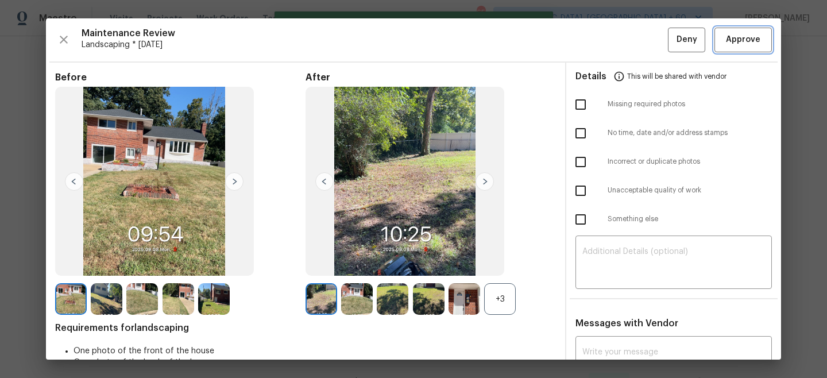
click at [741, 43] on span "Approve" at bounding box center [743, 40] width 34 height 14
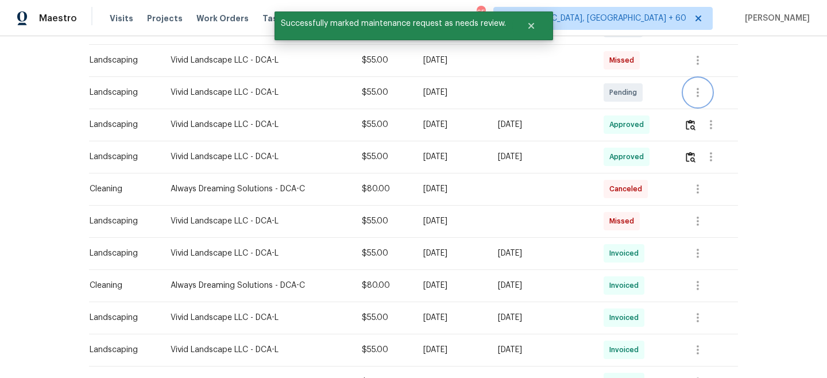
click at [704, 91] on icon "button" at bounding box center [698, 93] width 14 height 14
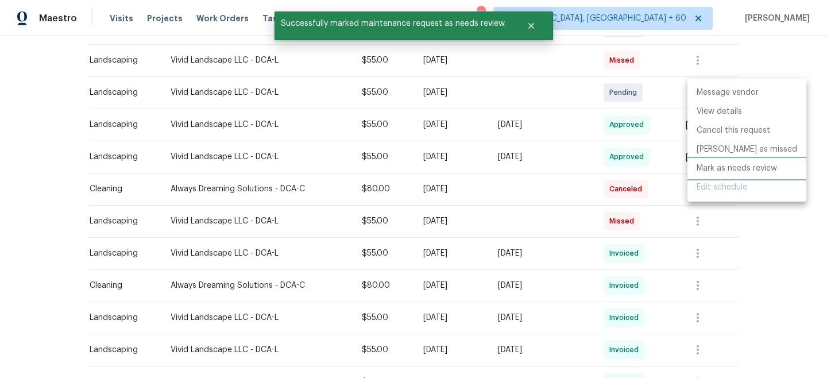
click at [712, 168] on li "Mark as needs review" at bounding box center [746, 168] width 119 height 19
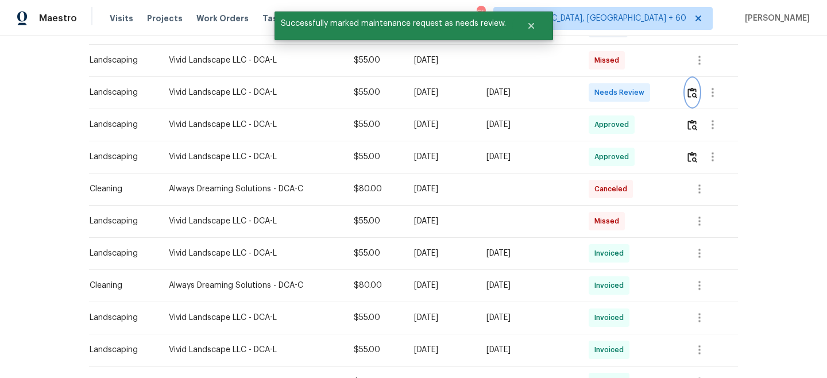
click at [693, 97] on img "button" at bounding box center [692, 92] width 10 height 11
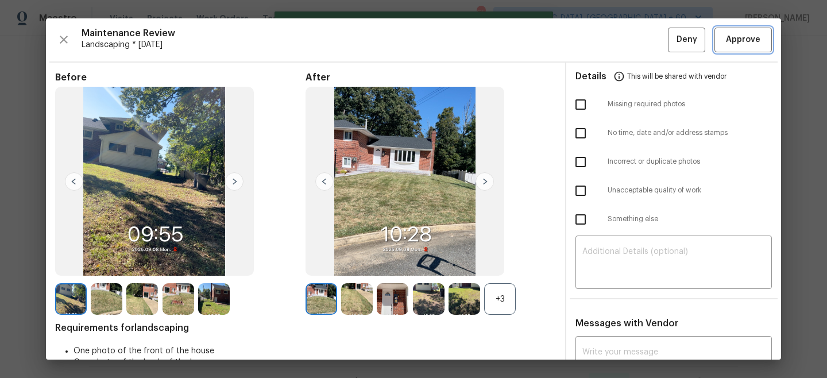
click at [747, 48] on button "Approve" at bounding box center [742, 40] width 57 height 25
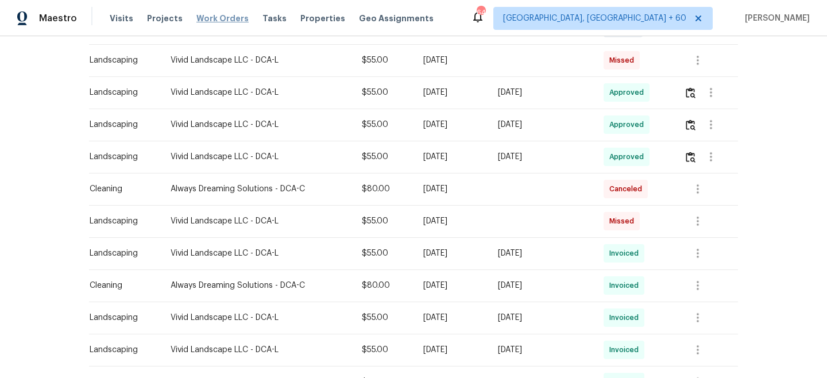
click at [227, 16] on span "Work Orders" at bounding box center [222, 18] width 52 height 11
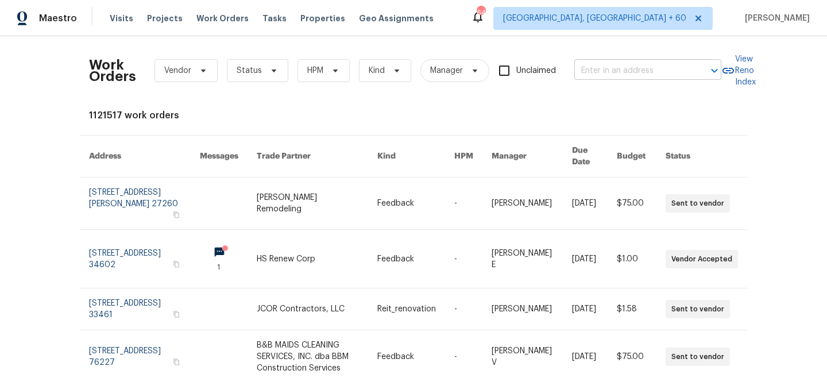
click at [640, 79] on input "text" at bounding box center [631, 71] width 115 height 18
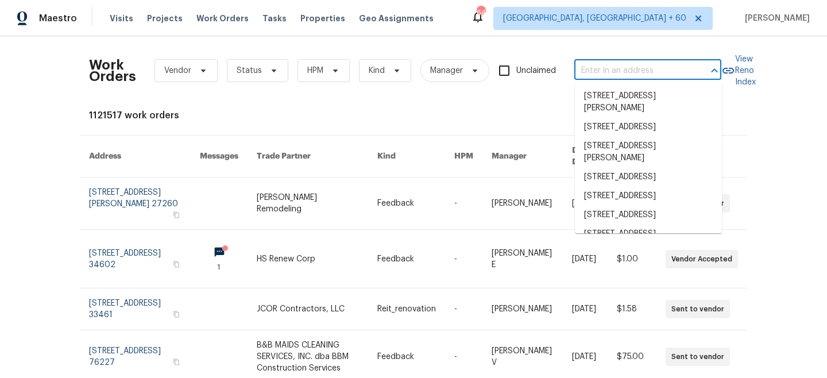
paste input "[STREET_ADDRESS]"
type input "[STREET_ADDRESS]"
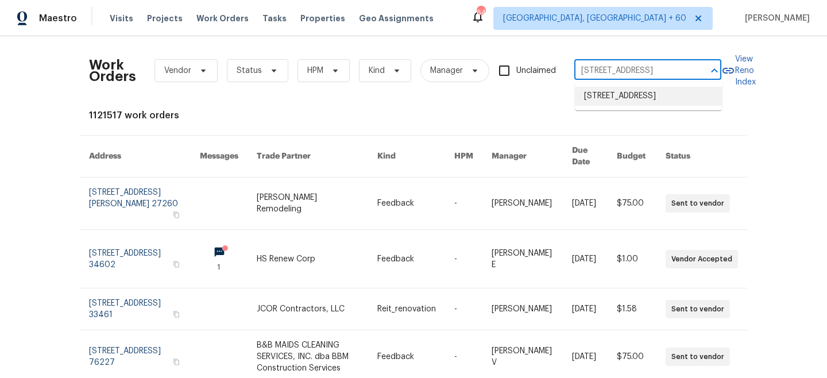
click at [648, 98] on li "[STREET_ADDRESS]" at bounding box center [648, 96] width 147 height 19
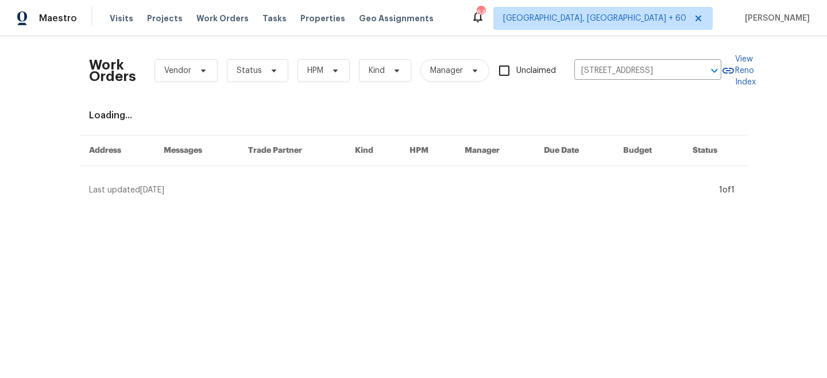
click at [343, 191] on div "Work Orders Vendor Status HPM Kind Manager Unclaimed [STREET_ADDRESS] ​ View Re…" at bounding box center [413, 120] width 649 height 150
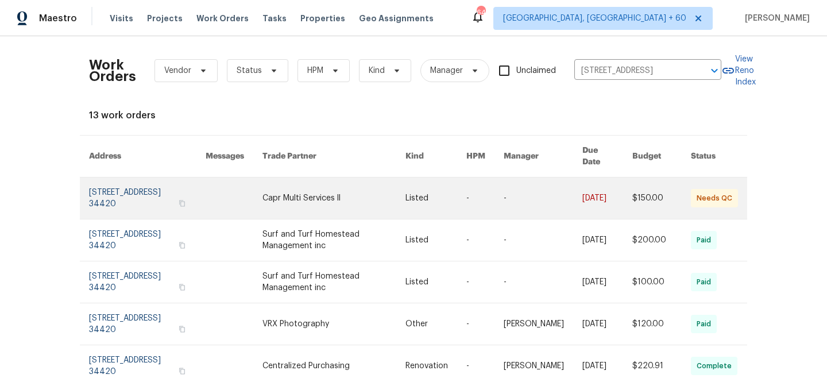
click at [333, 191] on link at bounding box center [333, 197] width 143 height 41
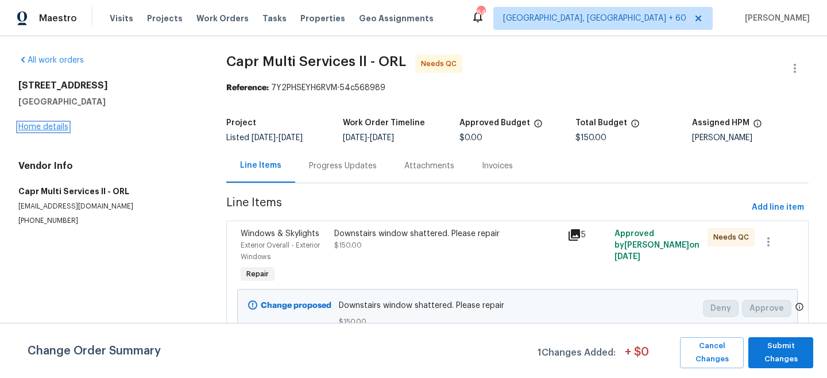
click at [43, 128] on link "Home details" at bounding box center [43, 127] width 50 height 8
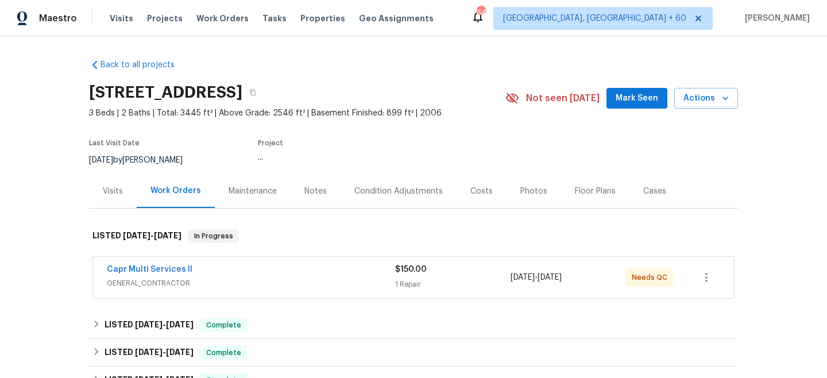
click at [256, 190] on div "Maintenance" at bounding box center [253, 190] width 48 height 11
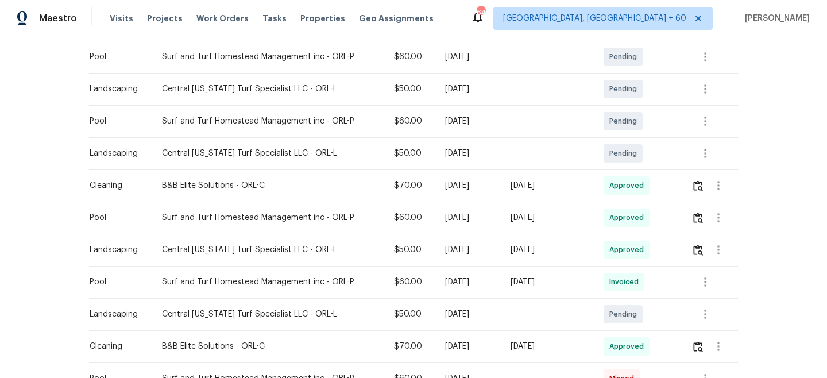
scroll to position [306, 0]
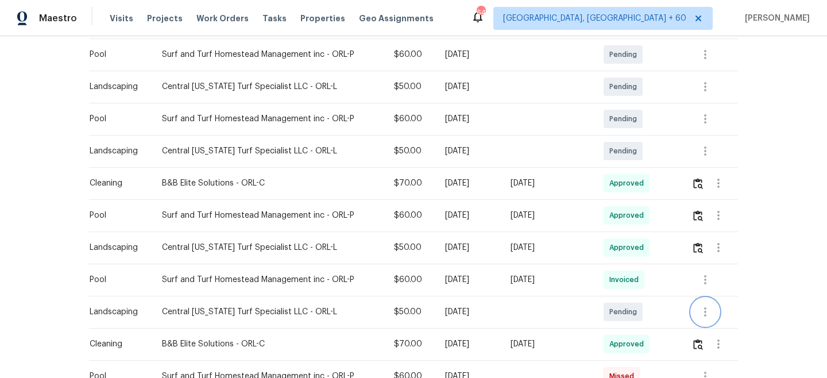
click at [706, 308] on icon "button" at bounding box center [705, 311] width 2 height 9
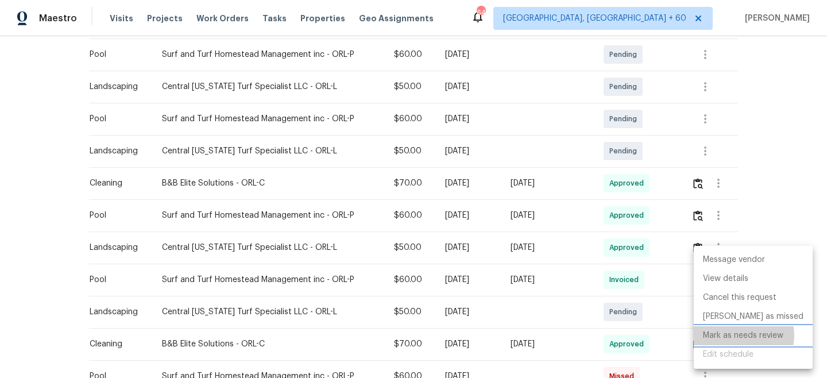
click at [741, 335] on li "Mark as needs review" at bounding box center [753, 335] width 119 height 19
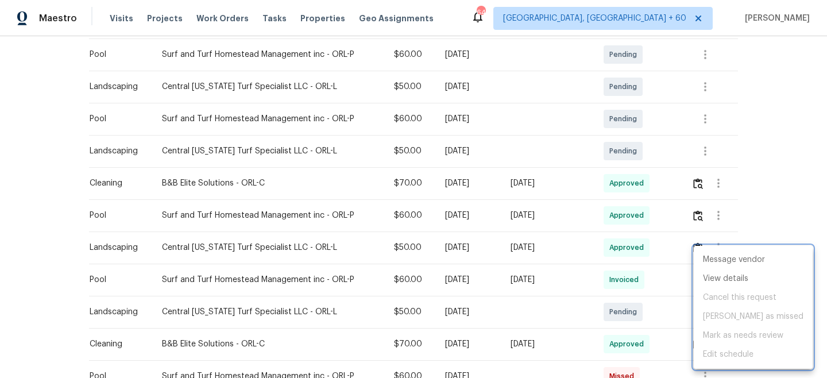
click at [787, 174] on div at bounding box center [413, 189] width 827 height 378
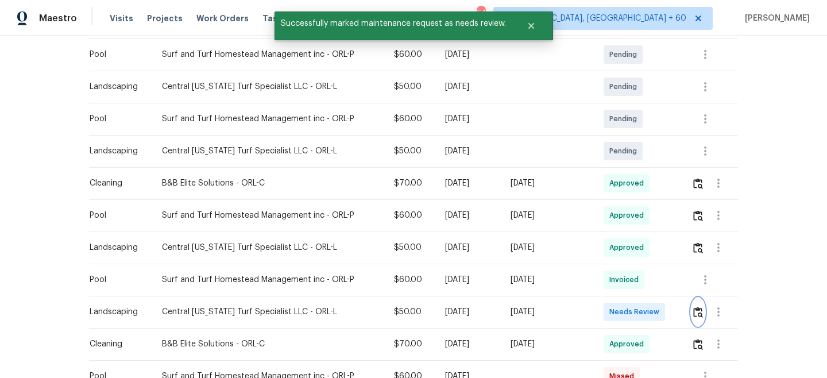
click at [696, 314] on img "button" at bounding box center [698, 312] width 10 height 11
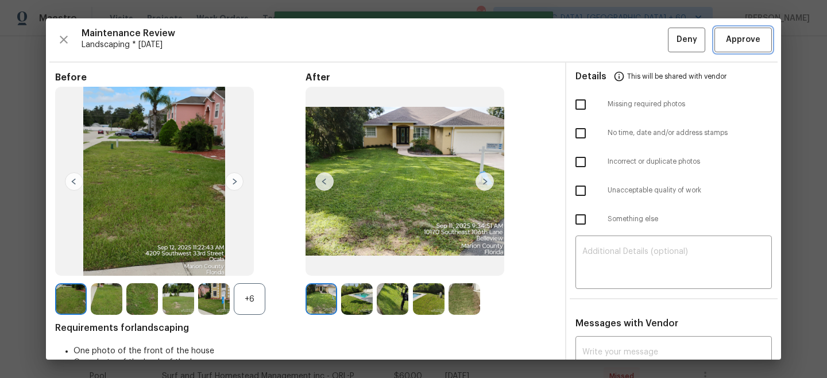
click at [747, 36] on span "Approve" at bounding box center [743, 40] width 34 height 14
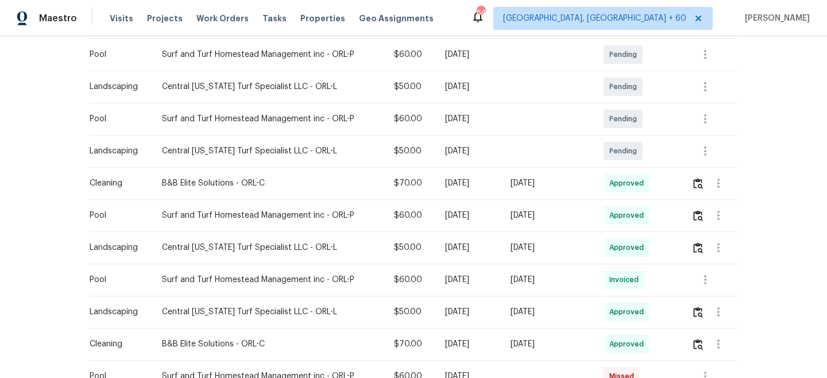
drag, startPoint x: 217, startPoint y: 13, endPoint x: 318, endPoint y: 30, distance: 103.1
click at [217, 13] on span "Work Orders" at bounding box center [222, 18] width 52 height 11
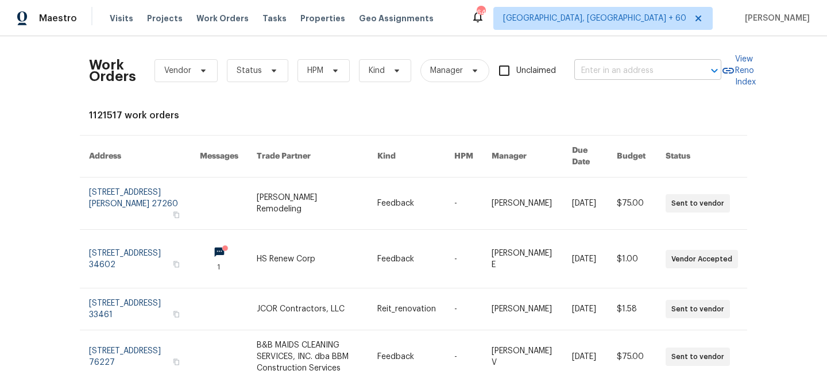
click at [619, 68] on input "text" at bounding box center [631, 71] width 115 height 18
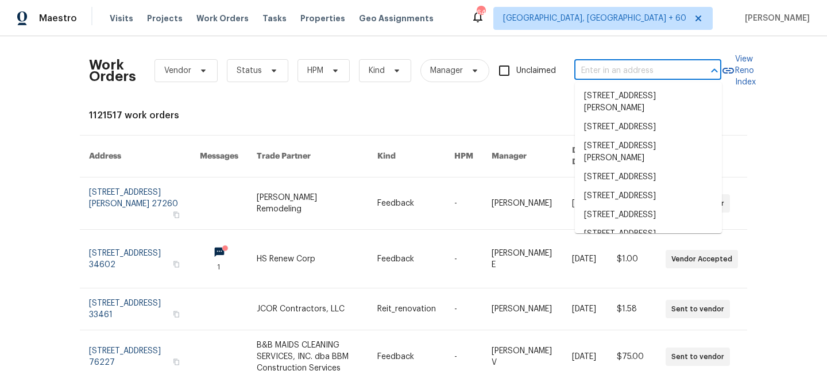
paste input "[STREET_ADDRESS]"
type input "[STREET_ADDRESS]"
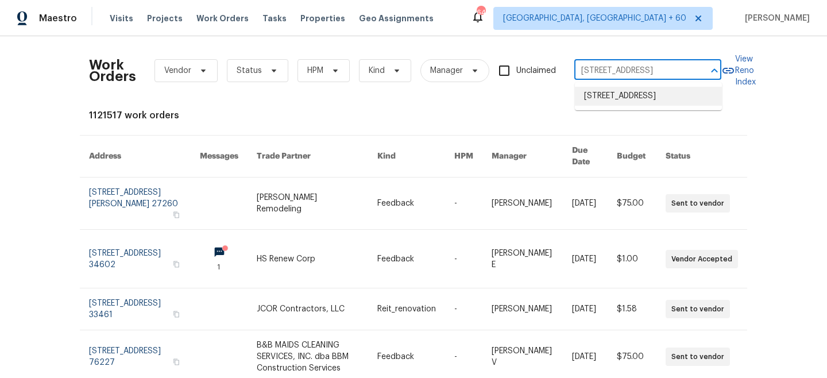
click at [633, 99] on li "[STREET_ADDRESS]" at bounding box center [648, 96] width 147 height 19
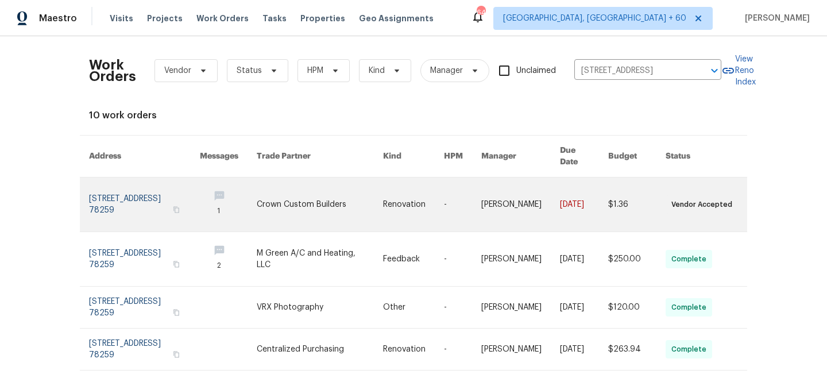
click at [347, 186] on link at bounding box center [320, 204] width 126 height 54
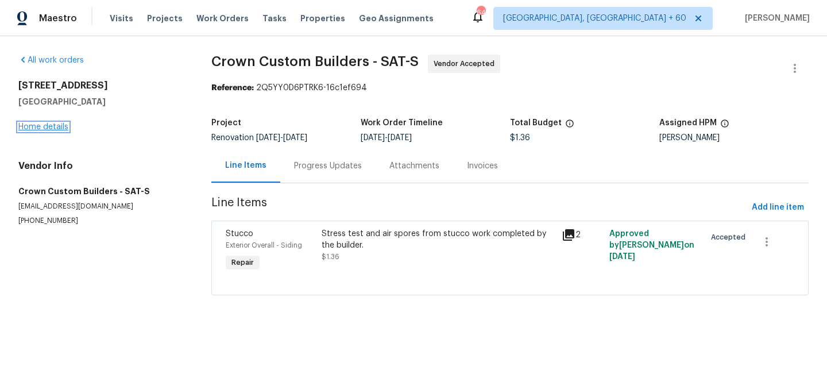
click at [39, 126] on link "Home details" at bounding box center [43, 127] width 50 height 8
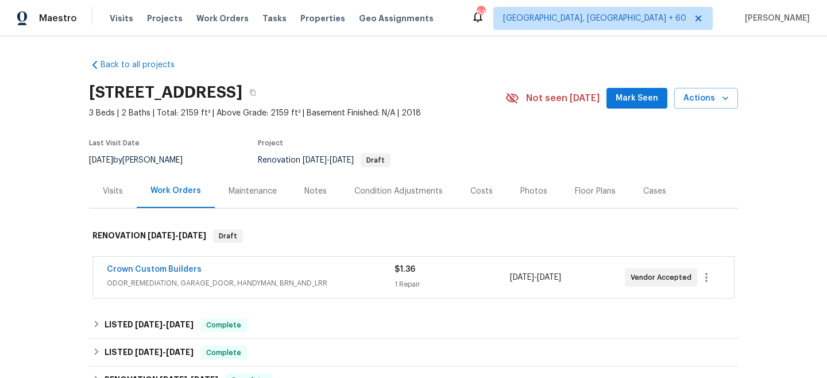
click at [250, 189] on div "Maintenance" at bounding box center [253, 190] width 48 height 11
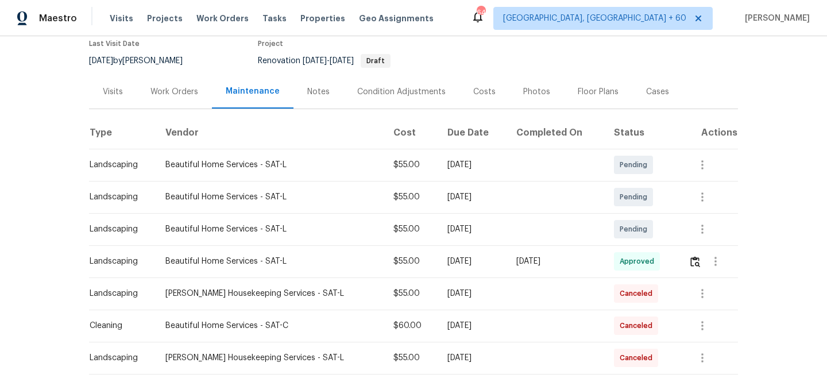
scroll to position [100, 0]
